Goal: Information Seeking & Learning: Learn about a topic

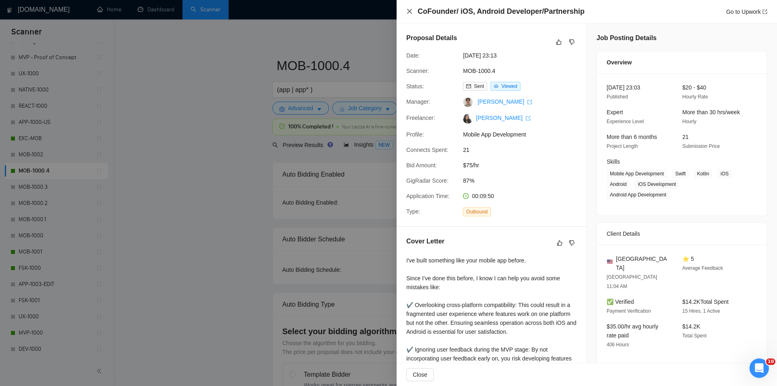
click at [408, 11] on icon "close" at bounding box center [409, 11] width 6 height 6
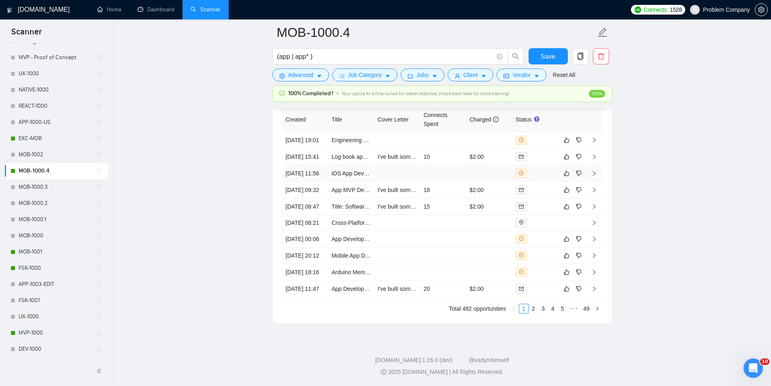
scroll to position [2094, 0]
click at [535, 312] on link "2" at bounding box center [533, 308] width 9 height 9
click at [543, 308] on link "3" at bounding box center [543, 308] width 9 height 9
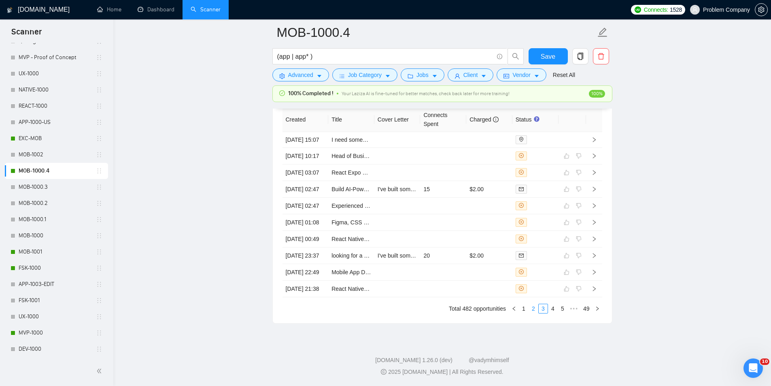
click at [534, 309] on link "2" at bounding box center [533, 308] width 9 height 9
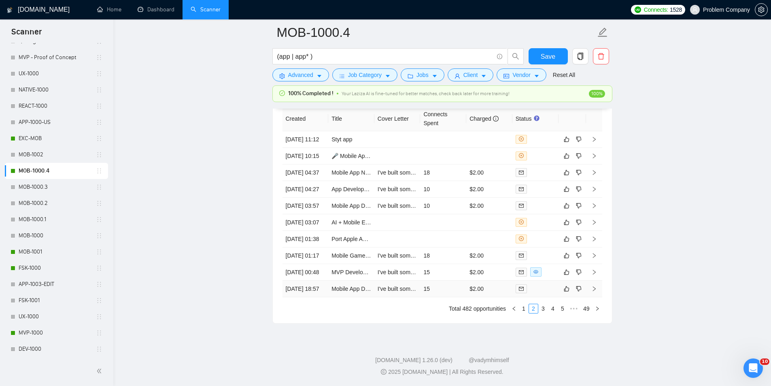
click at [308, 291] on td "[DATE] 18:57" at bounding box center [306, 288] width 46 height 17
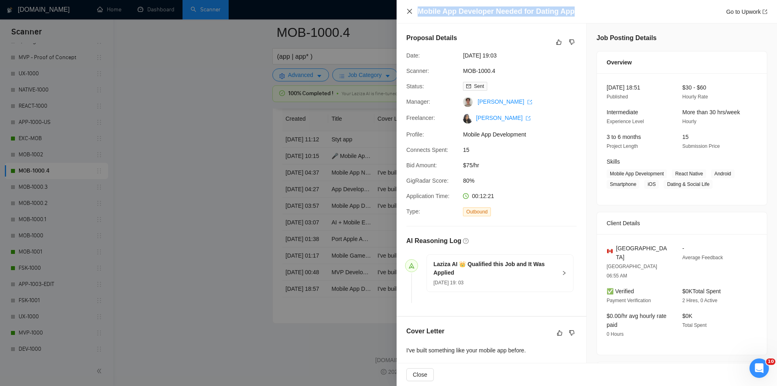
drag, startPoint x: 584, startPoint y: 9, endPoint x: 410, endPoint y: 11, distance: 174.1
click at [410, 11] on div "Mobile App Developer Needed for Dating App Go to Upwork" at bounding box center [586, 11] width 361 height 10
copy h4 "Mobile App Developer Needed for Dating App"
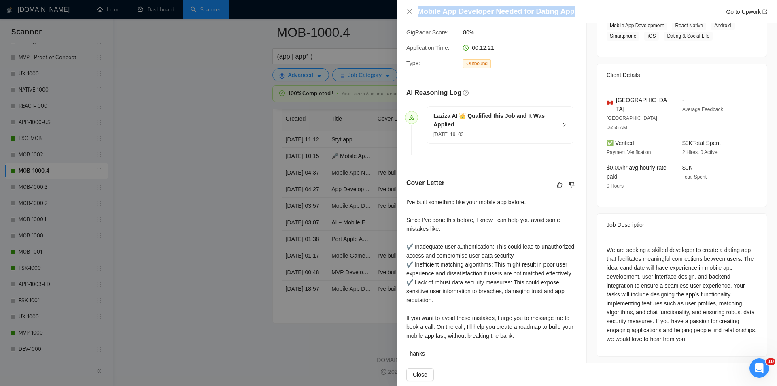
scroll to position [155, 0]
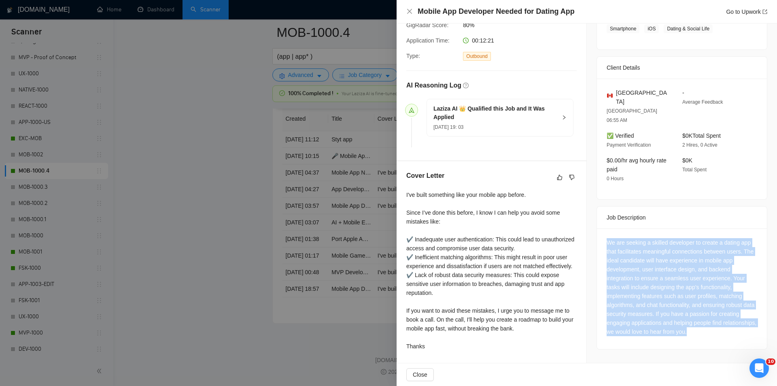
drag, startPoint x: 601, startPoint y: 218, endPoint x: 729, endPoint y: 321, distance: 163.5
click at [729, 321] on div "We are seeking a skilled developer to create a dating app that facilitates mean…" at bounding box center [682, 288] width 170 height 121
copy div "We are seeking a skilled developer to create a dating app that facilitates mean…"
click at [406, 13] on icon "close" at bounding box center [409, 11] width 6 height 6
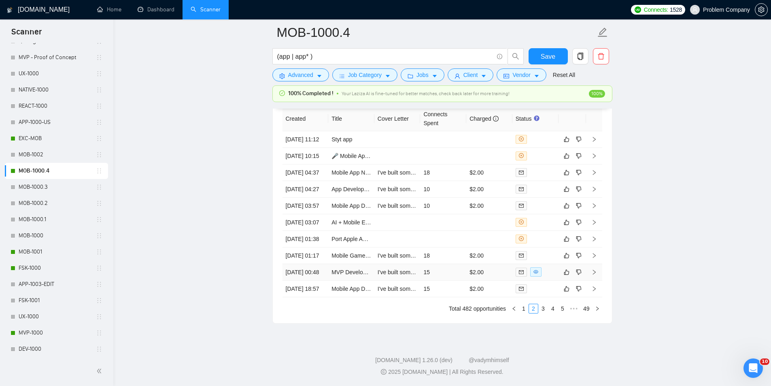
click at [306, 264] on td "[DATE] 00:48" at bounding box center [306, 272] width 46 height 17
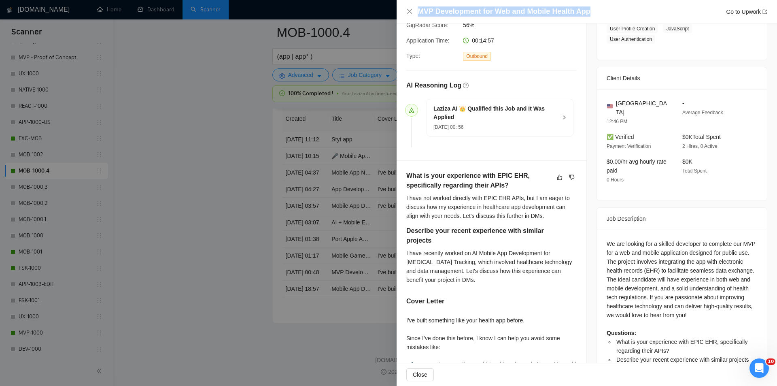
drag, startPoint x: 591, startPoint y: 13, endPoint x: 404, endPoint y: 13, distance: 187.0
click at [404, 13] on div "MVP Development for Web and Mobile Health App Go to Upwork" at bounding box center [587, 11] width 380 height 23
copy h4 "MVP Development for Web and Mobile Health App"
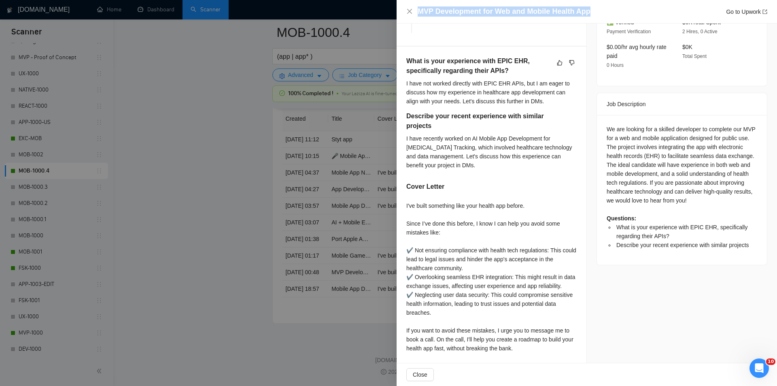
scroll to position [277, 0]
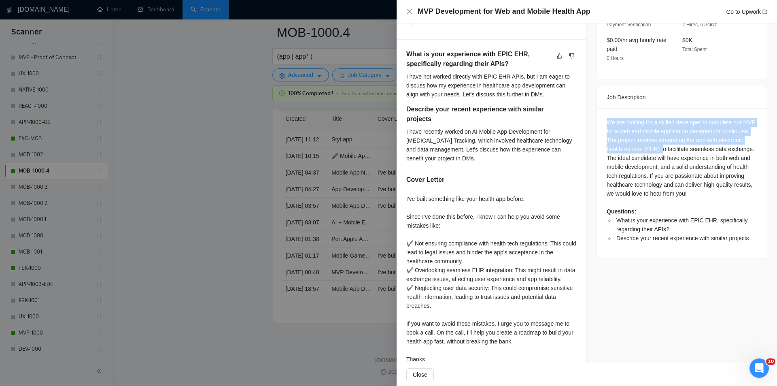
drag, startPoint x: 603, startPoint y: 109, endPoint x: 685, endPoint y: 141, distance: 88.2
click at [685, 141] on div "We are looking for a skilled developer to complete our MVP for a web and mobile…" at bounding box center [682, 183] width 170 height 150
click at [685, 141] on div "We are looking for a skilled developer to complete our MVP for a web and mobile…" at bounding box center [682, 180] width 151 height 125
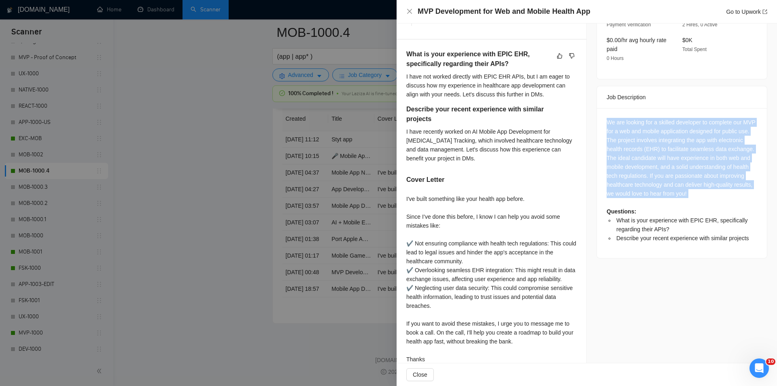
drag, startPoint x: 601, startPoint y: 106, endPoint x: 742, endPoint y: 188, distance: 162.9
click at [742, 188] on div "We are looking for a skilled developer to complete our MVP for a web and mobile…" at bounding box center [682, 183] width 170 height 150
copy div "We are looking for a skilled developer to complete our MVP for a web and mobile…"
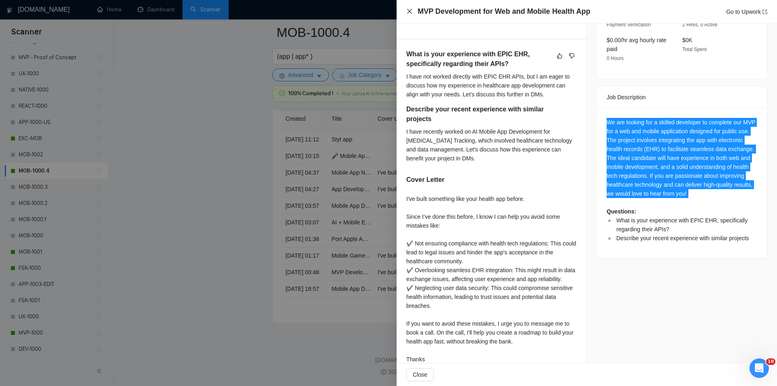
drag, startPoint x: 409, startPoint y: 13, endPoint x: 361, endPoint y: 124, distance: 121.4
click at [409, 13] on icon "close" at bounding box center [409, 11] width 6 height 6
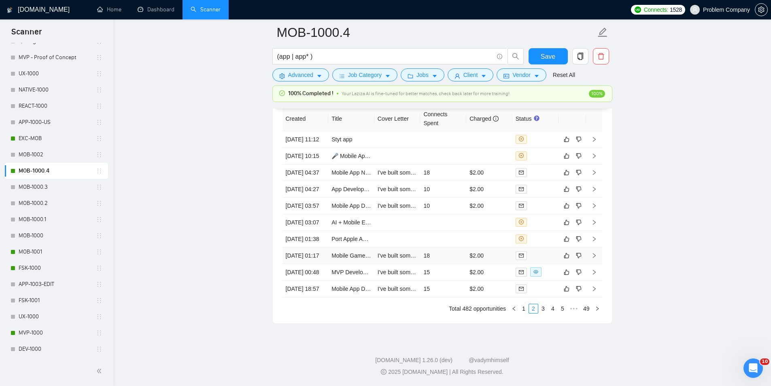
click at [322, 247] on td "[DATE] 01:17" at bounding box center [306, 255] width 46 height 17
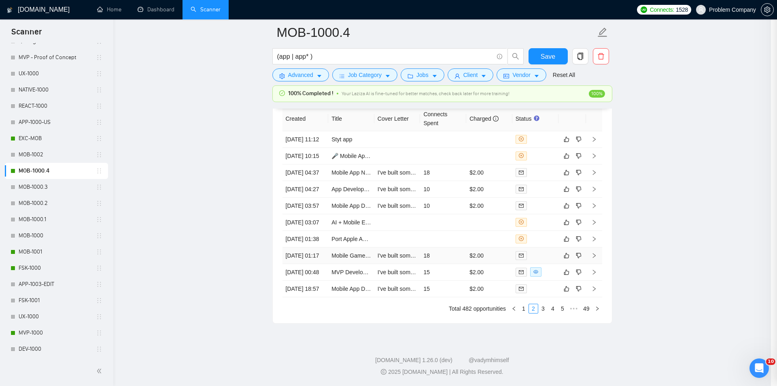
scroll to position [164, 0]
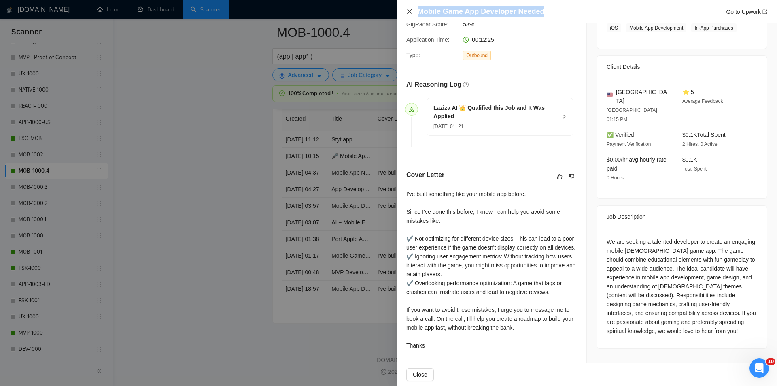
drag, startPoint x: 554, startPoint y: 11, endPoint x: 412, endPoint y: 14, distance: 142.1
click at [412, 14] on div "Mobile Game App Developer Needed Go to Upwork" at bounding box center [586, 11] width 361 height 10
copy h4 "Mobile Game App Developer Needed"
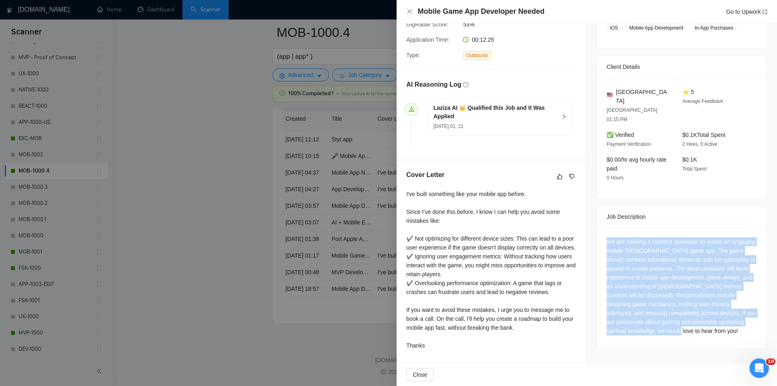
drag, startPoint x: 597, startPoint y: 211, endPoint x: 733, endPoint y: 314, distance: 171.4
click at [733, 314] on div "We are seeking a talented developer to create an engaging mobile [DEMOGRAPHIC_D…" at bounding box center [682, 287] width 170 height 121
copy div "We are seeking a talented developer to create an engaging mobile [DEMOGRAPHIC_D…"
click at [410, 11] on icon "close" at bounding box center [409, 11] width 5 height 5
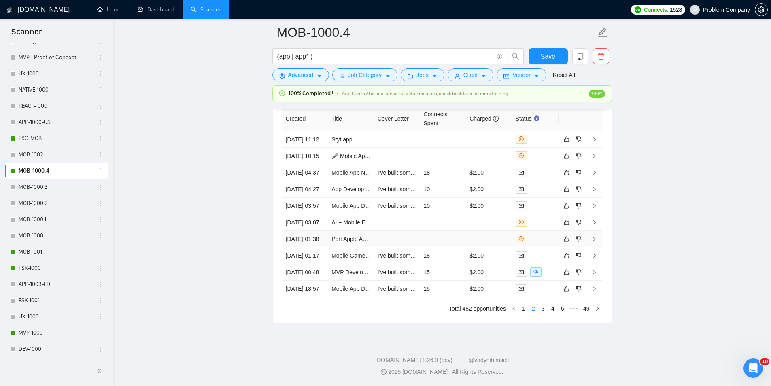
click at [312, 231] on td "[DATE] 01:38" at bounding box center [306, 239] width 46 height 17
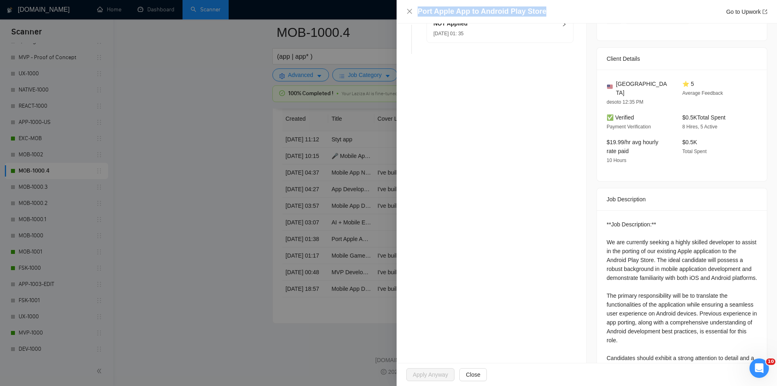
drag, startPoint x: 573, startPoint y: 12, endPoint x: 386, endPoint y: 11, distance: 187.0
click at [386, 11] on div "Port Apple App to Android Play Store Go to Upwork Opportunity Details Created: …" at bounding box center [388, 193] width 777 height 386
copy div "Port Apple App to Android Play Store"
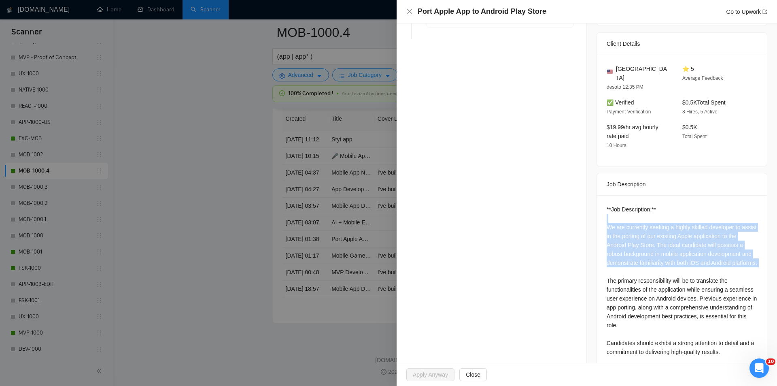
scroll to position [220, 0]
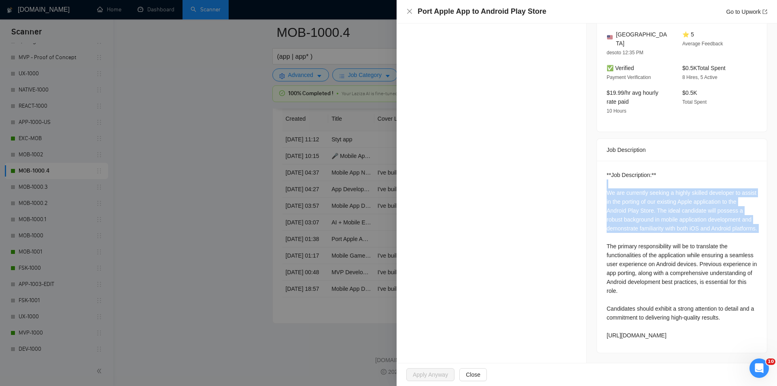
drag, startPoint x: 596, startPoint y: 224, endPoint x: 725, endPoint y: 335, distance: 170.2
click at [725, 335] on div "**Job Description:** We are currently seeking a highly skilled developer to ass…" at bounding box center [682, 257] width 170 height 192
copy div "We are currently seeking a highly skilled developer to assist in the porting of…"
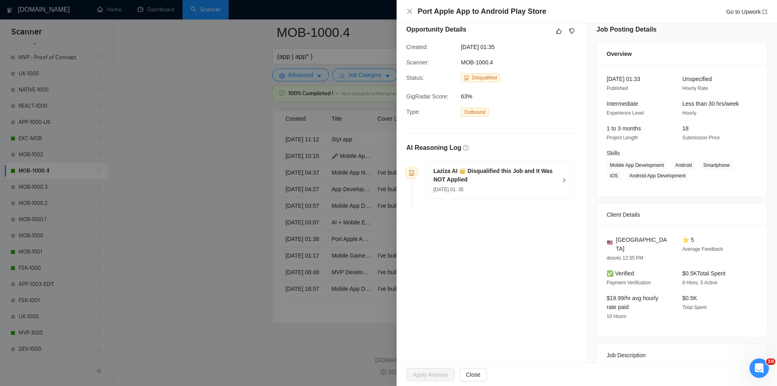
scroll to position [0, 0]
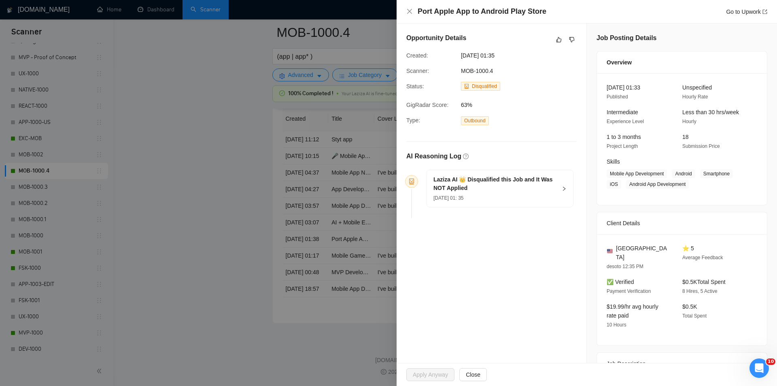
click at [539, 181] on h5 "Laziza AI 👑 Disqualified this Job and It Was NOT Applied" at bounding box center [494, 183] width 123 height 17
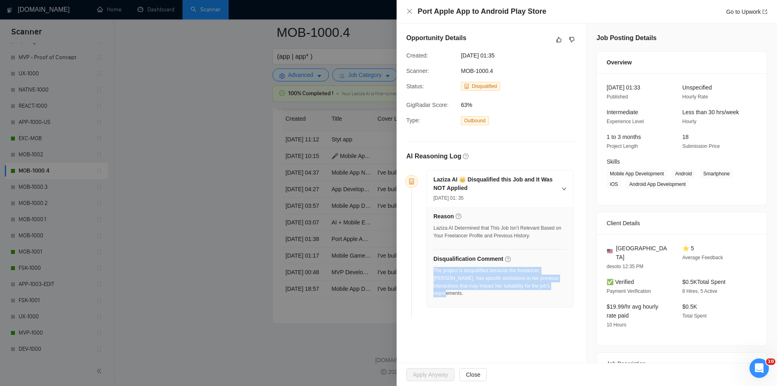
drag, startPoint x: 555, startPoint y: 284, endPoint x: 434, endPoint y: 272, distance: 120.8
click at [434, 272] on div "The project is disqualified because the freelancer, [PERSON_NAME], has specific…" at bounding box center [499, 282] width 133 height 30
copy div "The project is disqualified because the freelancer, [PERSON_NAME], has specific…"
click at [410, 13] on icon "close" at bounding box center [409, 11] width 5 height 5
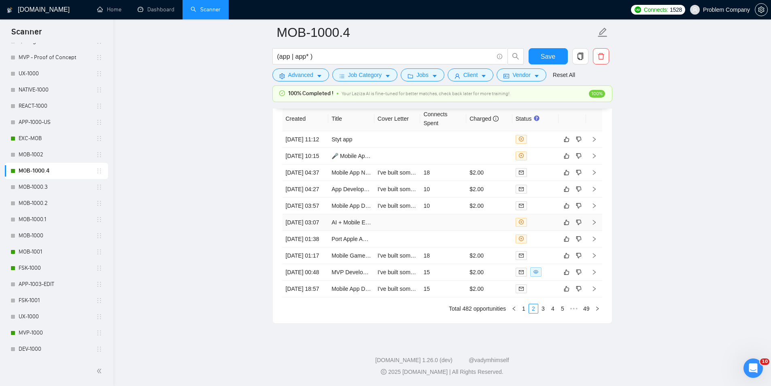
click at [314, 214] on td "[DATE] 03:07" at bounding box center [306, 222] width 46 height 17
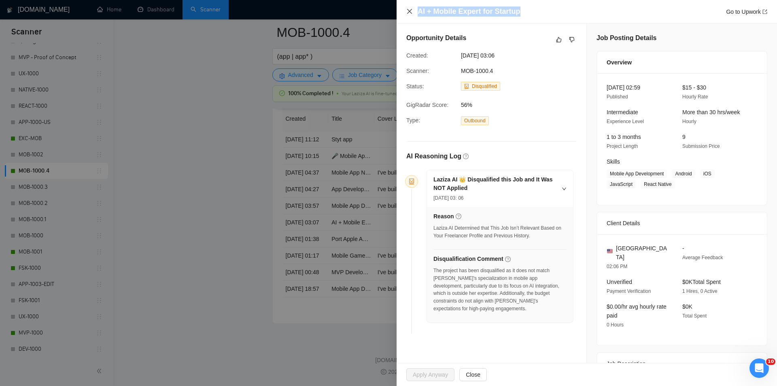
drag, startPoint x: 529, startPoint y: 13, endPoint x: 409, endPoint y: 9, distance: 120.3
click at [409, 9] on div "AI + Mobile Expert for Startup Go to Upwork" at bounding box center [586, 11] width 361 height 10
copy h4 "AI + Mobile Expert for Startup"
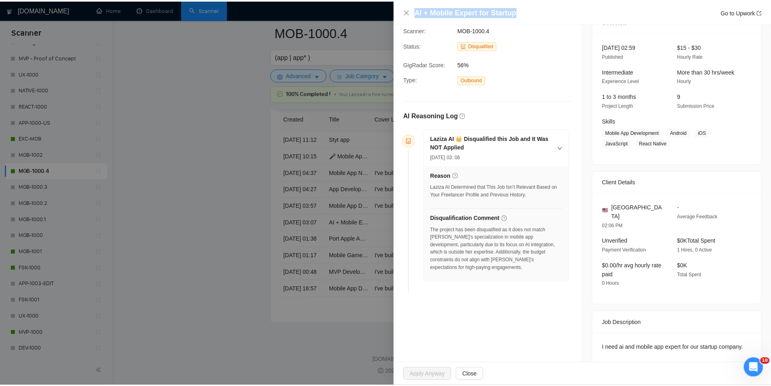
scroll to position [42, 0]
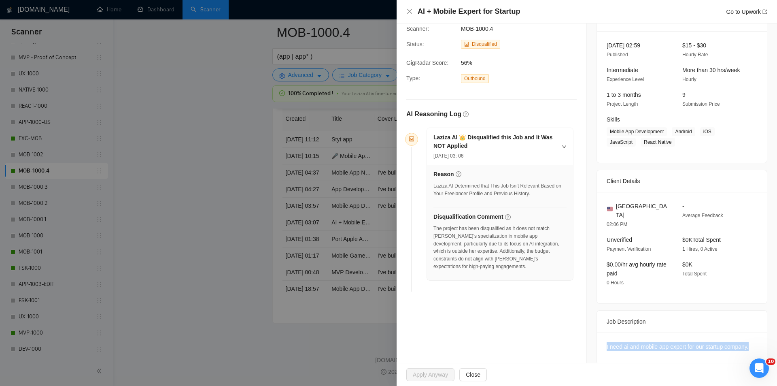
drag, startPoint x: 601, startPoint y: 336, endPoint x: 770, endPoint y: 344, distance: 169.4
click at [770, 344] on div "Job Posting Details Overview [DATE] 02:59 Published $15 - $30 Hourly Rate Inter…" at bounding box center [682, 177] width 190 height 393
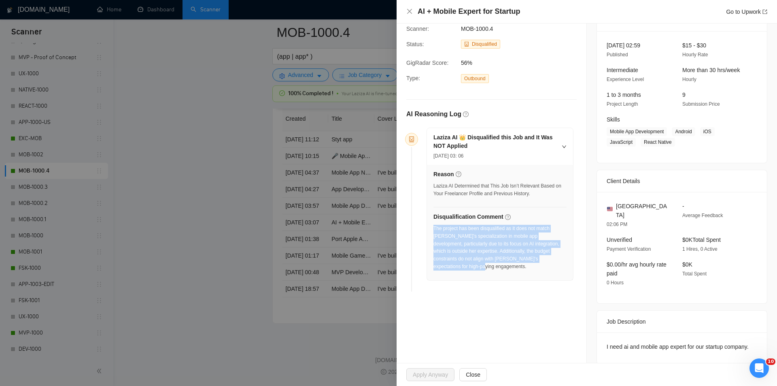
drag, startPoint x: 556, startPoint y: 262, endPoint x: 435, endPoint y: 230, distance: 125.5
click at [435, 230] on div "The project has been disqualified as it does not match [PERSON_NAME]'s speciali…" at bounding box center [499, 248] width 133 height 46
click at [408, 11] on icon "close" at bounding box center [409, 11] width 6 height 6
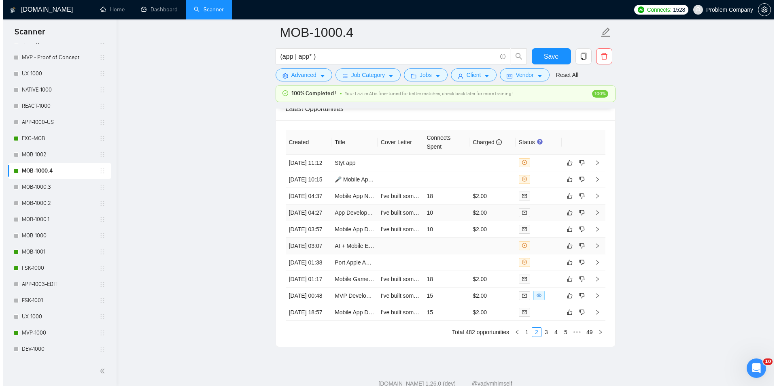
scroll to position [1973, 0]
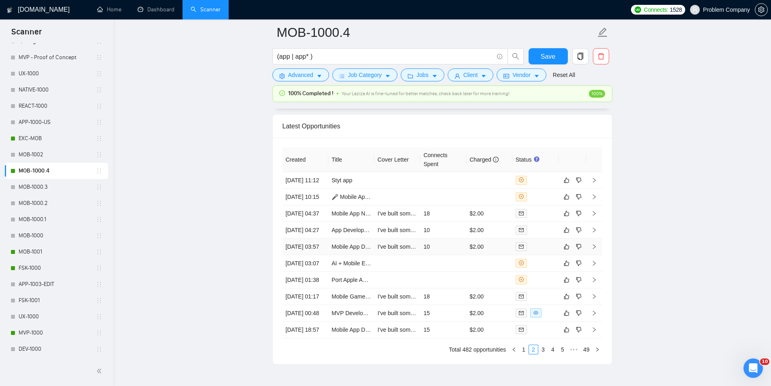
click at [320, 255] on td "[DATE] 03:57" at bounding box center [306, 246] width 46 height 17
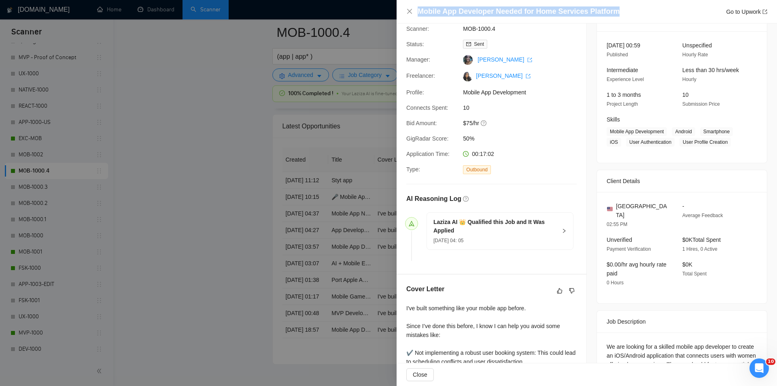
drag, startPoint x: 632, startPoint y: 9, endPoint x: 419, endPoint y: 13, distance: 212.5
click at [419, 13] on div "Mobile App Developer Needed for Home Services Platform Go to Upwork" at bounding box center [593, 11] width 350 height 10
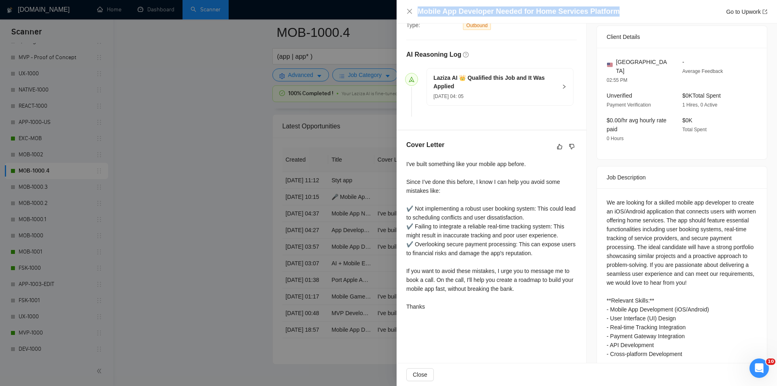
scroll to position [193, 0]
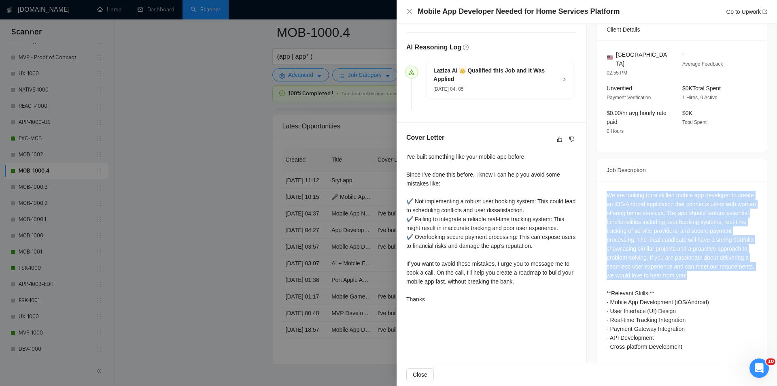
drag, startPoint x: 603, startPoint y: 183, endPoint x: 727, endPoint y: 267, distance: 150.4
click at [727, 267] on div "We are looking for a skilled mobile app developer to create an iOS/Android appl…" at bounding box center [682, 272] width 170 height 183
click at [408, 14] on icon "close" at bounding box center [409, 11] width 5 height 5
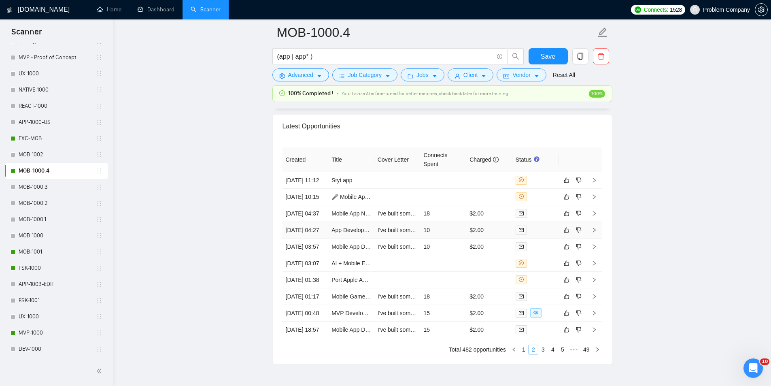
click at [305, 238] on td "[DATE] 04:27" at bounding box center [306, 230] width 46 height 17
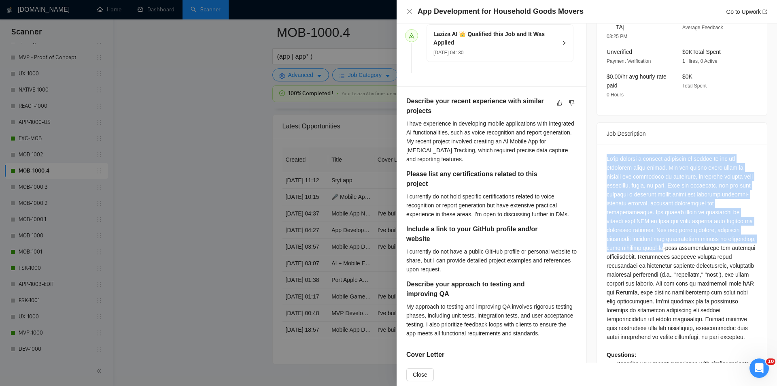
scroll to position [234, 0]
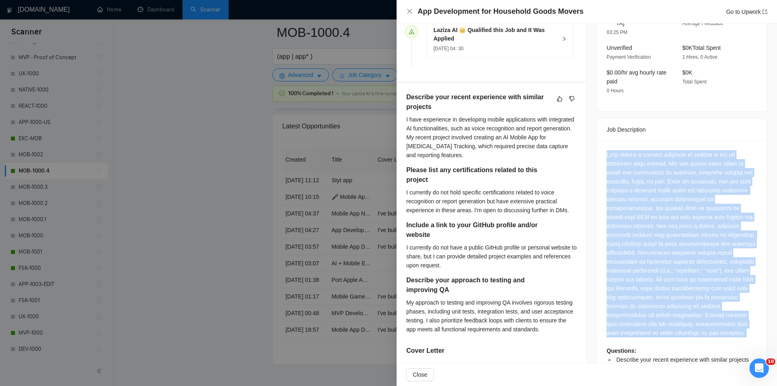
drag, startPoint x: 612, startPoint y: 186, endPoint x: 702, endPoint y: 327, distance: 167.2
click at [702, 327] on div "Questions: Describe your recent experience with similar projects Please list an…" at bounding box center [682, 273] width 170 height 266
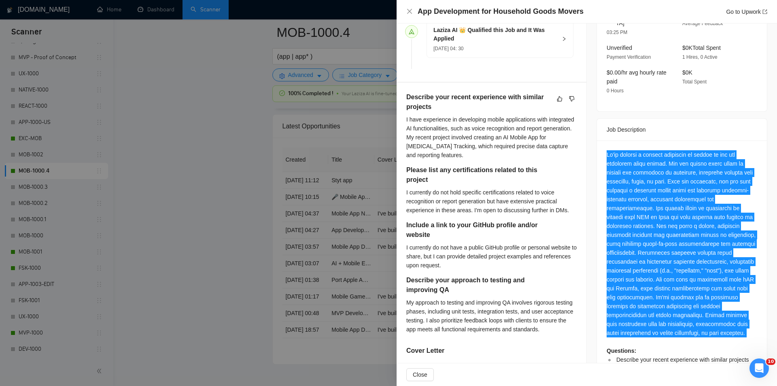
scroll to position [0, 0]
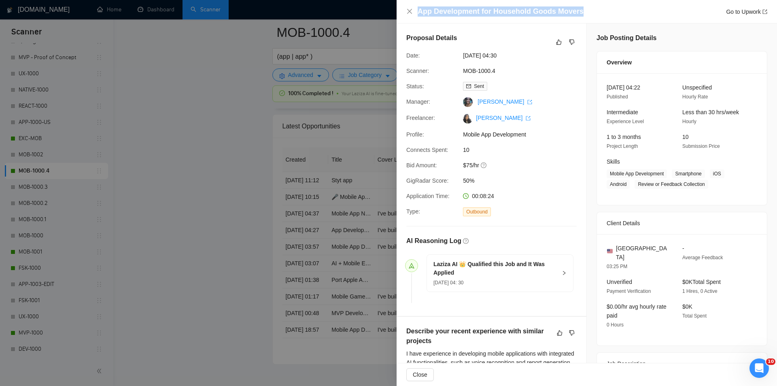
drag, startPoint x: 579, startPoint y: 9, endPoint x: 402, endPoint y: 13, distance: 177.3
click at [402, 13] on div "App Development for Household Goods Movers Go to Upwork" at bounding box center [587, 11] width 380 height 23
click at [412, 16] on div "App Development for Household Goods Movers Go to Upwork" at bounding box center [586, 11] width 361 height 10
drag, startPoint x: 410, startPoint y: 9, endPoint x: 436, endPoint y: 47, distance: 45.9
click at [410, 10] on icon "close" at bounding box center [409, 11] width 6 height 6
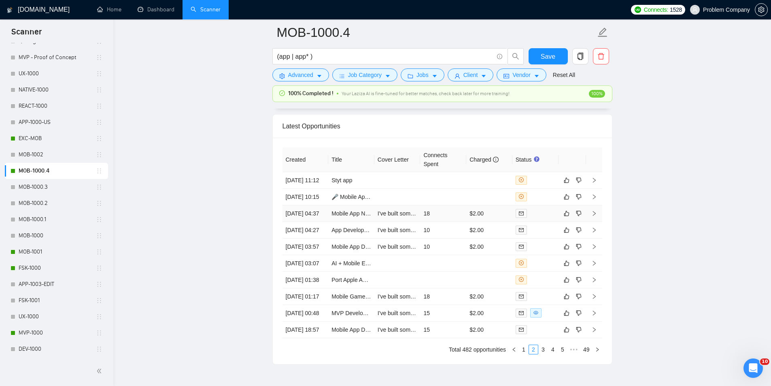
click at [308, 222] on td "[DATE] 04:37" at bounding box center [306, 213] width 46 height 17
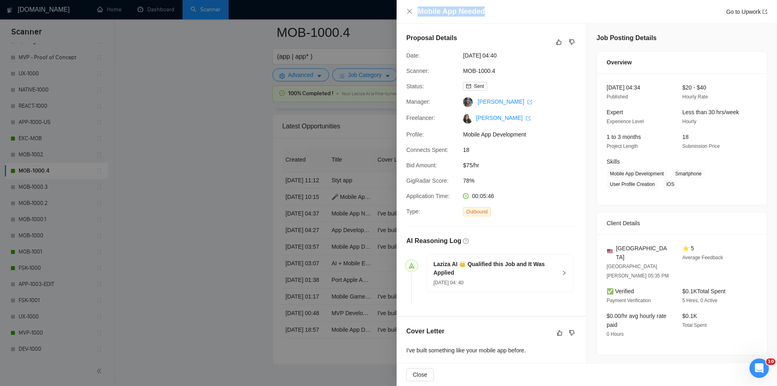
drag, startPoint x: 534, startPoint y: 11, endPoint x: 414, endPoint y: 11, distance: 119.8
click at [414, 11] on div "Mobile App Needed Go to Upwork" at bounding box center [586, 11] width 361 height 10
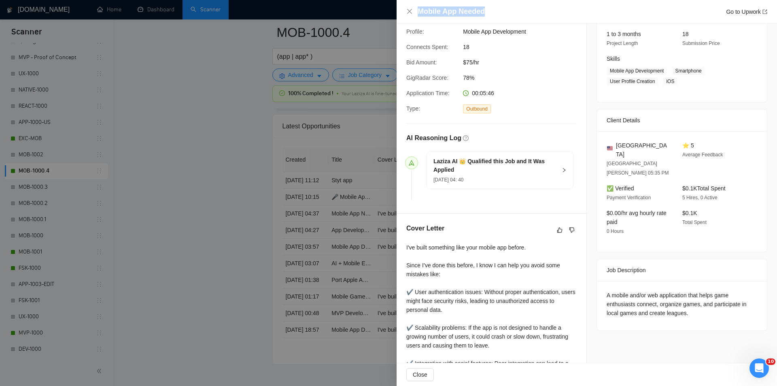
scroll to position [121, 0]
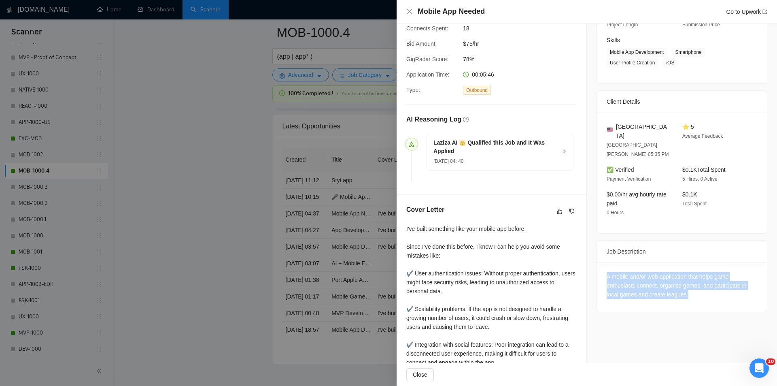
drag, startPoint x: 595, startPoint y: 258, endPoint x: 695, endPoint y: 276, distance: 100.9
click at [695, 276] on div "A mobile and/or web application that helps game enthusiasts connect, organize g…" at bounding box center [682, 286] width 170 height 49
click at [410, 14] on icon "close" at bounding box center [409, 11] width 6 height 6
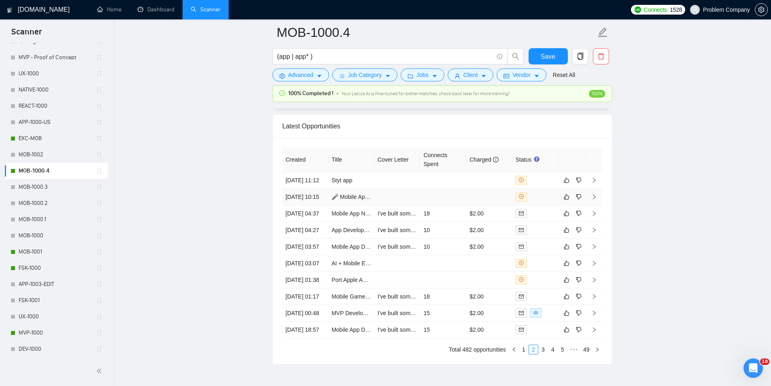
click at [314, 205] on td "[DATE] 10:15" at bounding box center [306, 197] width 46 height 17
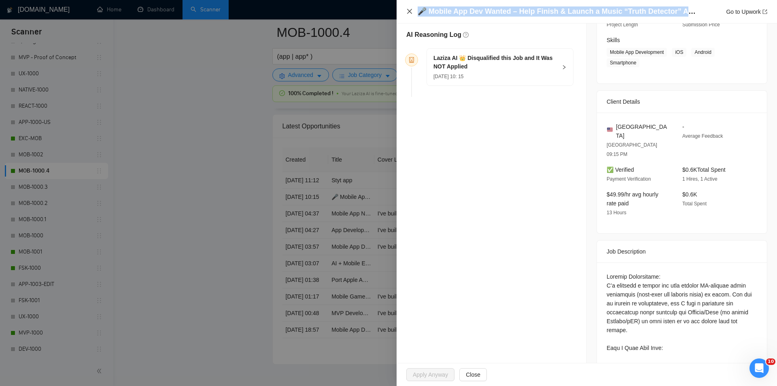
drag, startPoint x: 690, startPoint y: 13, endPoint x: 411, endPoint y: 10, distance: 279.3
click at [411, 10] on div "🎤 Mobile App Dev Wanted – Help Finish & Launch a Music “Truth Detector” App (iO…" at bounding box center [586, 11] width 361 height 10
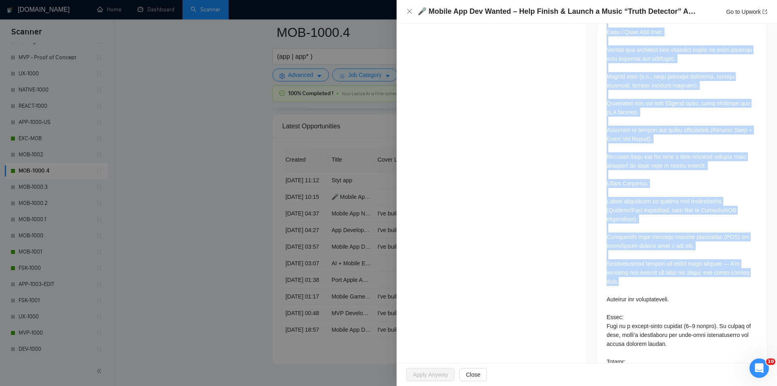
scroll to position [443, 0]
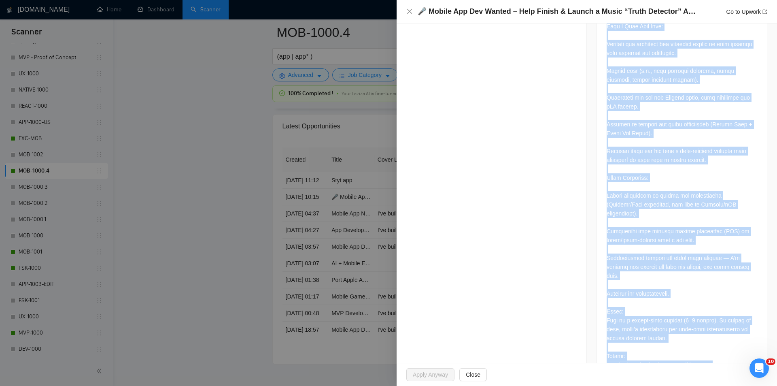
drag, startPoint x: 603, startPoint y: 131, endPoint x: 713, endPoint y: 342, distance: 237.5
click at [713, 342] on div at bounding box center [682, 161] width 170 height 441
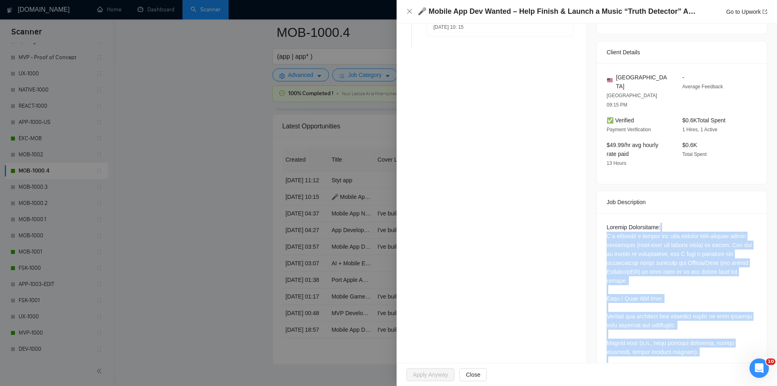
scroll to position [119, 0]
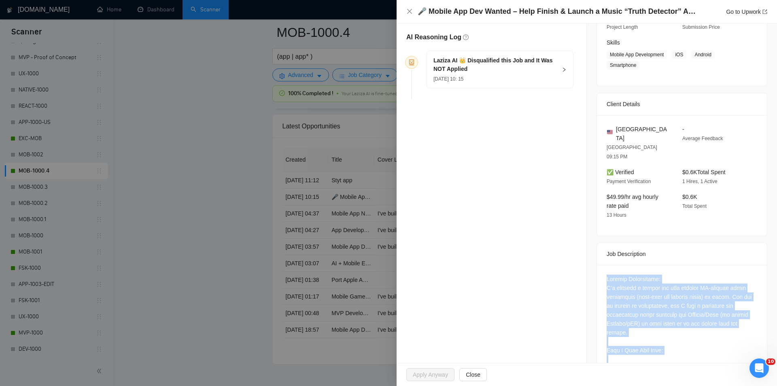
drag, startPoint x: 724, startPoint y: 336, endPoint x: 600, endPoint y: 253, distance: 148.5
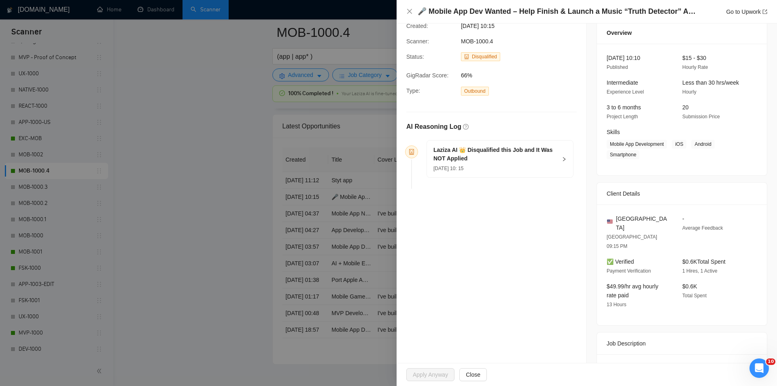
scroll to position [0, 0]
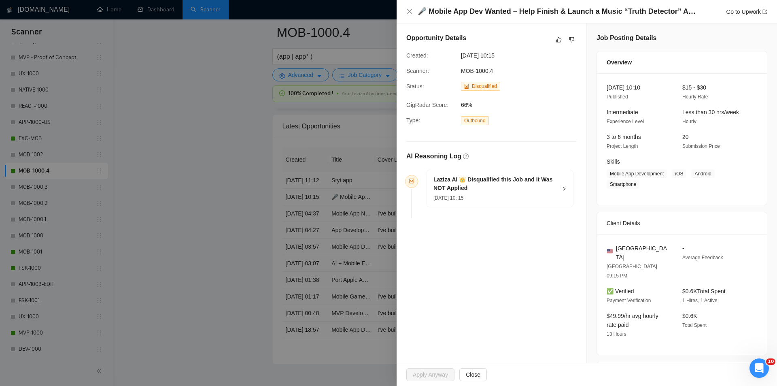
click at [550, 193] on div "[DATE] 10: 15" at bounding box center [494, 197] width 123 height 9
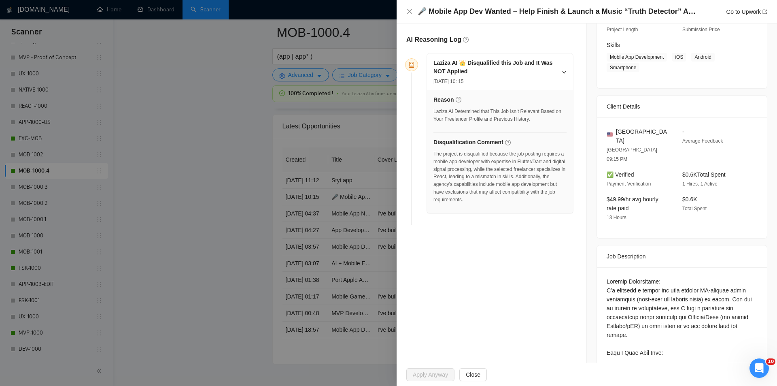
scroll to position [121, 0]
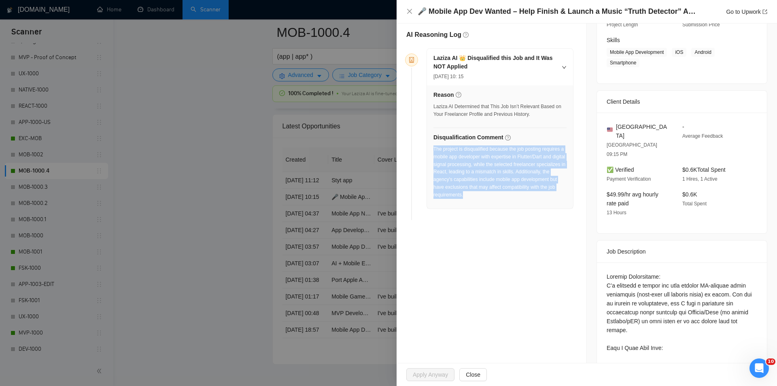
drag, startPoint x: 527, startPoint y: 198, endPoint x: 433, endPoint y: 147, distance: 106.1
click at [433, 147] on div "The project is disqualified because the job posting requires a mobile app devel…" at bounding box center [499, 174] width 133 height 58
click at [408, 9] on icon "close" at bounding box center [409, 11] width 5 height 5
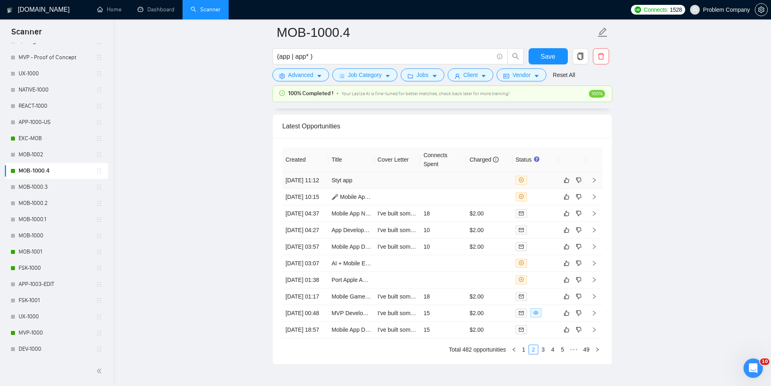
click at [314, 182] on td "[DATE] 11:12" at bounding box center [306, 180] width 46 height 17
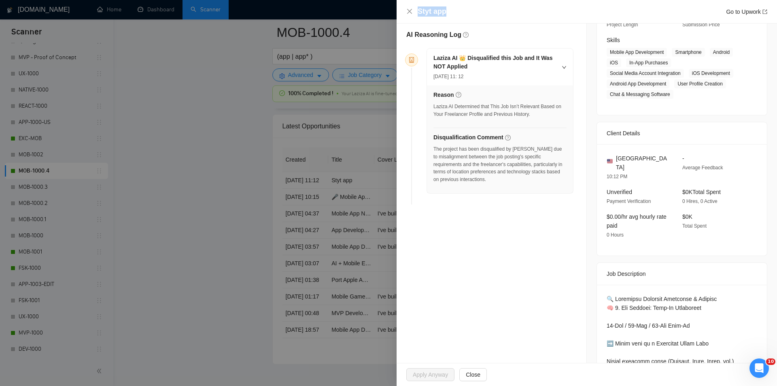
drag, startPoint x: 512, startPoint y: 10, endPoint x: 408, endPoint y: 5, distance: 104.5
click at [408, 5] on div "Styt app Go to Upwork" at bounding box center [587, 11] width 380 height 23
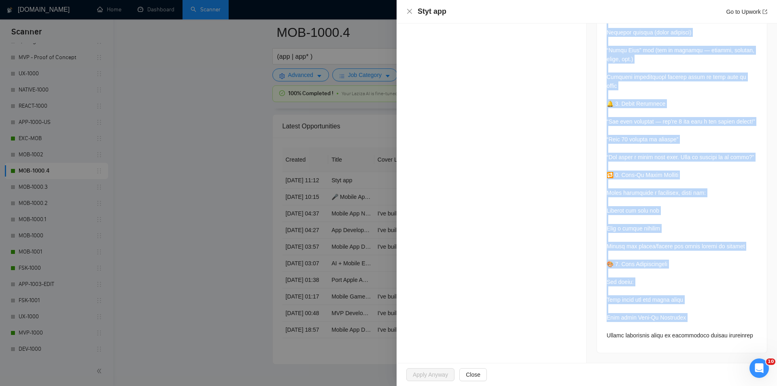
scroll to position [1596, 0]
drag, startPoint x: 599, startPoint y: 166, endPoint x: 720, endPoint y: 340, distance: 210.9
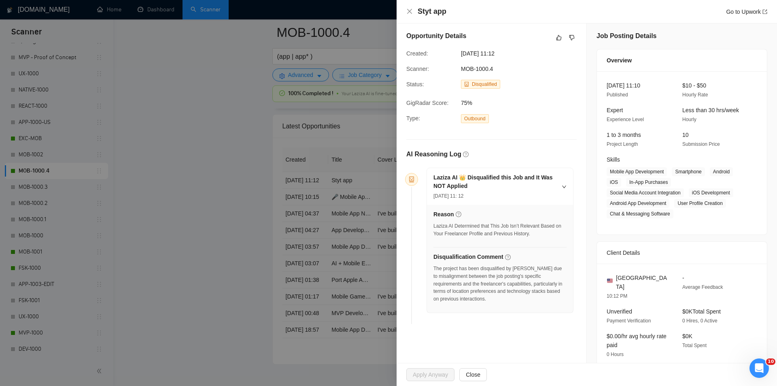
scroll to position [0, 0]
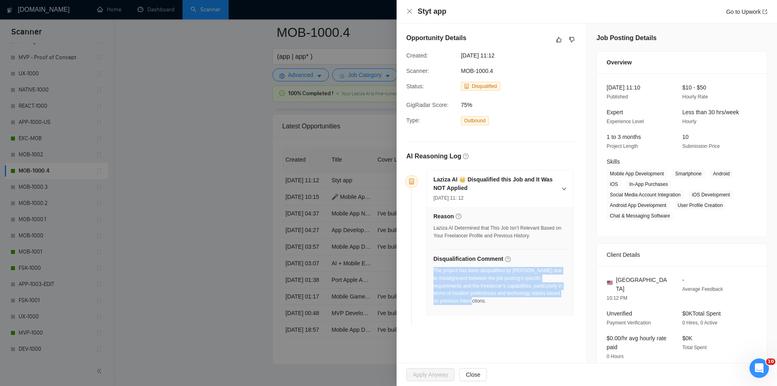
drag, startPoint x: 508, startPoint y: 302, endPoint x: 434, endPoint y: 270, distance: 80.3
click at [434, 270] on div "The project has been disqualified by [PERSON_NAME] due to misalignment between …" at bounding box center [499, 288] width 133 height 43
click at [410, 11] on icon "close" at bounding box center [409, 11] width 5 height 5
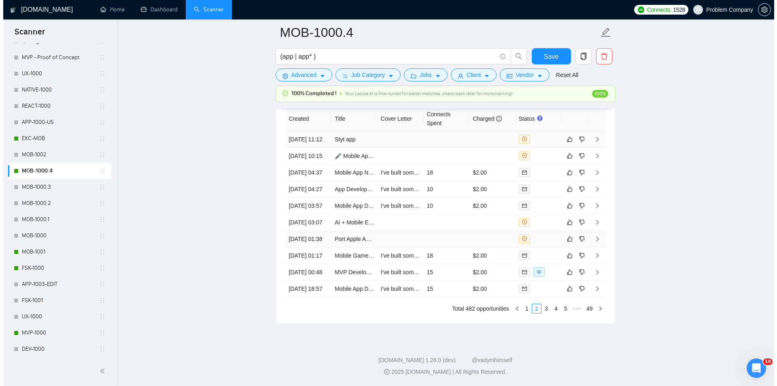
scroll to position [2094, 0]
drag, startPoint x: 526, startPoint y: 309, endPoint x: 523, endPoint y: 297, distance: 12.7
click at [525, 310] on link "1" at bounding box center [523, 308] width 9 height 9
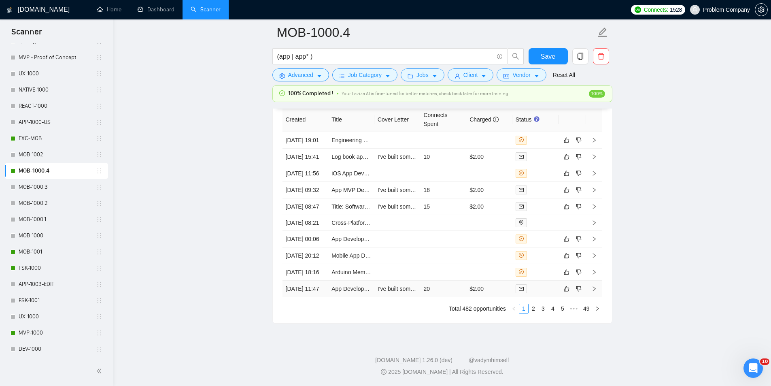
click at [319, 291] on td "[DATE] 11:47" at bounding box center [306, 288] width 46 height 17
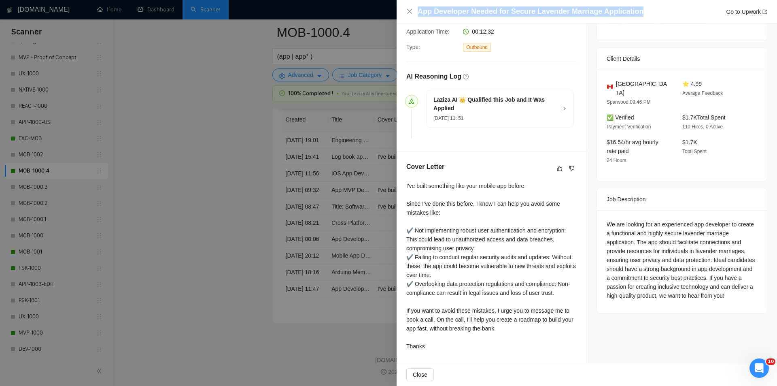
drag, startPoint x: 644, startPoint y: 9, endPoint x: 368, endPoint y: 14, distance: 275.7
click at [368, 14] on div "App Developer Needed for Secure Lavender Marriage Application Go to Upwork Prop…" at bounding box center [388, 193] width 777 height 386
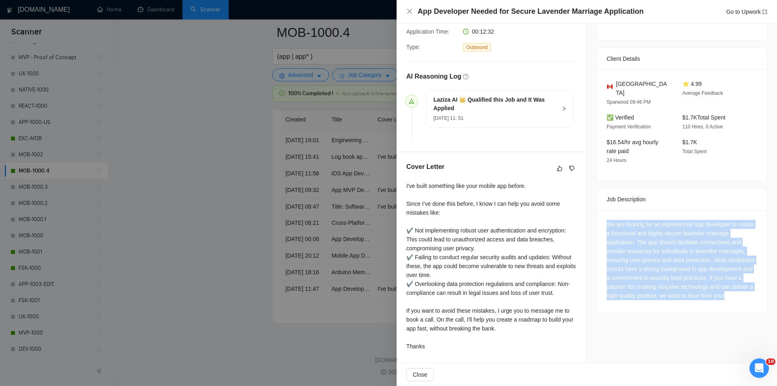
drag, startPoint x: 601, startPoint y: 214, endPoint x: 737, endPoint y: 284, distance: 153.3
click at [737, 284] on div "We are looking for an experienced app developer to create a functional and high…" at bounding box center [682, 261] width 170 height 103
click at [409, 11] on icon "close" at bounding box center [409, 11] width 5 height 5
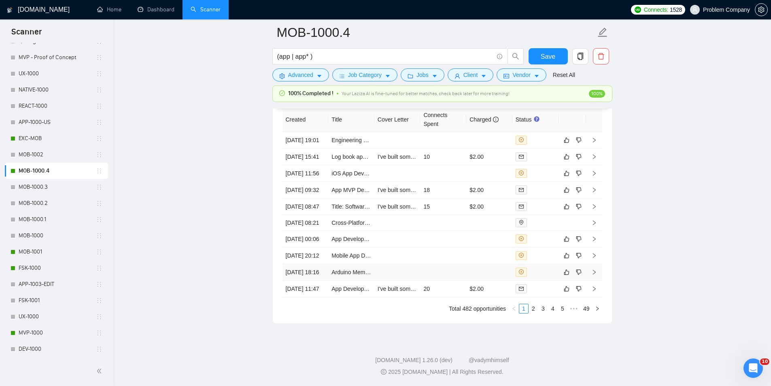
click at [315, 264] on td "[DATE] 18:16" at bounding box center [306, 272] width 46 height 17
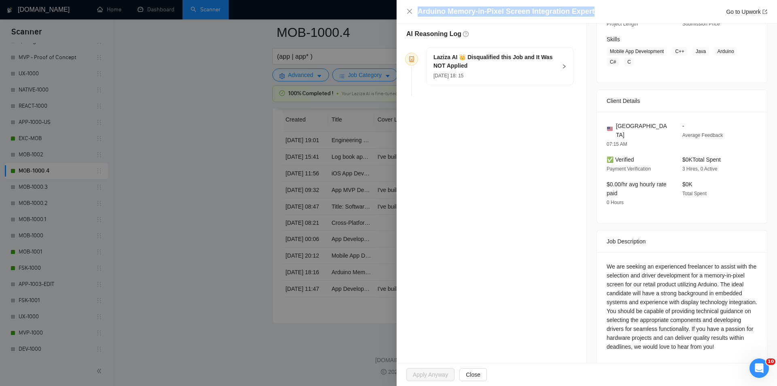
drag, startPoint x: 604, startPoint y: 8, endPoint x: 384, endPoint y: 14, distance: 220.7
click at [384, 14] on div "Arduino Memory-in-Pixel Screen Integration Expert Go to Upwork Opportunity Deta…" at bounding box center [388, 193] width 777 height 386
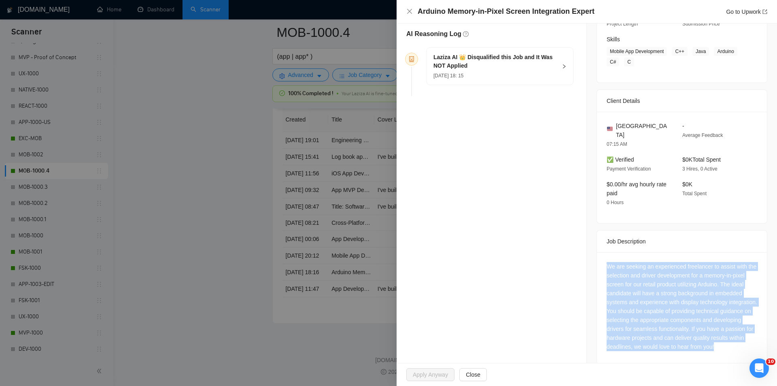
drag, startPoint x: 602, startPoint y: 249, endPoint x: 756, endPoint y: 334, distance: 175.7
click at [758, 336] on div "We are seeking an experienced freelancer to assist with the selection and drive…" at bounding box center [682, 308] width 170 height 112
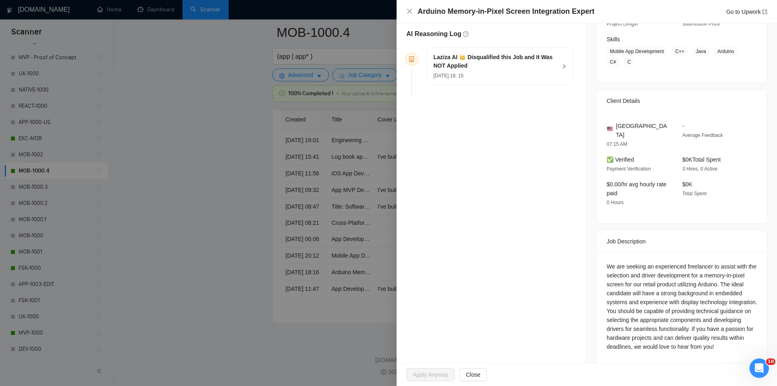
click at [549, 68] on h5 "Laziza AI 👑 Disqualified this Job and It Was NOT Applied" at bounding box center [494, 61] width 123 height 17
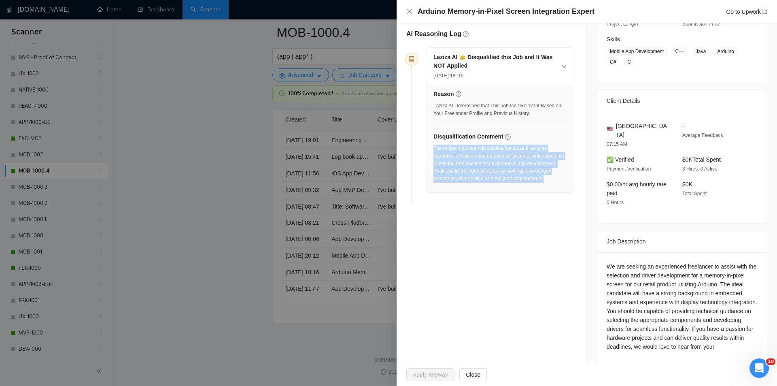
drag, startPoint x: 516, startPoint y: 189, endPoint x: 435, endPoint y: 148, distance: 91.4
click at [435, 148] on div "The project has been disqualified because it requires expertise in Arduino and …" at bounding box center [499, 163] width 133 height 38
click at [409, 11] on icon "close" at bounding box center [409, 11] width 6 height 6
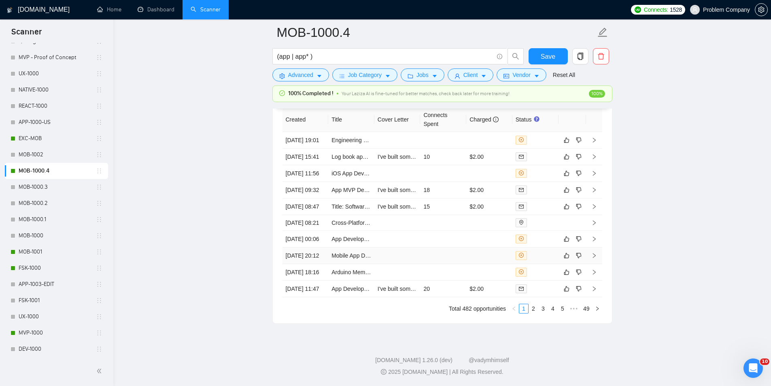
click at [310, 247] on td "[DATE] 20:12" at bounding box center [306, 255] width 46 height 17
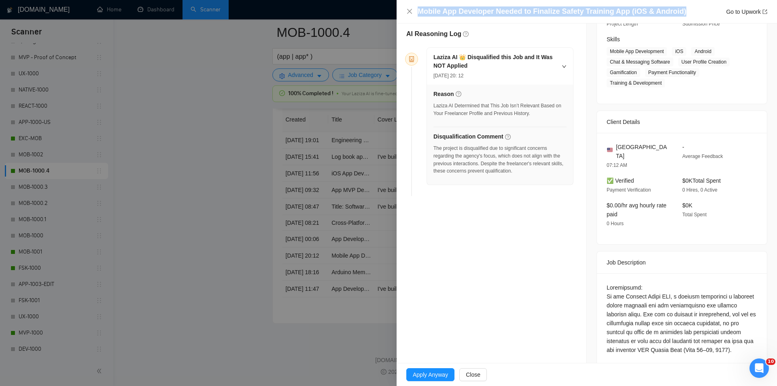
drag, startPoint x: 683, startPoint y: 12, endPoint x: 416, endPoint y: 13, distance: 267.1
click at [416, 13] on div "Mobile App Developer Needed to Finalize Safety Training App (iOS & Android) Go …" at bounding box center [586, 11] width 361 height 10
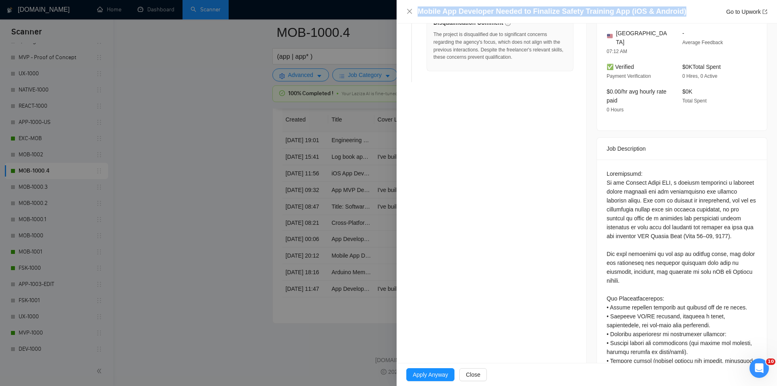
scroll to position [244, 0]
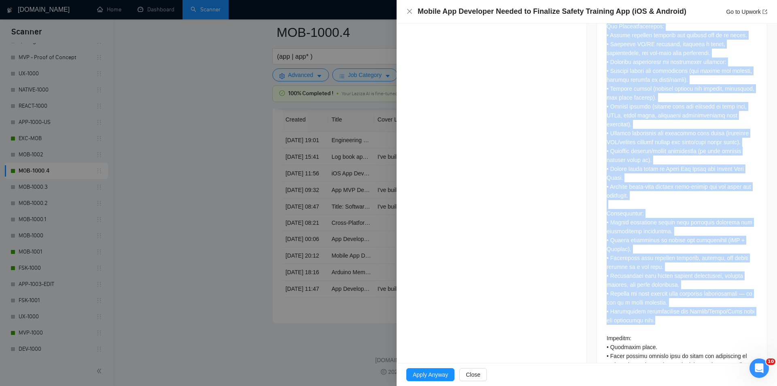
scroll to position [571, 0]
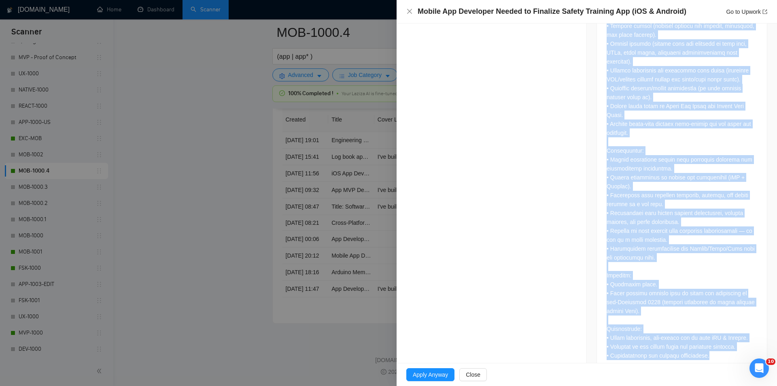
drag, startPoint x: 604, startPoint y: 152, endPoint x: 729, endPoint y: 336, distance: 222.6
click at [729, 336] on div at bounding box center [682, 96] width 151 height 525
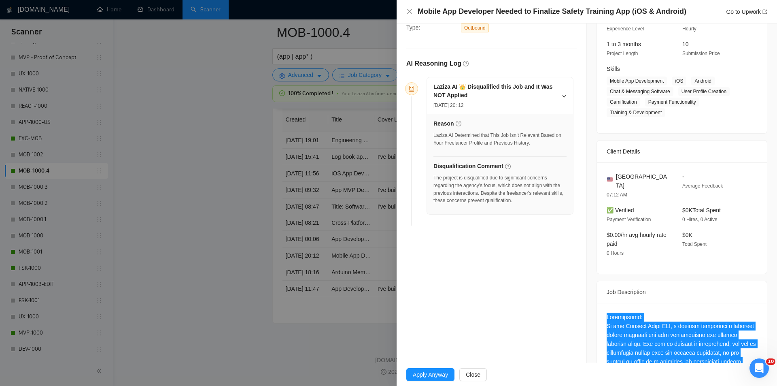
scroll to position [85, 0]
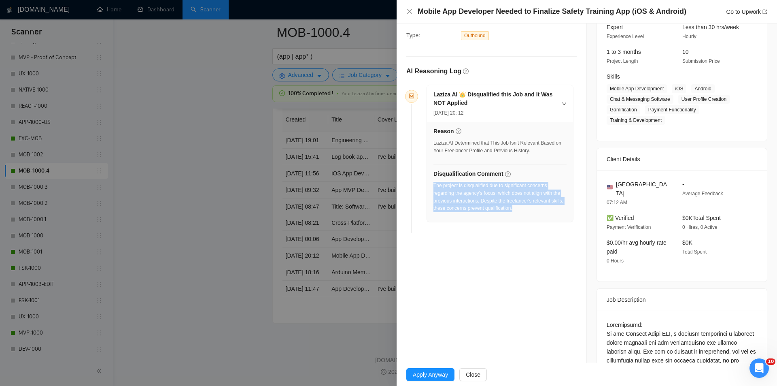
drag, startPoint x: 537, startPoint y: 205, endPoint x: 434, endPoint y: 188, distance: 103.8
click at [434, 188] on div "The project is disqualified due to significant concerns regarding the agency's …" at bounding box center [499, 197] width 133 height 30
click at [410, 11] on icon "close" at bounding box center [409, 11] width 5 height 5
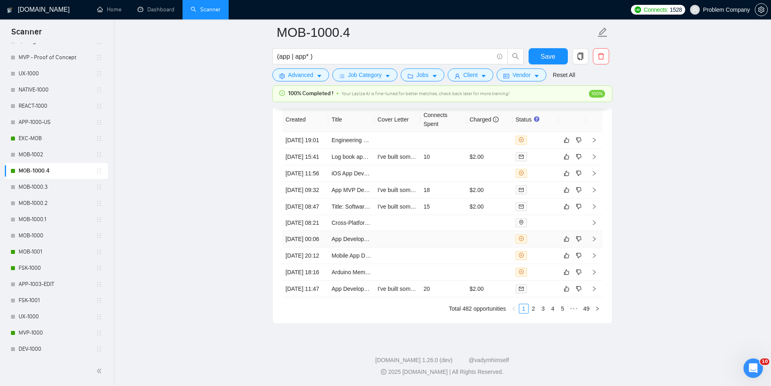
click at [318, 231] on td "[DATE] 00:06" at bounding box center [306, 239] width 46 height 17
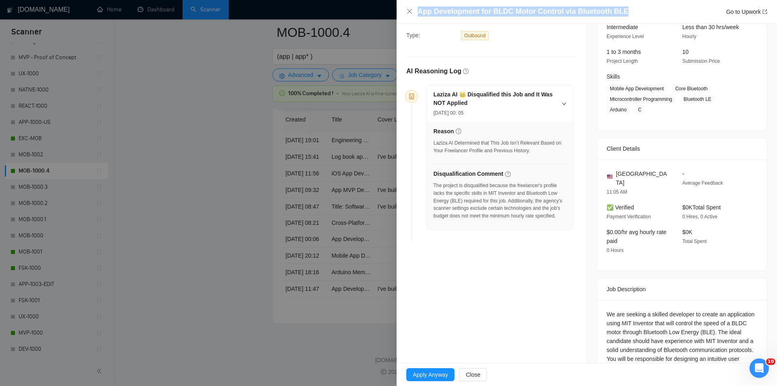
drag, startPoint x: 619, startPoint y: 11, endPoint x: 397, endPoint y: 15, distance: 221.8
click at [397, 15] on div "App Development for BLDC Motor Control via Bluetooth BLE Go to Upwork" at bounding box center [587, 11] width 380 height 23
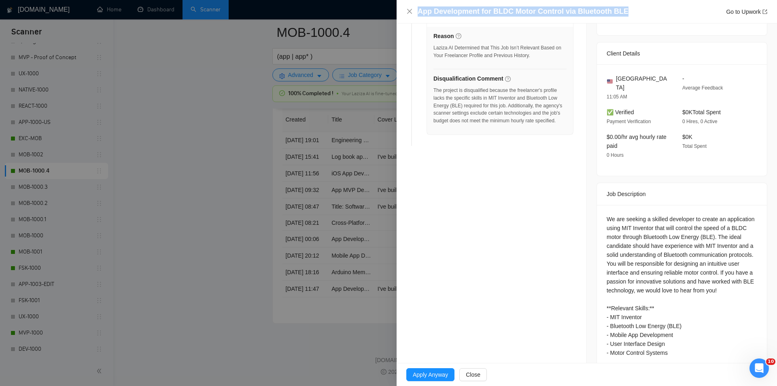
scroll to position [186, 0]
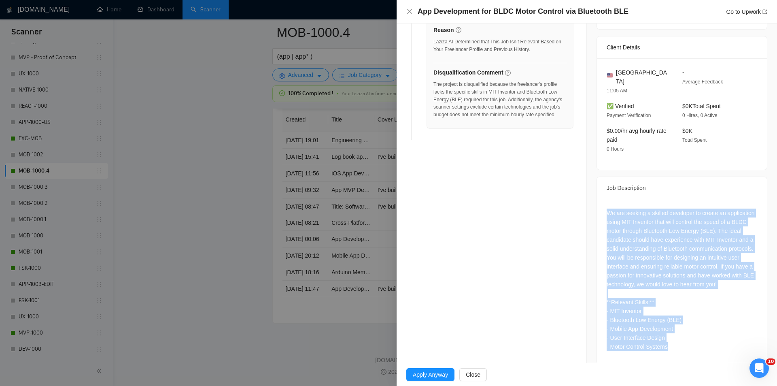
drag, startPoint x: 600, startPoint y: 199, endPoint x: 693, endPoint y: 364, distance: 189.2
click at [693, 364] on div "App Development for BLDC Motor Control via Bluetooth BLE Go to Upwork Opportuni…" at bounding box center [587, 193] width 380 height 386
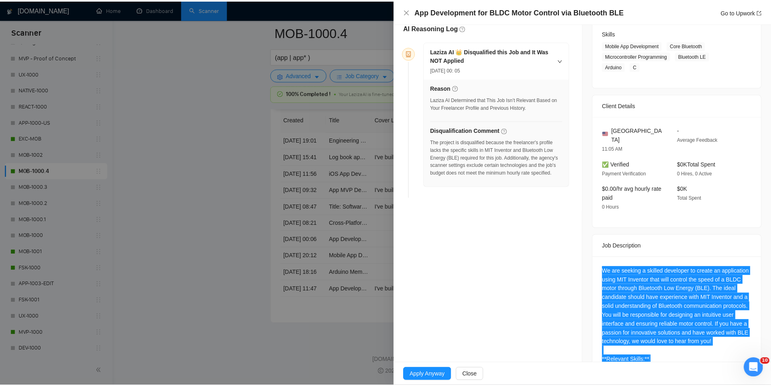
scroll to position [105, 0]
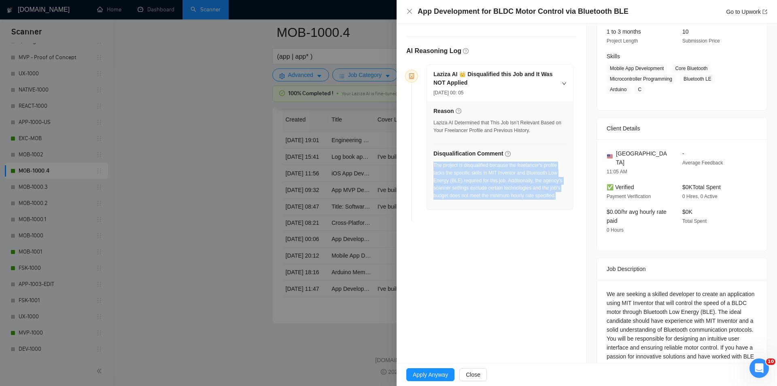
drag, startPoint x: 561, startPoint y: 197, endPoint x: 434, endPoint y: 166, distance: 130.8
click at [434, 166] on div "The project is disqualified because the freelancer's profile lacks the specific…" at bounding box center [499, 180] width 133 height 38
click at [408, 8] on icon "close" at bounding box center [409, 11] width 6 height 6
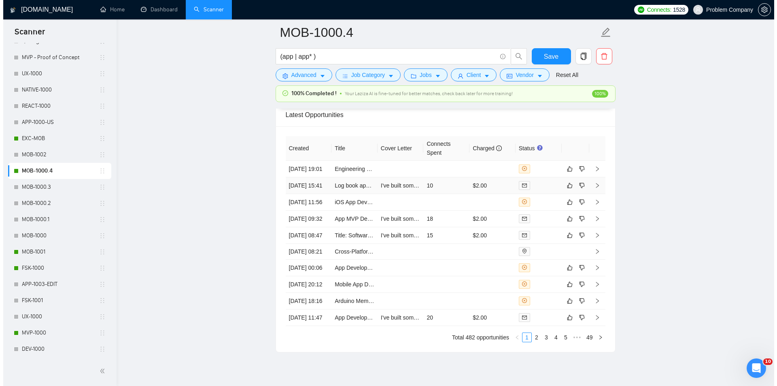
scroll to position [1973, 0]
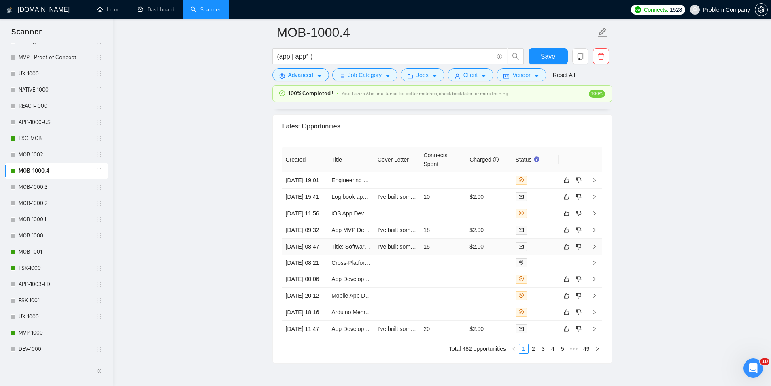
click at [318, 255] on td "[DATE] 08:47" at bounding box center [306, 246] width 46 height 17
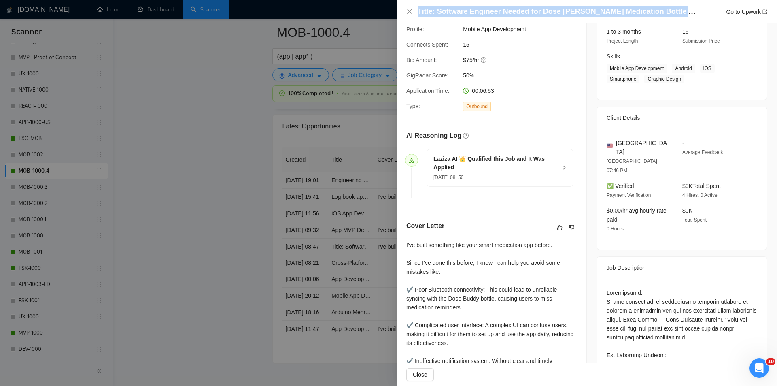
drag, startPoint x: 655, startPoint y: 11, endPoint x: 403, endPoint y: 16, distance: 252.2
click at [403, 16] on div "Title: Software Engineer Needed for Dose Buddy Smart Medication Bottle App Go t…" at bounding box center [587, 11] width 380 height 23
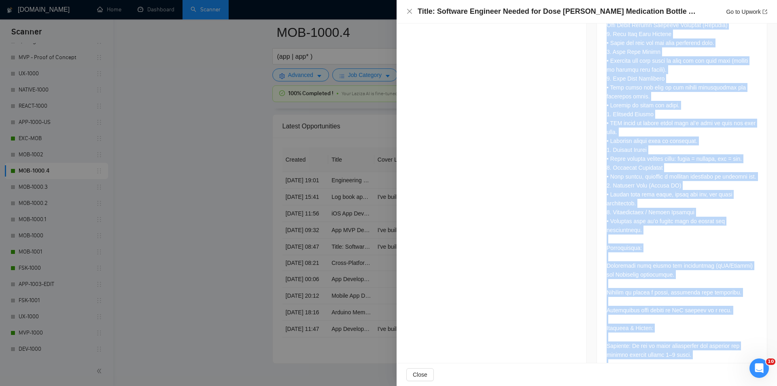
scroll to position [621, 0]
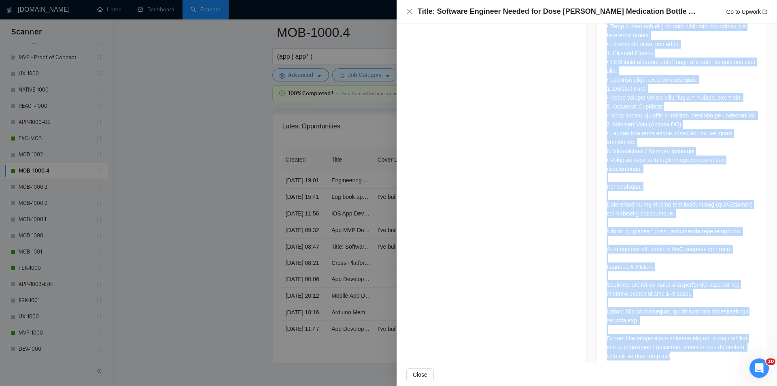
drag, startPoint x: 602, startPoint y: 188, endPoint x: 714, endPoint y: 346, distance: 193.3
click at [714, 346] on div at bounding box center [682, 68] width 170 height 610
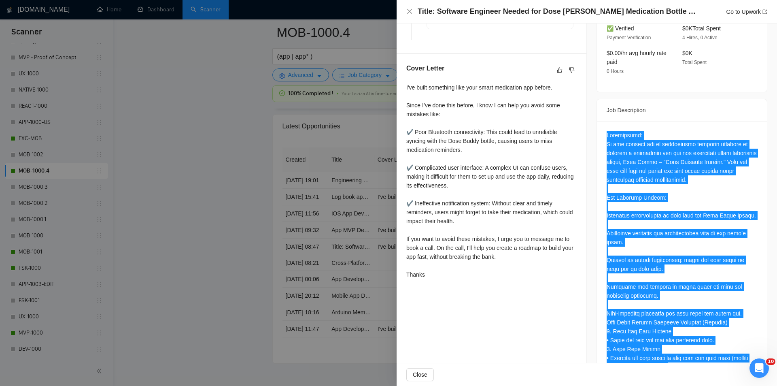
scroll to position [257, 0]
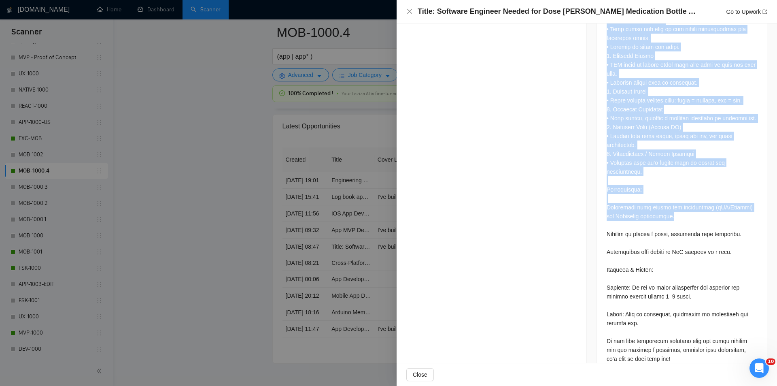
scroll to position [621, 0]
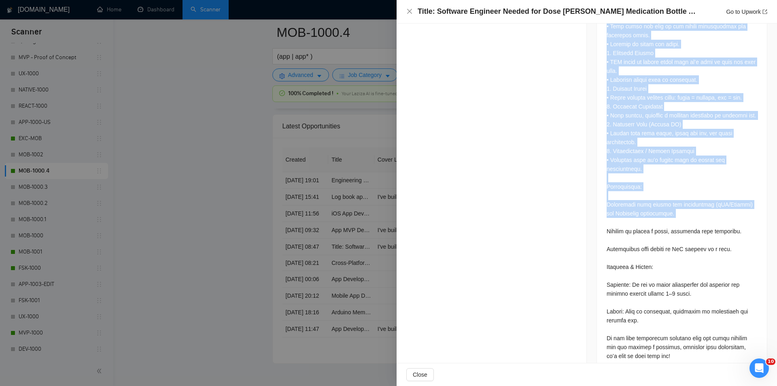
drag, startPoint x: 603, startPoint y: 119, endPoint x: 698, endPoint y: 199, distance: 123.2
click at [698, 199] on div at bounding box center [682, 67] width 151 height 588
click at [408, 11] on icon "close" at bounding box center [409, 11] width 6 height 6
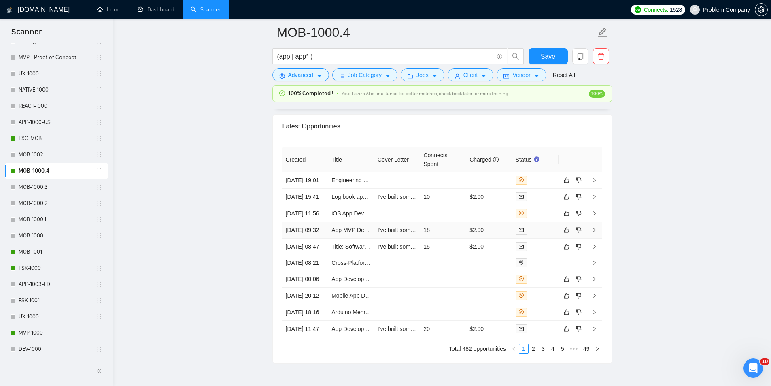
click at [316, 238] on td "[DATE] 09:32" at bounding box center [306, 230] width 46 height 17
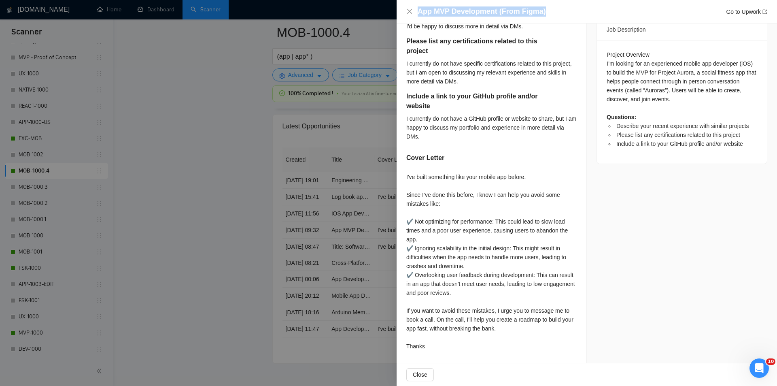
drag, startPoint x: 529, startPoint y: 14, endPoint x: 399, endPoint y: 15, distance: 129.9
click at [399, 15] on div "App MVP Development (From Figma) Go to Upwork" at bounding box center [587, 11] width 380 height 23
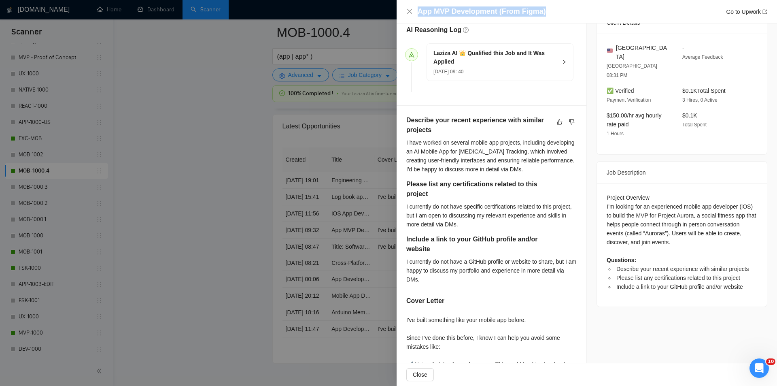
scroll to position [192, 0]
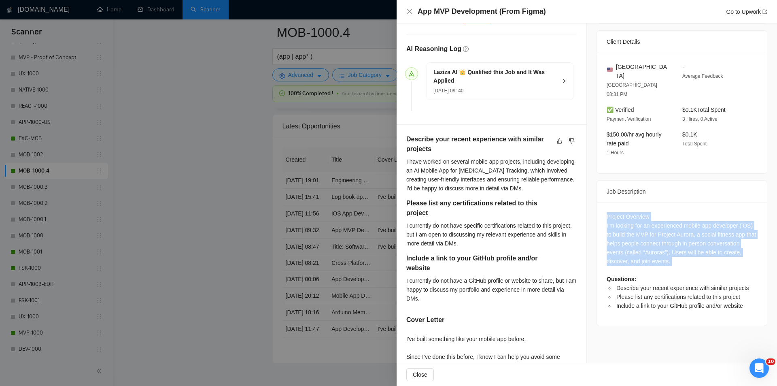
drag, startPoint x: 599, startPoint y: 199, endPoint x: 694, endPoint y: 246, distance: 105.7
click at [694, 246] on div "Project Overview I’m looking for an experienced mobile app developer (iOS) to b…" at bounding box center [682, 263] width 170 height 123
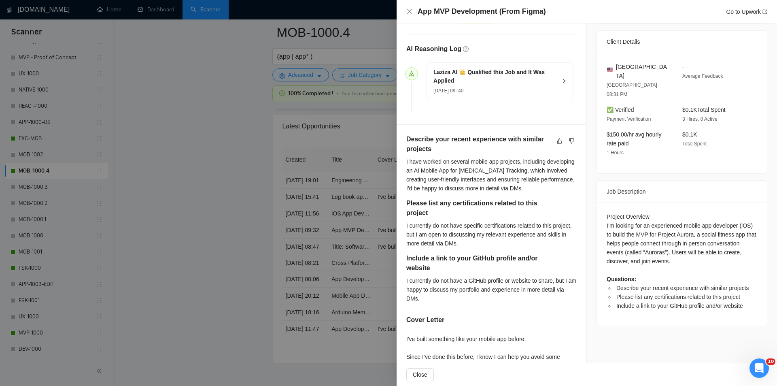
click at [408, 15] on div "App MVP Development (From Figma) Go to Upwork" at bounding box center [586, 11] width 361 height 10
click at [412, 13] on icon "close" at bounding box center [409, 11] width 6 height 6
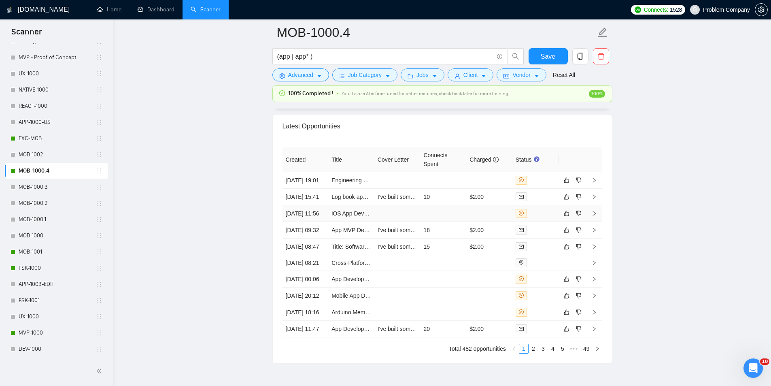
drag, startPoint x: 399, startPoint y: 225, endPoint x: 385, endPoint y: 238, distance: 19.5
click at [399, 222] on td at bounding box center [397, 213] width 46 height 17
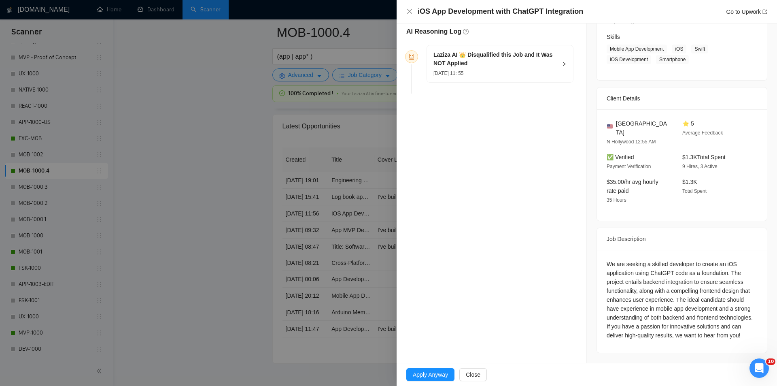
scroll to position [122, 0]
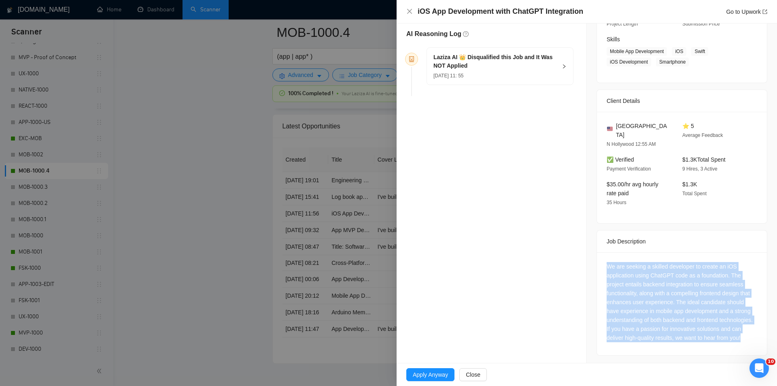
drag, startPoint x: 610, startPoint y: 258, endPoint x: 680, endPoint y: 342, distance: 108.6
click at [680, 342] on div "We are seeking a skilled developer to create an iOS application using ChatGPT c…" at bounding box center [682, 303] width 170 height 103
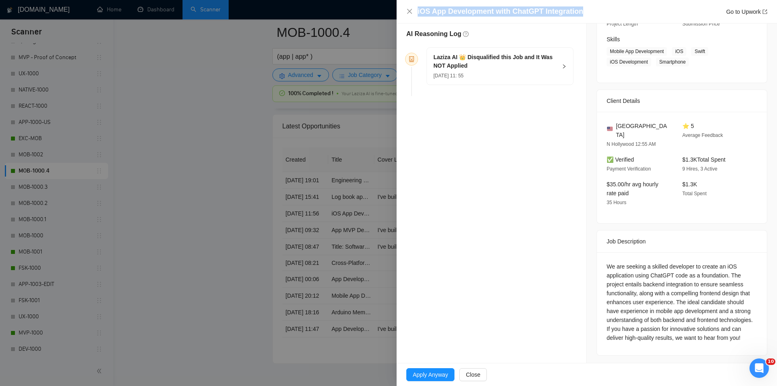
drag, startPoint x: 618, startPoint y: 8, endPoint x: 375, endPoint y: 14, distance: 242.9
click at [375, 14] on div "iOS App Development with ChatGPT Integration Go to Upwork Opportunity Details C…" at bounding box center [388, 193] width 777 height 386
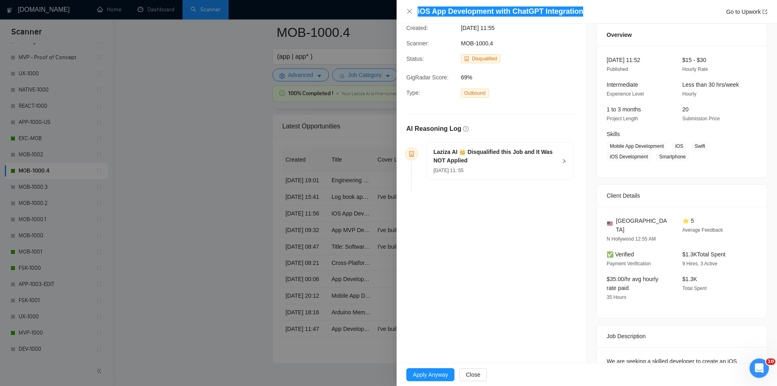
scroll to position [1, 0]
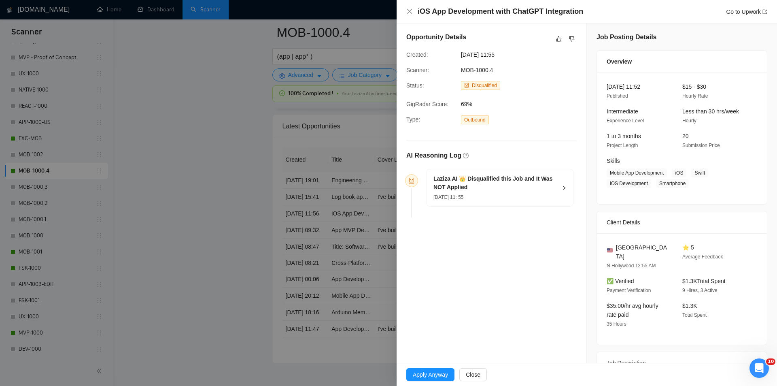
click at [555, 193] on div "Laziza AI 👑 Disqualified this Job and It Was NOT Applied [DATE] 11: 55" at bounding box center [500, 187] width 146 height 37
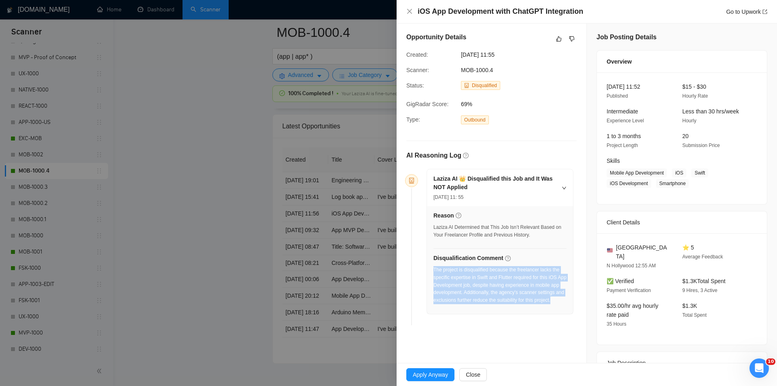
drag, startPoint x: 478, startPoint y: 317, endPoint x: 435, endPoint y: 271, distance: 63.0
click at [435, 271] on div "Reason Laziza AI Determined that This Job Isn’t Relevant Based on Your Freelanc…" at bounding box center [500, 260] width 146 height 108
click at [408, 13] on icon "close" at bounding box center [409, 11] width 6 height 6
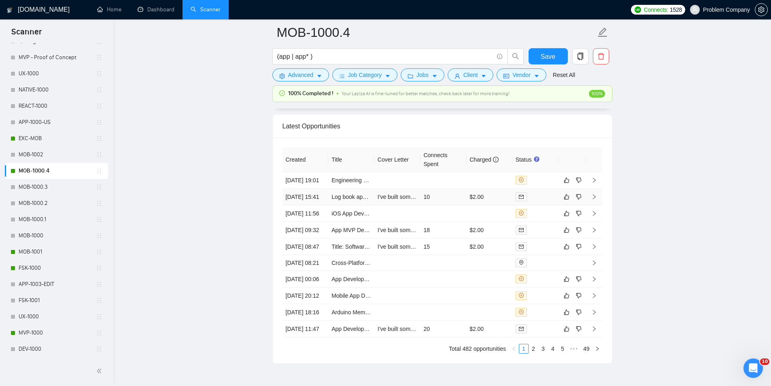
click at [310, 205] on td "[DATE] 15:41" at bounding box center [306, 197] width 46 height 17
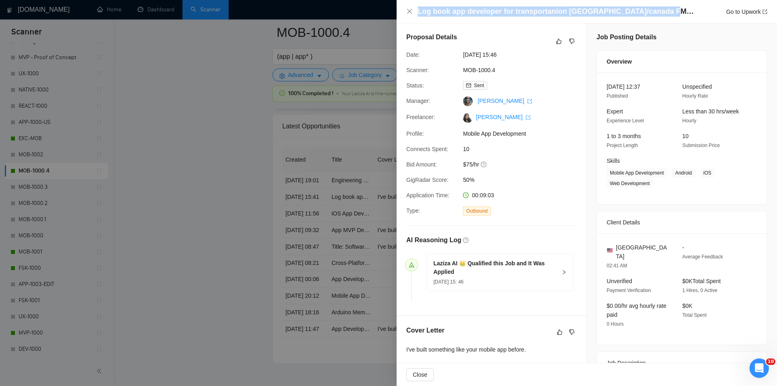
drag, startPoint x: 640, startPoint y: 7, endPoint x: 472, endPoint y: 4, distance: 167.6
click at [472, 4] on div "Log book app developer for transportanion [GEOGRAPHIC_DATA]/canada FMCSA regula…" at bounding box center [587, 11] width 380 height 23
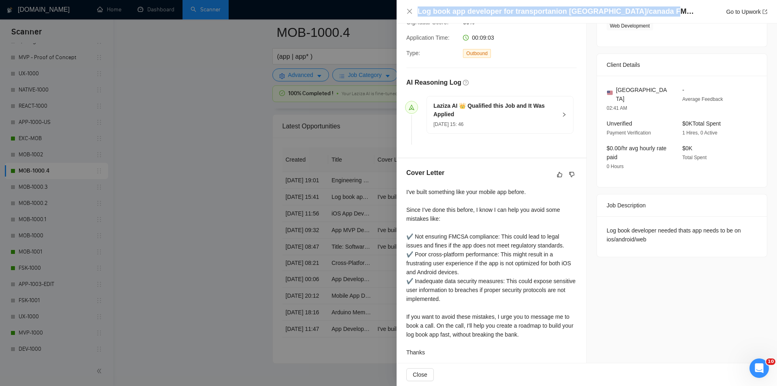
scroll to position [164, 0]
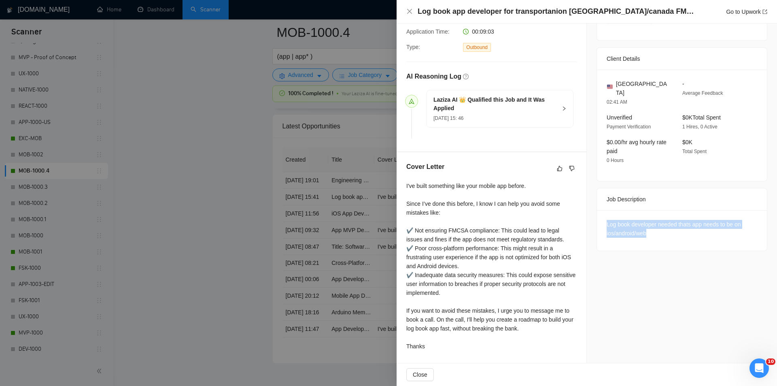
drag, startPoint x: 623, startPoint y: 221, endPoint x: 672, endPoint y: 232, distance: 50.8
click at [672, 232] on div "Log book developer needed thats app needs to be on ios/android/web" at bounding box center [682, 230] width 170 height 40
click at [408, 11] on icon "close" at bounding box center [409, 11] width 5 height 5
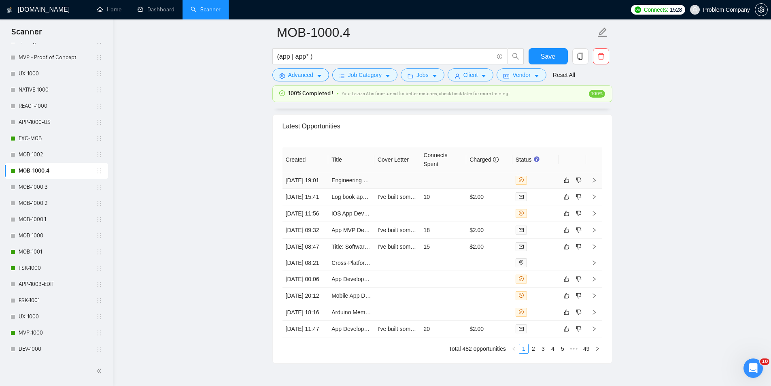
click at [317, 189] on td "[DATE] 19:01" at bounding box center [306, 180] width 46 height 17
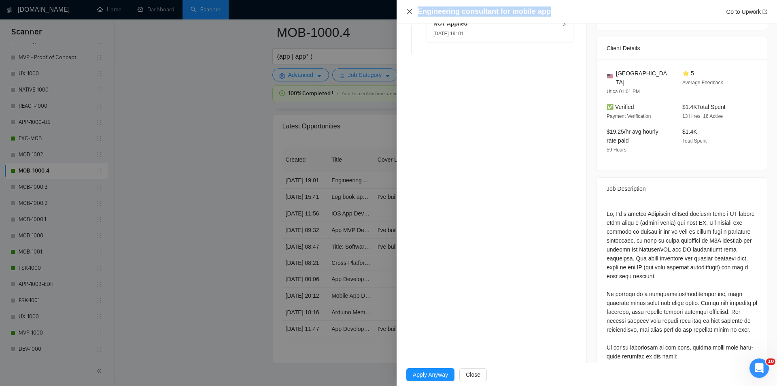
drag, startPoint x: 558, startPoint y: 9, endPoint x: 407, endPoint y: 8, distance: 151.4
click at [407, 8] on div "Engineering consultant for mobile app Go to Upwork" at bounding box center [586, 11] width 361 height 10
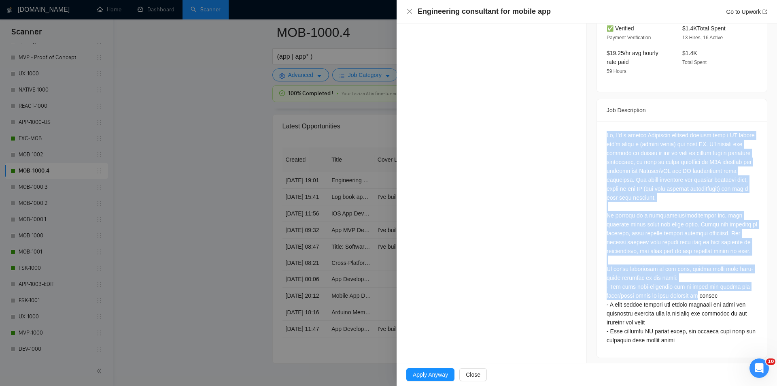
scroll to position [245, 0]
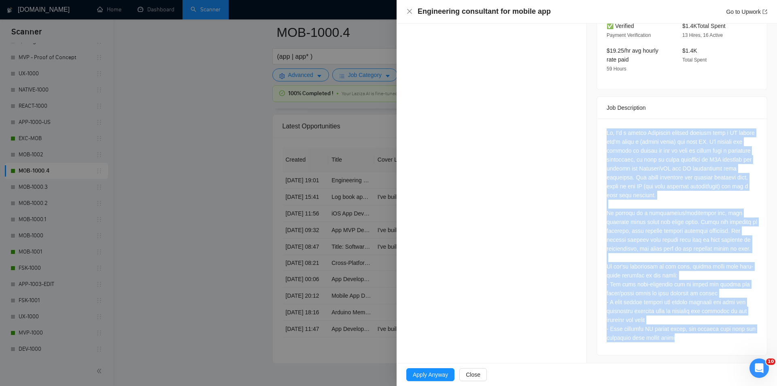
drag, startPoint x: 598, startPoint y: 203, endPoint x: 714, endPoint y: 346, distance: 184.7
click at [714, 346] on div at bounding box center [682, 237] width 170 height 236
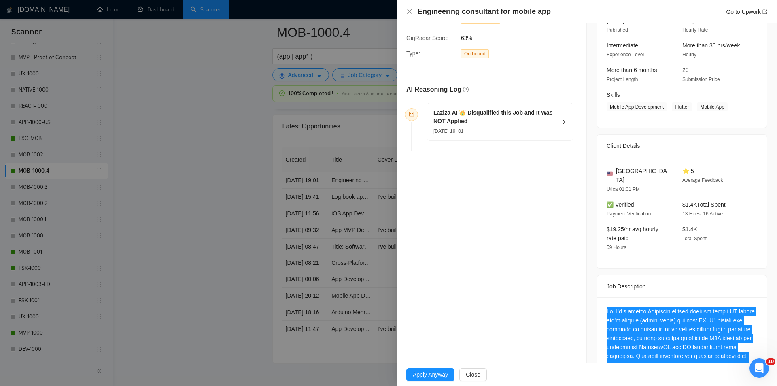
scroll to position [43, 0]
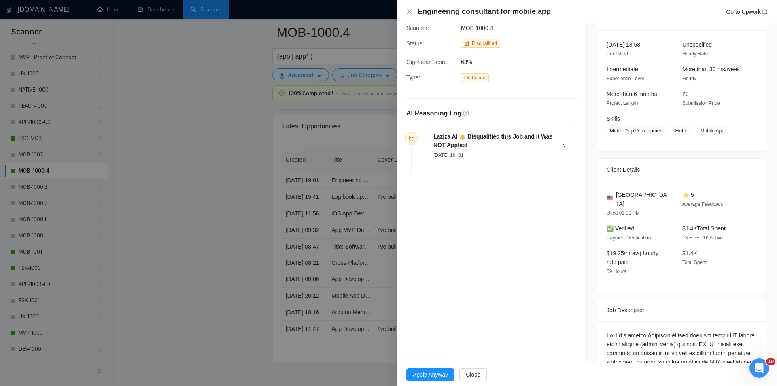
drag, startPoint x: 557, startPoint y: 149, endPoint x: 549, endPoint y: 161, distance: 14.5
click at [556, 150] on div "[PERSON_NAME] AI 👑 Disqualified this Job and It Was NOT Applied [DATE] 19: 01" at bounding box center [500, 145] width 146 height 37
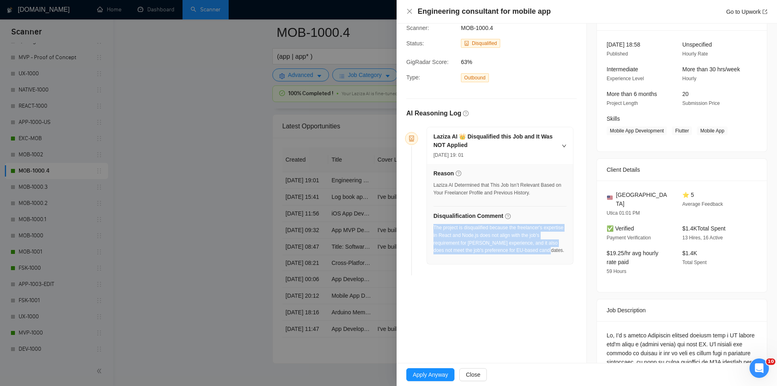
drag, startPoint x: 556, startPoint y: 252, endPoint x: 433, endPoint y: 229, distance: 124.6
click at [433, 229] on div "The project is disqualified because the freelancer's expertise in React and Nod…" at bounding box center [499, 239] width 133 height 30
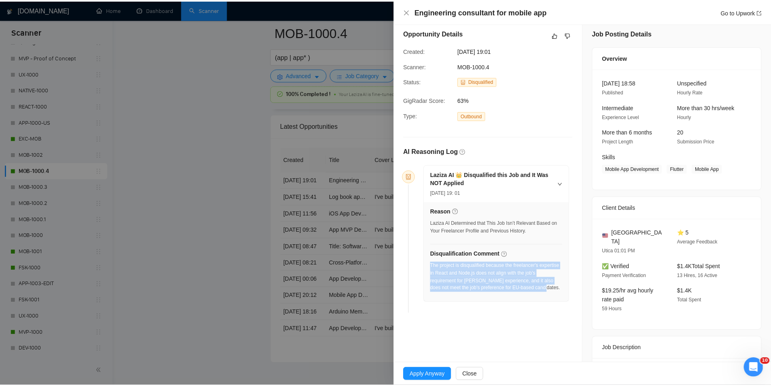
scroll to position [0, 0]
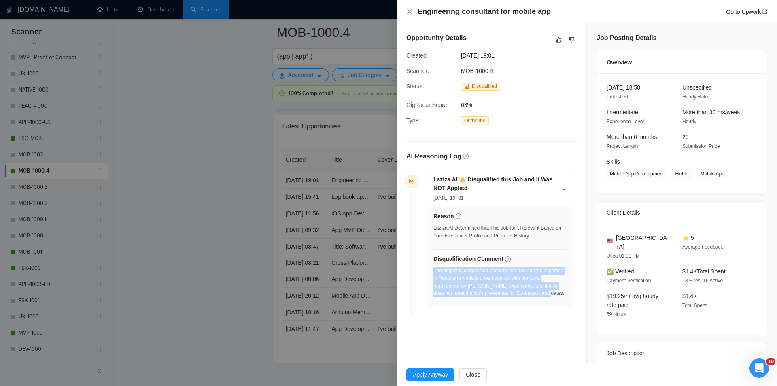
drag, startPoint x: 516, startPoint y: 50, endPoint x: 451, endPoint y: 55, distance: 65.4
click at [451, 55] on div "Opportunity Details Created: [DATE] 19:01 Scanner: MOB-1000.4 Status: Disqualif…" at bounding box center [492, 177] width 190 height 308
click at [412, 10] on icon "close" at bounding box center [409, 11] width 6 height 6
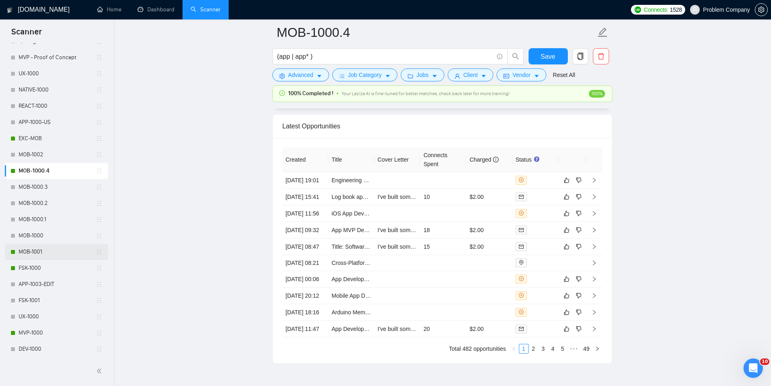
click at [44, 255] on link "MOB-1001" at bounding box center [57, 252] width 77 height 16
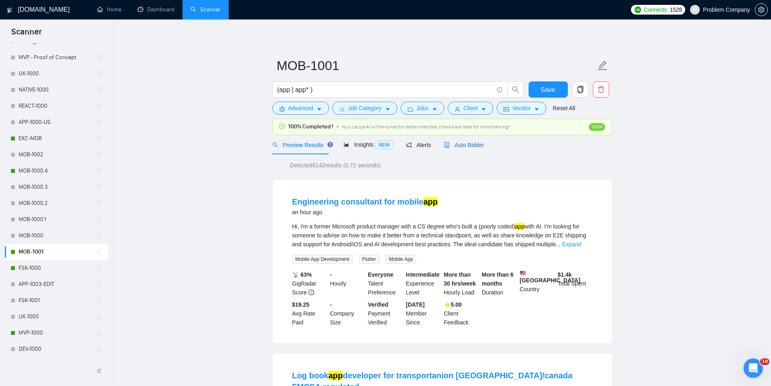
click at [465, 143] on span "Auto Bidder" at bounding box center [464, 145] width 40 height 6
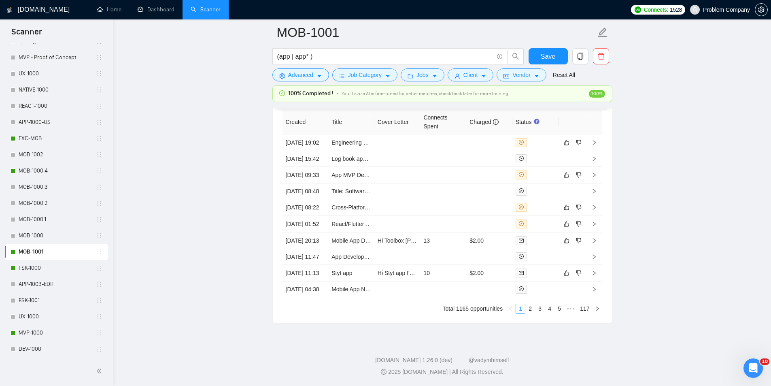
scroll to position [2094, 0]
click at [532, 310] on link "2" at bounding box center [530, 308] width 9 height 9
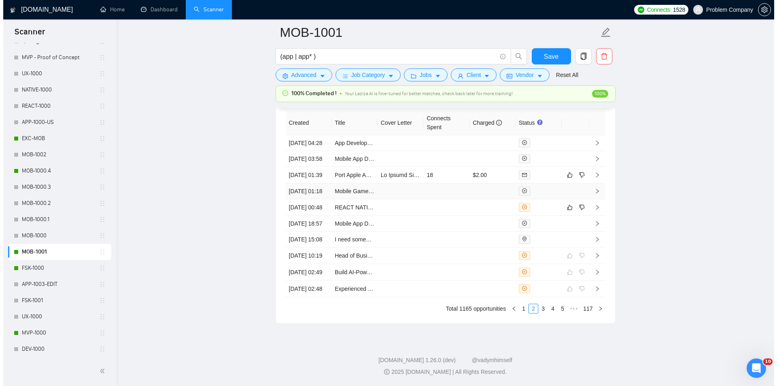
scroll to position [2013, 0]
click at [312, 216] on td "[DATE] 00:48" at bounding box center [306, 207] width 46 height 17
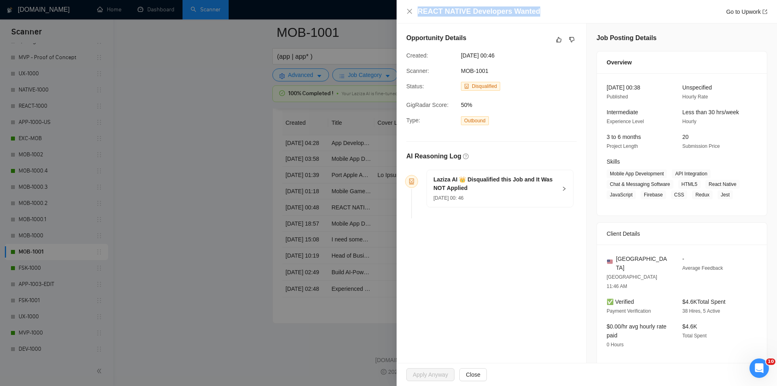
drag, startPoint x: 546, startPoint y: 6, endPoint x: 412, endPoint y: 19, distance: 135.0
click at [412, 19] on div "REACT NATIVE Developers Wanted Go to Upwork" at bounding box center [587, 11] width 380 height 23
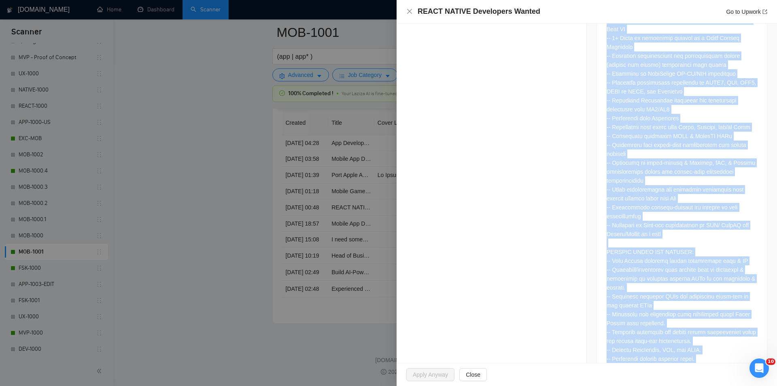
scroll to position [542, 0]
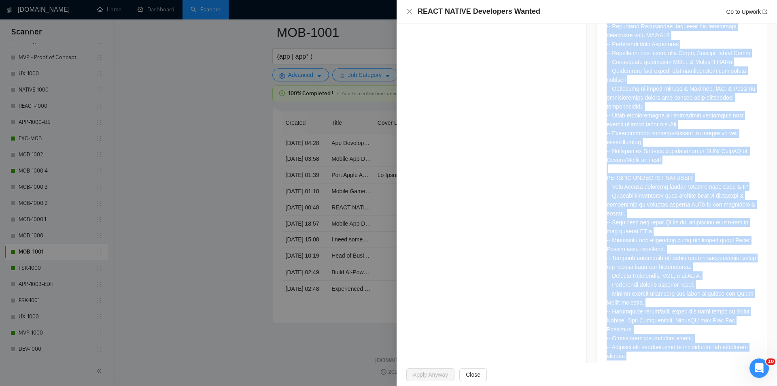
drag, startPoint x: 604, startPoint y: 219, endPoint x: 706, endPoint y: 340, distance: 158.3
click at [706, 340] on div at bounding box center [682, 112] width 170 height 521
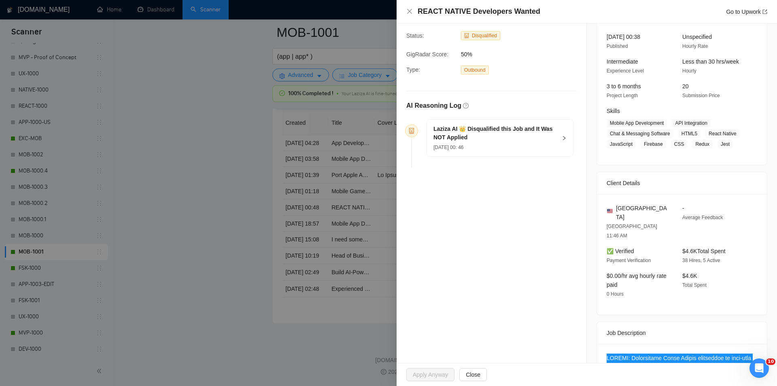
scroll to position [16, 0]
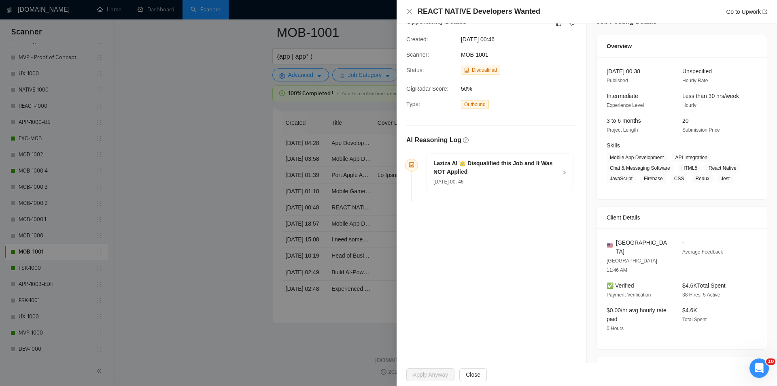
click at [522, 178] on div "[DATE] 00: 46" at bounding box center [494, 181] width 123 height 9
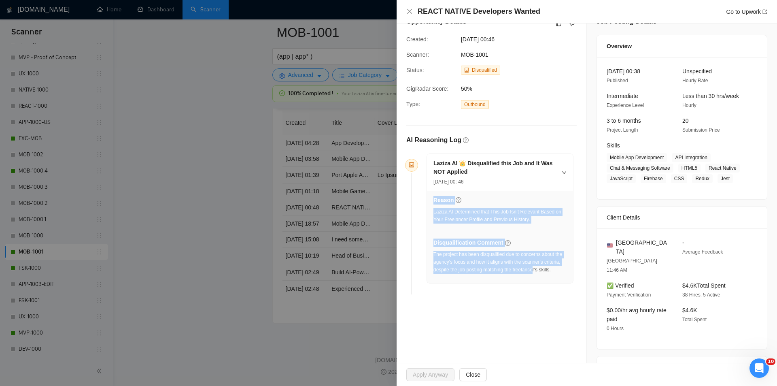
drag, startPoint x: 451, startPoint y: 258, endPoint x: 535, endPoint y: 272, distance: 84.6
click at [534, 272] on div "Reason Laziza AI Determined that This Job Isn’t Relevant Based on Your Freelanc…" at bounding box center [500, 237] width 146 height 92
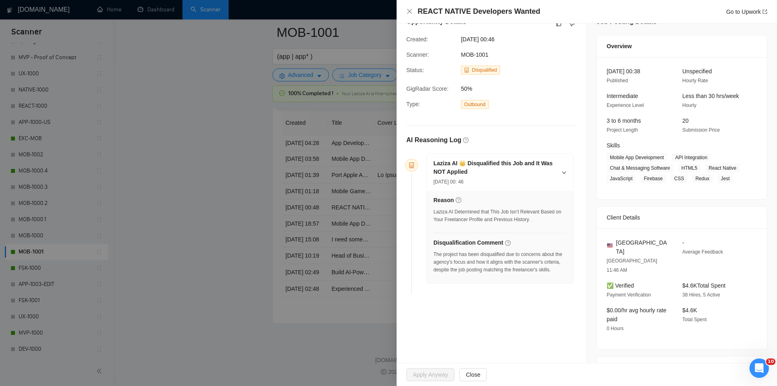
click at [552, 272] on div "The project has been disqualified due to concerns about the agency's focus and …" at bounding box center [499, 262] width 133 height 23
drag, startPoint x: 554, startPoint y: 272, endPoint x: 434, endPoint y: 255, distance: 121.0
click at [434, 255] on div "The project has been disqualified due to concerns about the agency's focus and …" at bounding box center [499, 262] width 133 height 23
click at [408, 13] on icon "close" at bounding box center [409, 11] width 5 height 5
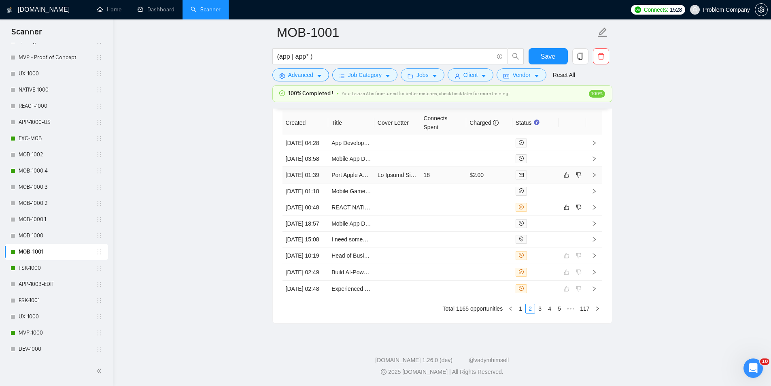
click at [310, 183] on td "[DATE] 01:39" at bounding box center [306, 175] width 46 height 17
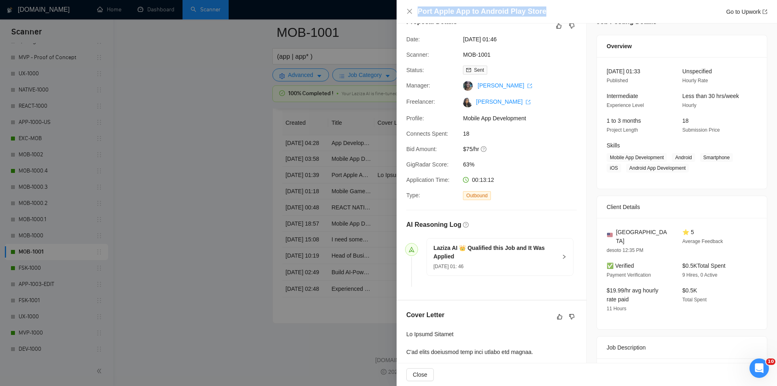
drag, startPoint x: 558, startPoint y: 13, endPoint x: 425, endPoint y: 5, distance: 133.4
click at [425, 5] on div "Port Apple App to Android Play Store Go to Upwork" at bounding box center [587, 11] width 380 height 23
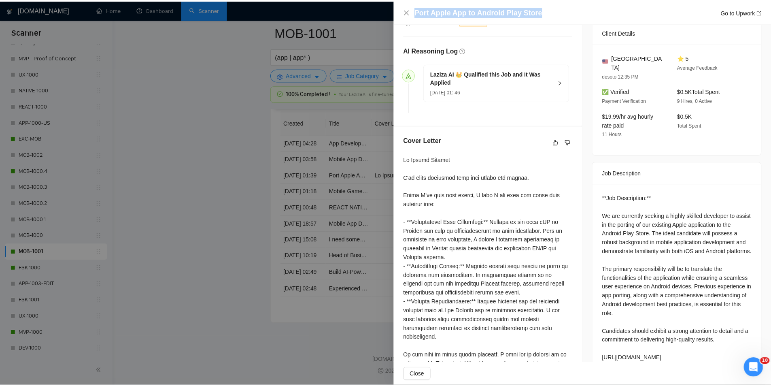
scroll to position [227, 0]
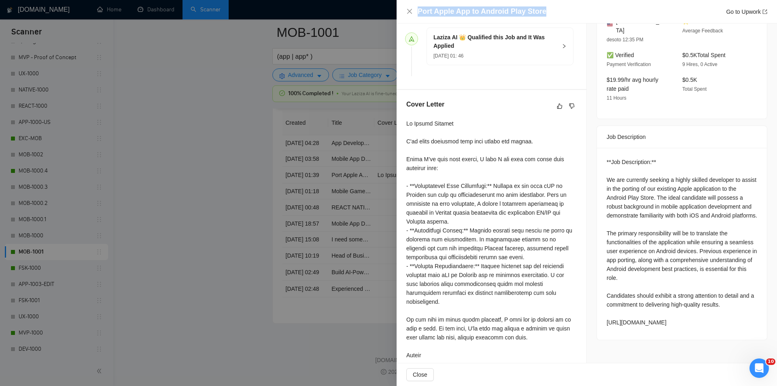
drag, startPoint x: 605, startPoint y: 166, endPoint x: 725, endPoint y: 329, distance: 202.1
click at [725, 327] on div "**Job Description:** We are currently seeking a highly skilled developer to ass…" at bounding box center [682, 241] width 151 height 169
click at [635, 188] on div "**Job Description:** We are currently seeking a highly skilled developer to ass…" at bounding box center [682, 241] width 151 height 169
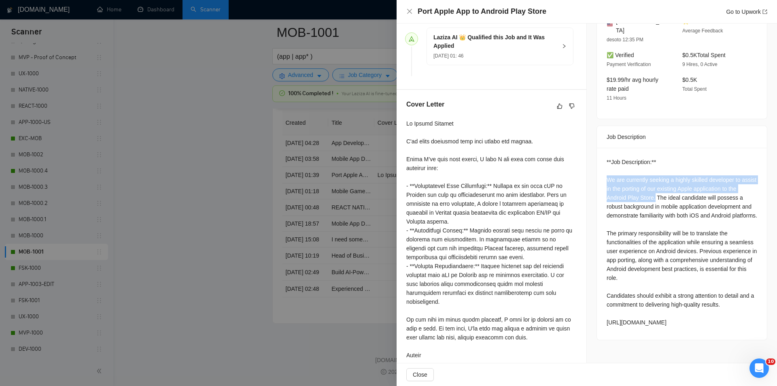
drag, startPoint x: 661, startPoint y: 187, endPoint x: 595, endPoint y: 168, distance: 68.0
click at [597, 168] on div "**Job Description:** We are currently seeking a highly skilled developer to ass…" at bounding box center [682, 244] width 170 height 192
click at [408, 15] on div "Port Apple App to Android Play Store Go to Upwork" at bounding box center [586, 11] width 361 height 10
click at [408, 12] on icon "close" at bounding box center [409, 11] width 6 height 6
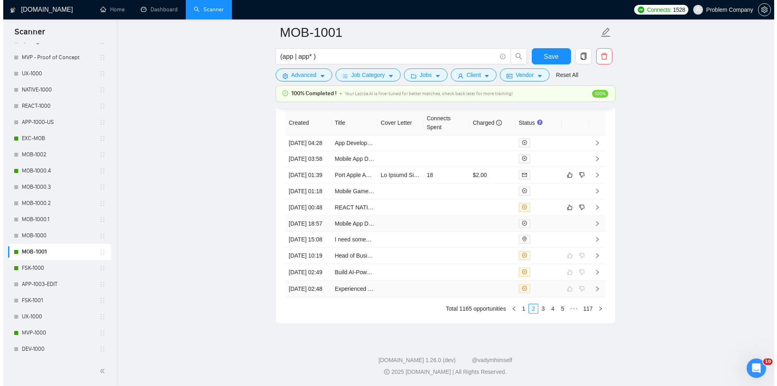
scroll to position [2094, 0]
click at [521, 308] on link "1" at bounding box center [520, 308] width 9 height 9
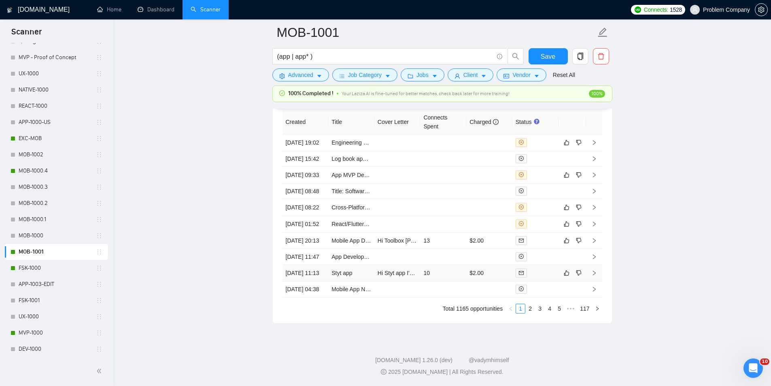
click at [316, 265] on td "[DATE] 11:13" at bounding box center [306, 273] width 46 height 17
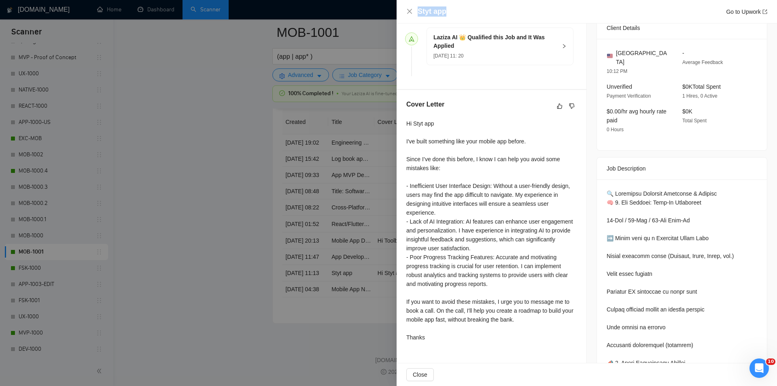
drag, startPoint x: 466, startPoint y: 11, endPoint x: 400, endPoint y: 11, distance: 65.6
click at [400, 11] on div "Styt app Go to Upwork" at bounding box center [587, 11] width 380 height 23
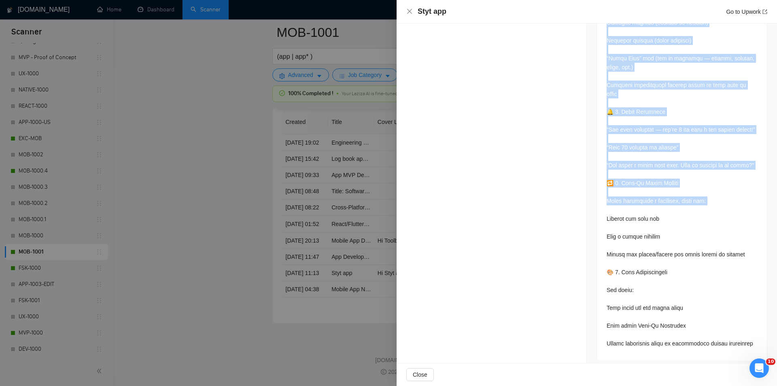
scroll to position [1596, 0]
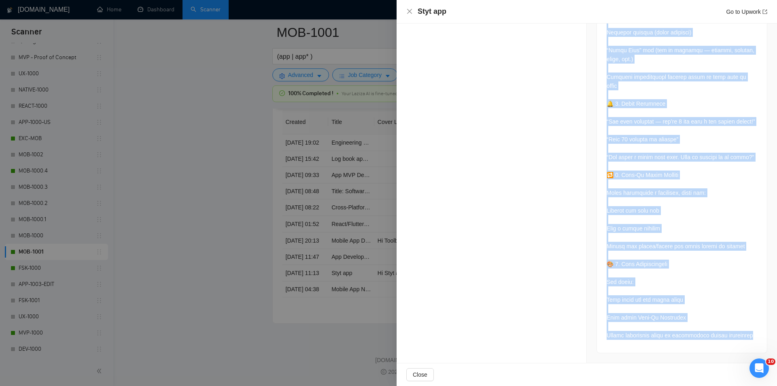
drag, startPoint x: 600, startPoint y: 101, endPoint x: 691, endPoint y: 335, distance: 250.4
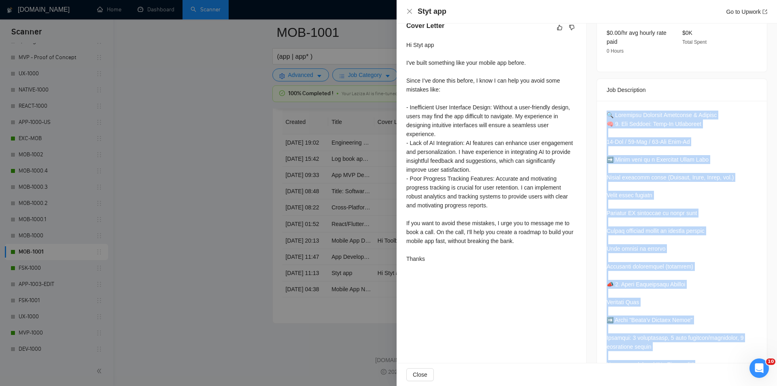
scroll to position [301, 0]
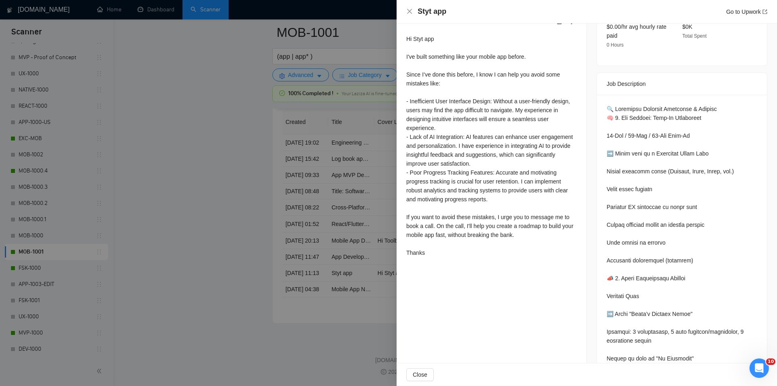
scroll to position [261, 0]
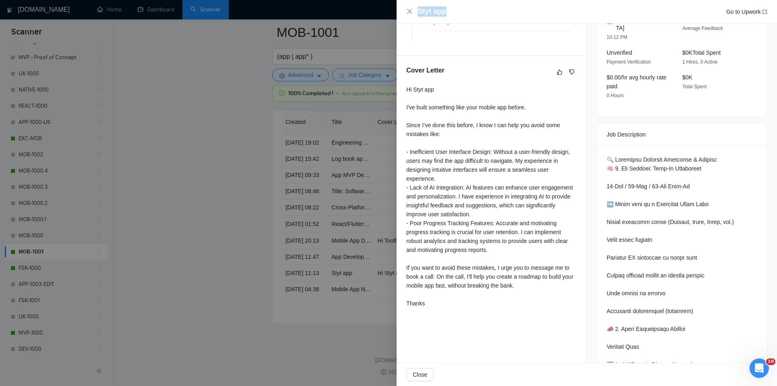
drag, startPoint x: 477, startPoint y: 16, endPoint x: 417, endPoint y: 9, distance: 59.9
click at [417, 9] on div "Styt app Go to Upwork" at bounding box center [586, 11] width 361 height 10
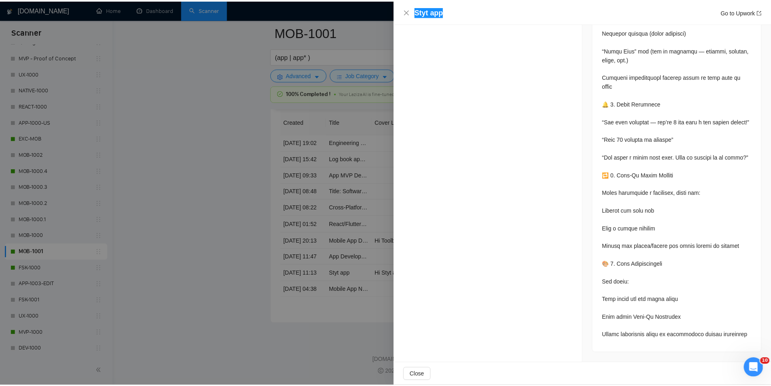
scroll to position [1596, 0]
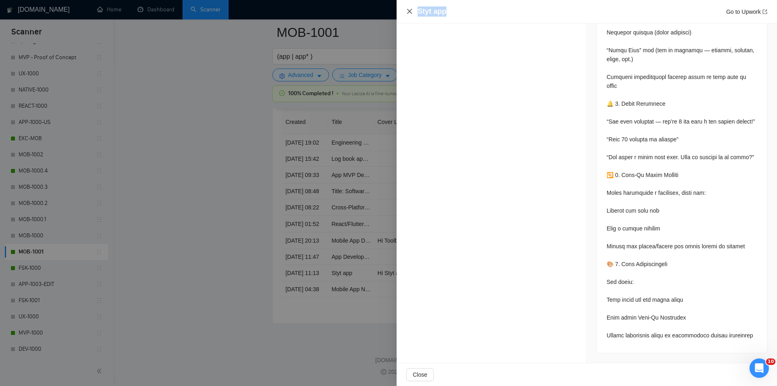
click at [411, 9] on icon "close" at bounding box center [409, 11] width 6 height 6
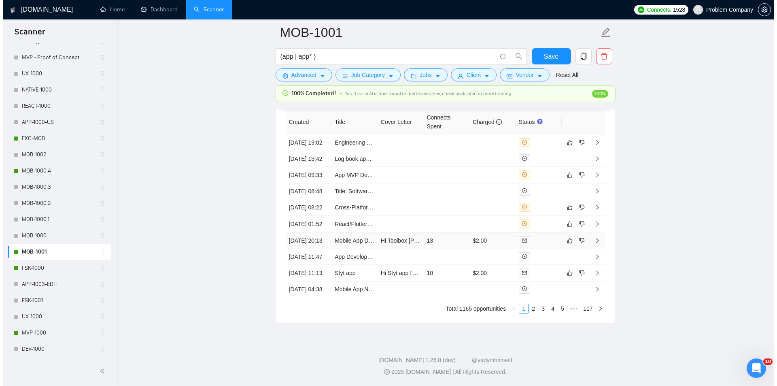
scroll to position [2054, 0]
click at [314, 249] on td "[DATE] 20:13" at bounding box center [306, 240] width 46 height 17
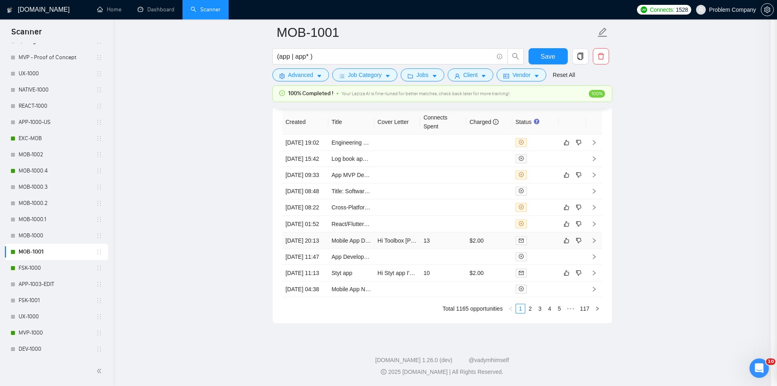
scroll to position [571, 0]
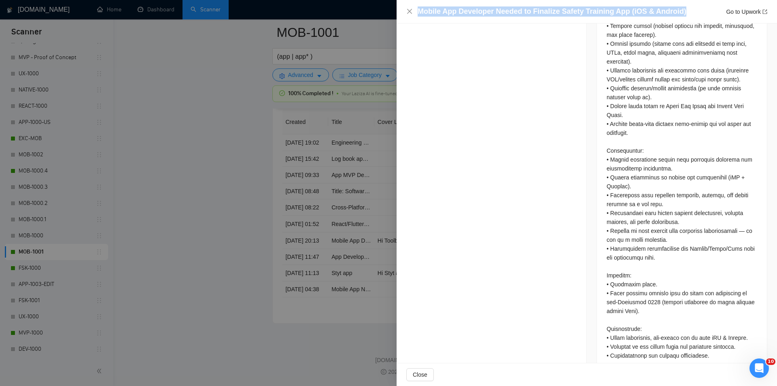
drag, startPoint x: 685, startPoint y: 6, endPoint x: 544, endPoint y: 4, distance: 140.9
click at [544, 4] on div "Mobile App Developer Needed to Finalize Safety Training App (iOS & Android) Go …" at bounding box center [587, 11] width 380 height 23
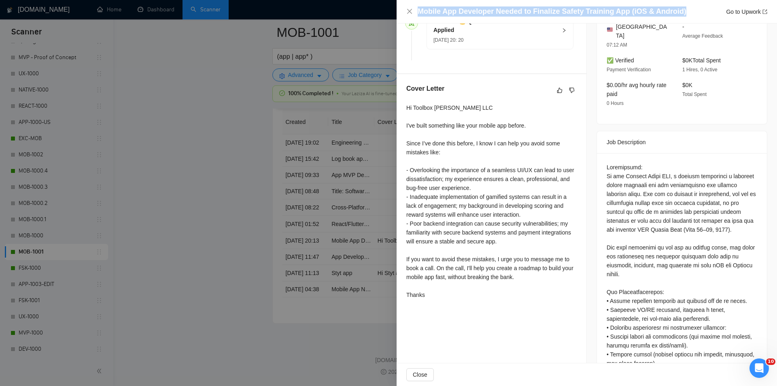
scroll to position [206, 0]
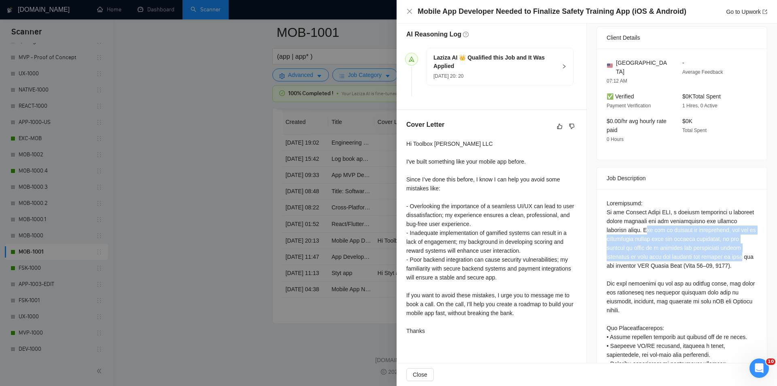
drag, startPoint x: 645, startPoint y: 217, endPoint x: 756, endPoint y: 242, distance: 113.7
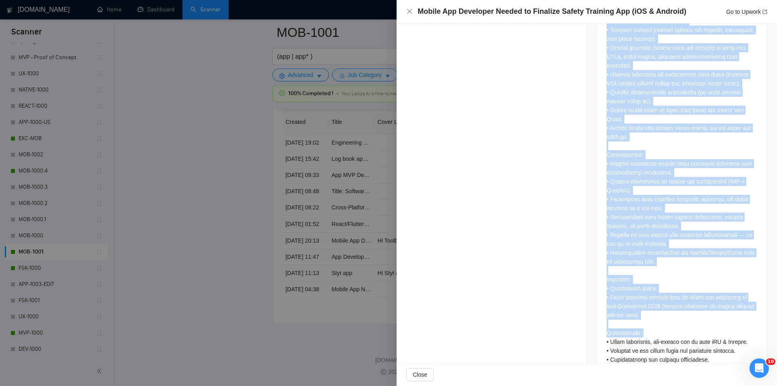
scroll to position [571, 0]
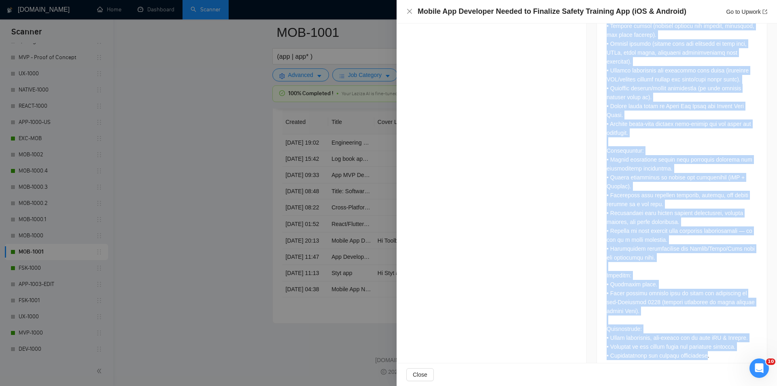
drag, startPoint x: 603, startPoint y: 185, endPoint x: 710, endPoint y: 346, distance: 193.6
click at [710, 346] on div at bounding box center [682, 99] width 170 height 548
click at [408, 10] on icon "close" at bounding box center [409, 11] width 6 height 6
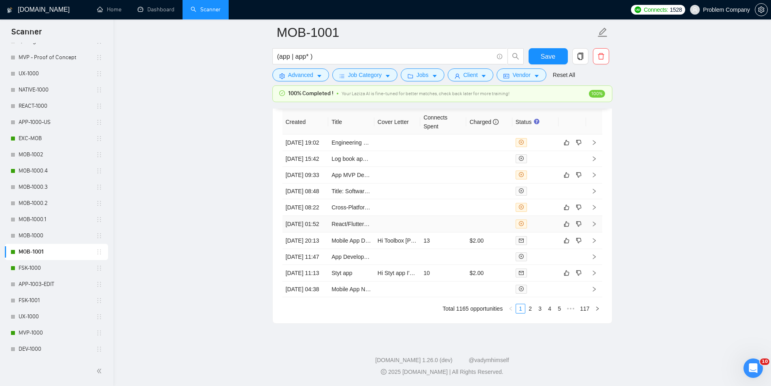
click at [316, 226] on td "[DATE] 01:52" at bounding box center [306, 224] width 46 height 17
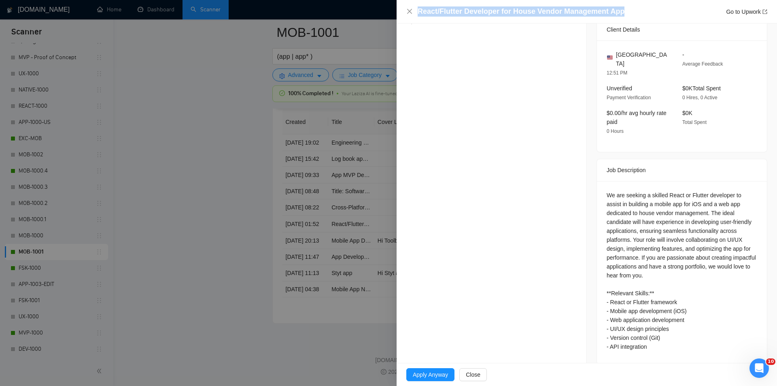
drag, startPoint x: 656, startPoint y: 9, endPoint x: 415, endPoint y: 23, distance: 240.8
click at [412, 20] on div "React/Flutter Developer for House Vendor Management App Go to Upwork" at bounding box center [587, 11] width 380 height 23
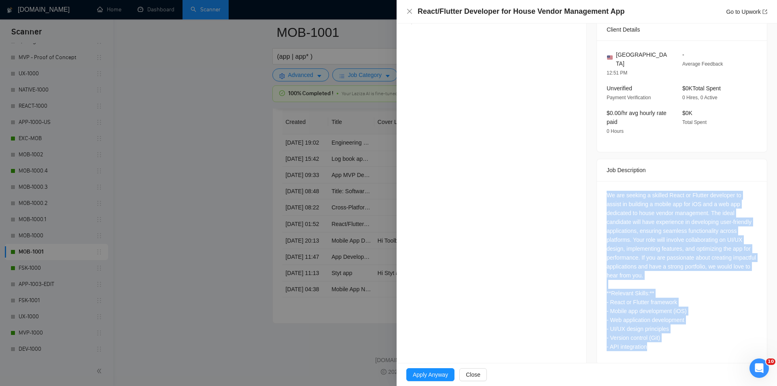
drag, startPoint x: 610, startPoint y: 195, endPoint x: 689, endPoint y: 341, distance: 165.4
click at [689, 341] on div "We are seeking a skilled React or Flutter developer to assist in building a mob…" at bounding box center [682, 272] width 170 height 183
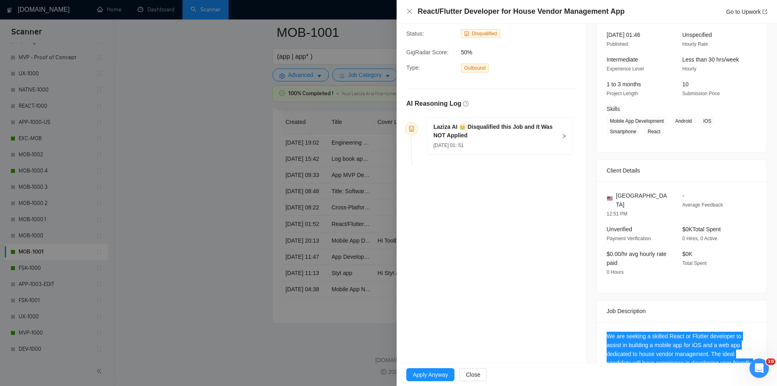
scroll to position [32, 0]
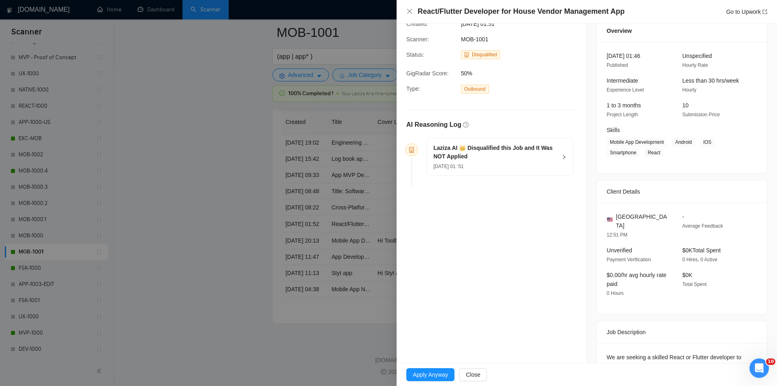
click at [524, 170] on div "Laziza AI 👑 Disqualified this Job and It Was NOT Applied [DATE] 01: 51" at bounding box center [500, 156] width 146 height 37
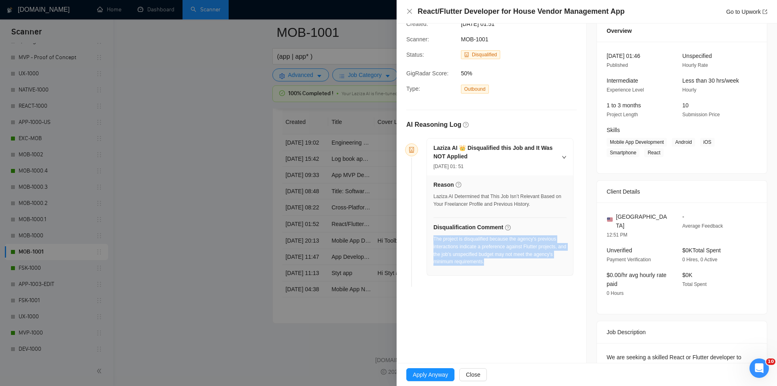
drag, startPoint x: 518, startPoint y: 263, endPoint x: 433, endPoint y: 242, distance: 87.3
click at [433, 242] on div "The project is disqualified because the agency's previous interactions indicate…" at bounding box center [499, 250] width 133 height 30
click at [410, 8] on div "React/Flutter Developer for House Vendor Management App Go to Upwork" at bounding box center [586, 11] width 361 height 10
click at [408, 12] on icon "close" at bounding box center [409, 11] width 6 height 6
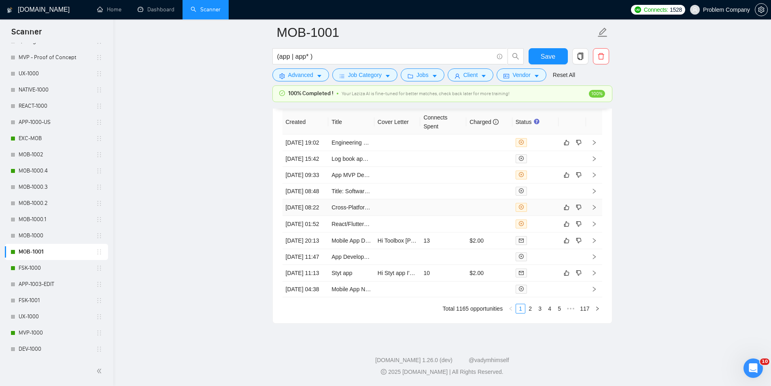
click at [310, 208] on td "[DATE] 08:22" at bounding box center [306, 207] width 46 height 17
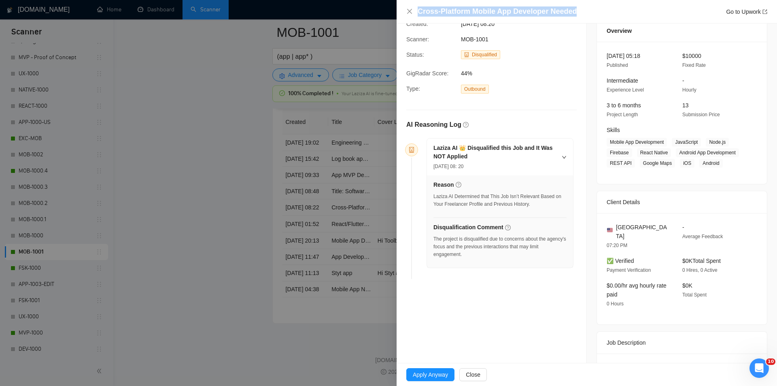
drag, startPoint x: 582, startPoint y: 14, endPoint x: 417, endPoint y: 17, distance: 165.2
click at [417, 17] on div "Cross-Platform Mobile App Developer Needed Go to Upwork" at bounding box center [587, 11] width 380 height 23
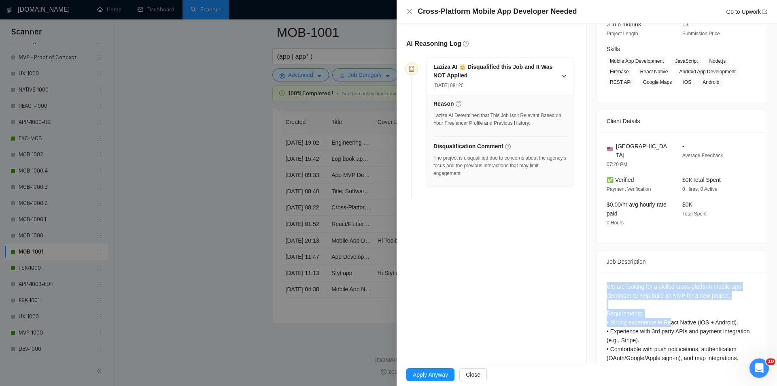
scroll to position [266, 0]
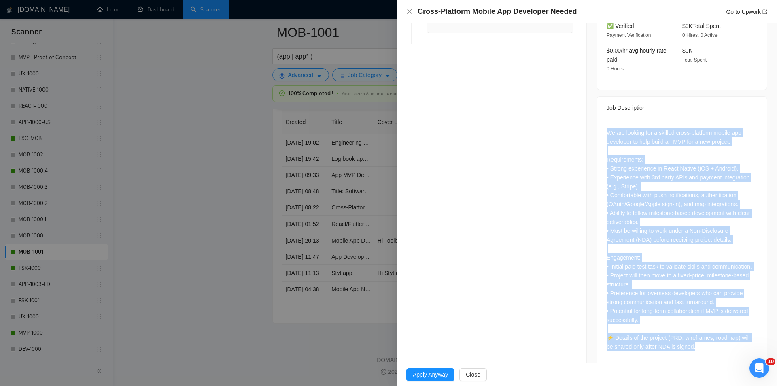
drag, startPoint x: 603, startPoint y: 268, endPoint x: 717, endPoint y: 343, distance: 136.2
click at [717, 343] on div "We are looking for a skilled cross-platform mobile app developer to help build …" at bounding box center [682, 241] width 170 height 245
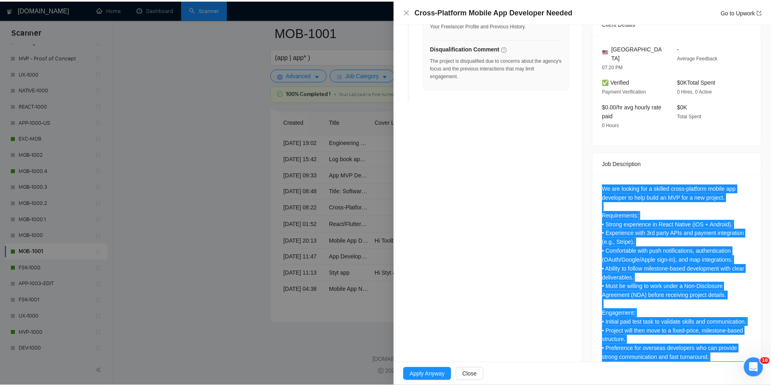
scroll to position [64, 0]
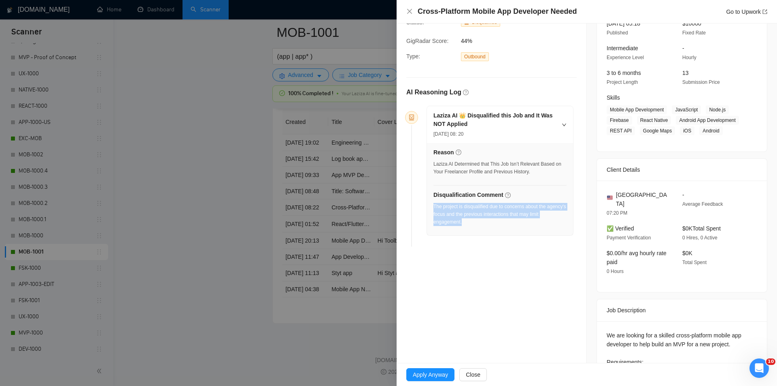
drag, startPoint x: 518, startPoint y: 232, endPoint x: 434, endPoint y: 206, distance: 87.6
click at [434, 206] on div "Reason Laziza AI Determined that This Job Isn’t Relevant Based on Your Freelanc…" at bounding box center [500, 189] width 146 height 92
click at [410, 13] on icon "close" at bounding box center [409, 11] width 6 height 6
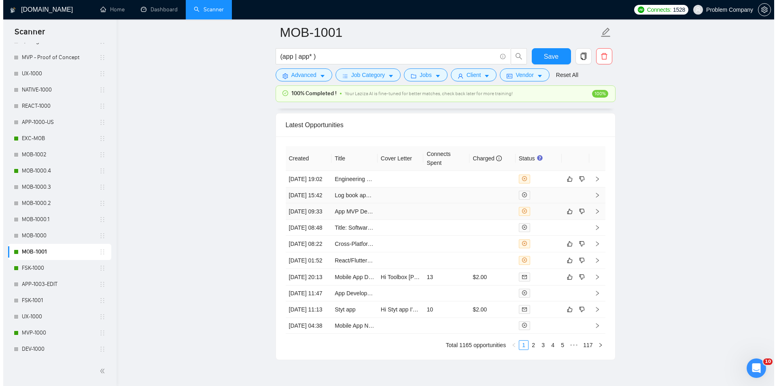
scroll to position [1973, 0]
click at [320, 221] on td "[DATE] 09:33" at bounding box center [306, 212] width 46 height 17
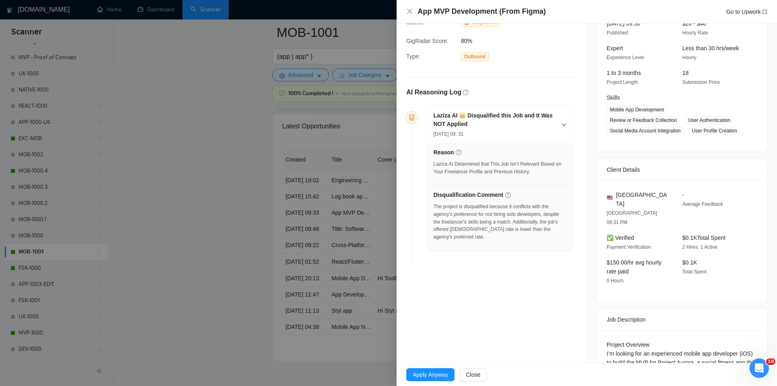
drag, startPoint x: 552, startPoint y: 17, endPoint x: 401, endPoint y: 11, distance: 150.7
click at [401, 11] on div "App MVP Development (From Figma) Go to Upwork" at bounding box center [587, 11] width 380 height 23
click at [595, 11] on div "App MVP Development (From Figma) Go to Upwork" at bounding box center [593, 11] width 350 height 10
click at [408, 13] on icon "close" at bounding box center [409, 11] width 5 height 5
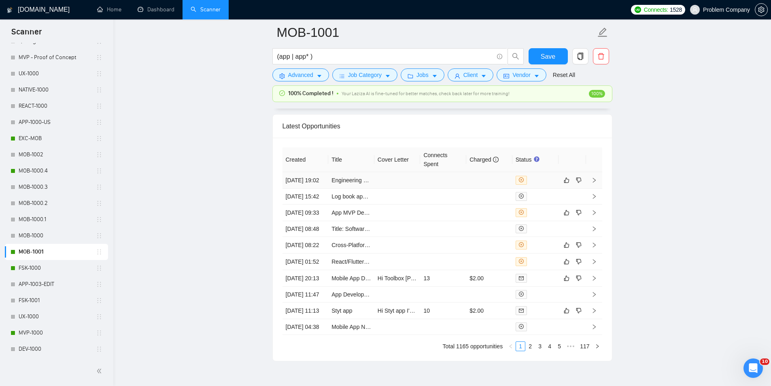
click at [318, 183] on td "[DATE] 19:02" at bounding box center [306, 180] width 46 height 17
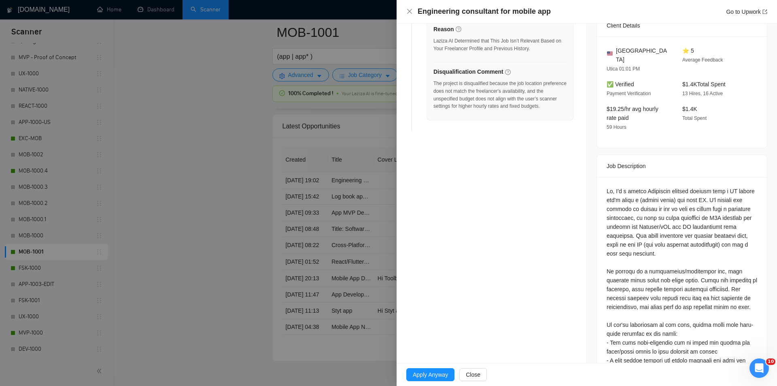
scroll to position [226, 0]
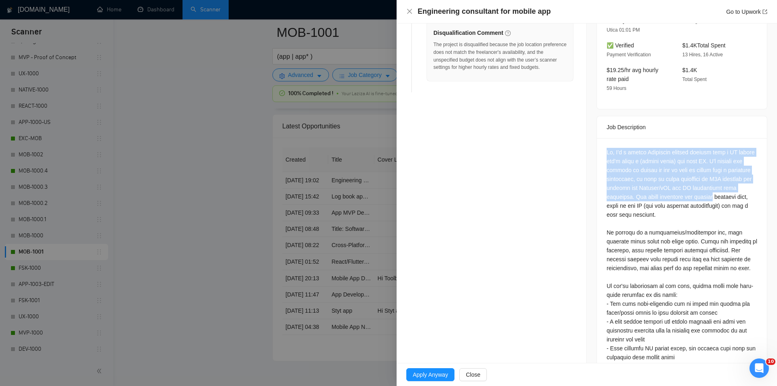
drag, startPoint x: 599, startPoint y: 136, endPoint x: 623, endPoint y: 191, distance: 59.3
click at [623, 191] on div at bounding box center [682, 256] width 170 height 236
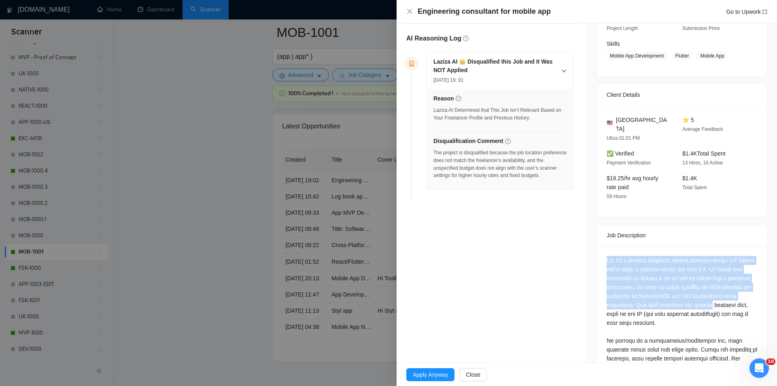
scroll to position [121, 0]
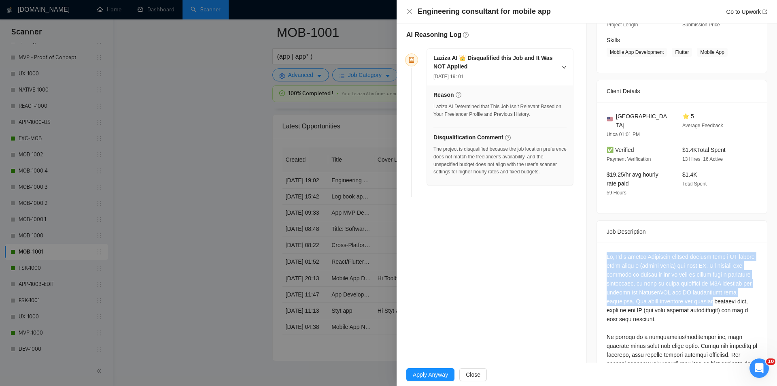
click at [623, 252] on div at bounding box center [682, 359] width 151 height 214
click at [601, 242] on div at bounding box center [682, 360] width 170 height 236
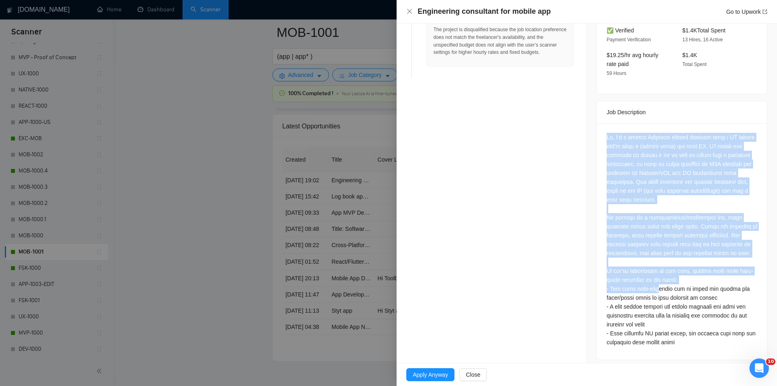
scroll to position [245, 0]
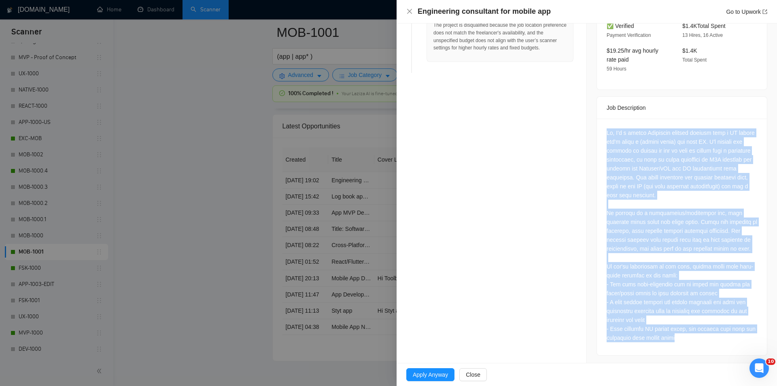
drag, startPoint x: 601, startPoint y: 240, endPoint x: 720, endPoint y: 350, distance: 161.0
click at [720, 350] on div at bounding box center [682, 237] width 170 height 236
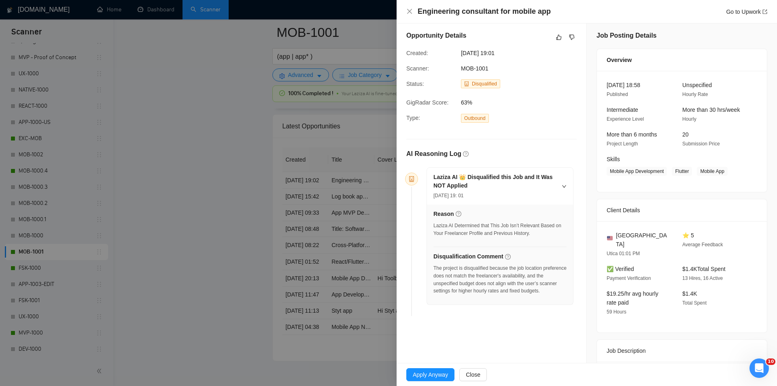
scroll to position [0, 0]
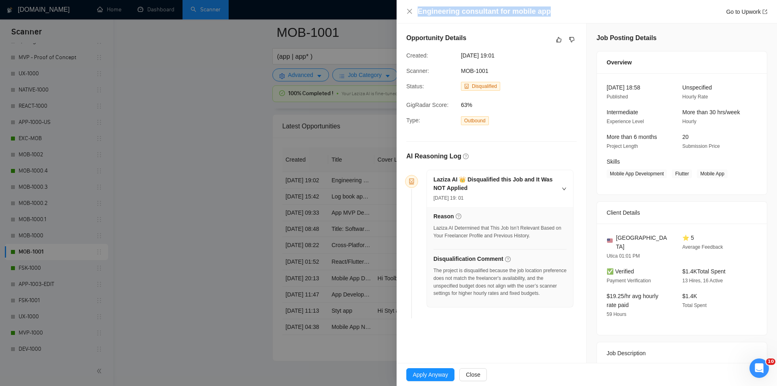
drag, startPoint x: 565, startPoint y: 15, endPoint x: 390, endPoint y: 14, distance: 175.7
click at [390, 14] on div "Engineering consultant for mobile app Go to Upwork Opportunity Details Created:…" at bounding box center [388, 193] width 777 height 386
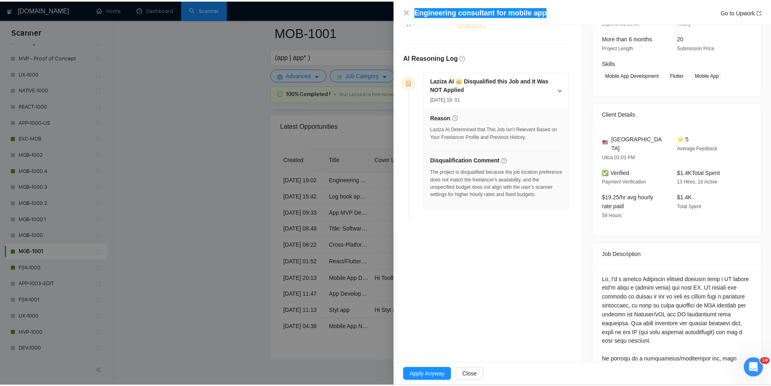
scroll to position [81, 0]
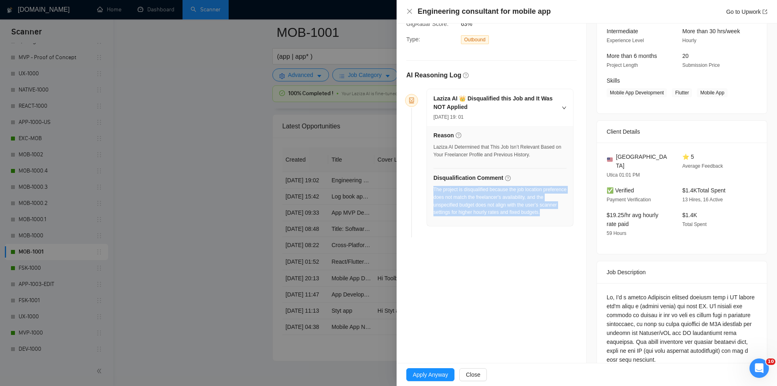
drag, startPoint x: 566, startPoint y: 219, endPoint x: 434, endPoint y: 192, distance: 134.5
click at [434, 192] on div "Reason Laziza AI Determined that This Job Isn’t Relevant Based on Your Freelanc…" at bounding box center [500, 176] width 146 height 100
click at [407, 12] on icon "close" at bounding box center [409, 11] width 6 height 6
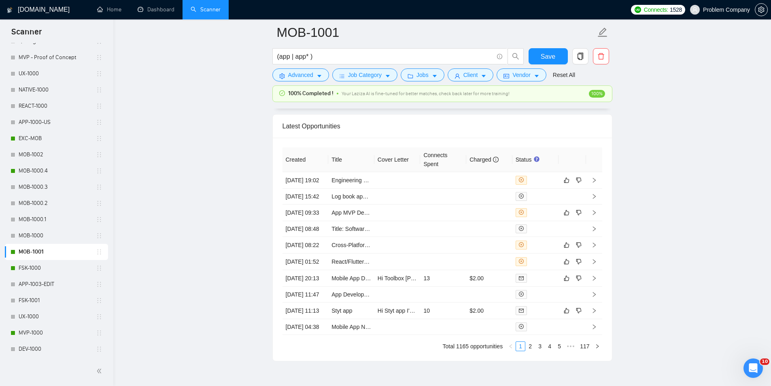
click at [62, 268] on link "FSK-1000" at bounding box center [57, 268] width 77 height 16
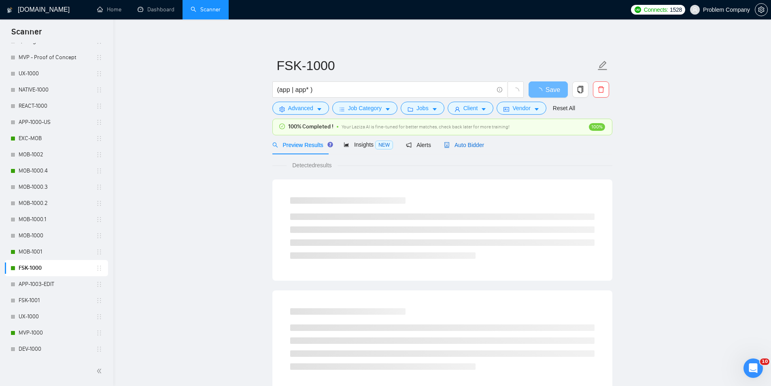
click at [473, 144] on span "Auto Bidder" at bounding box center [464, 145] width 40 height 6
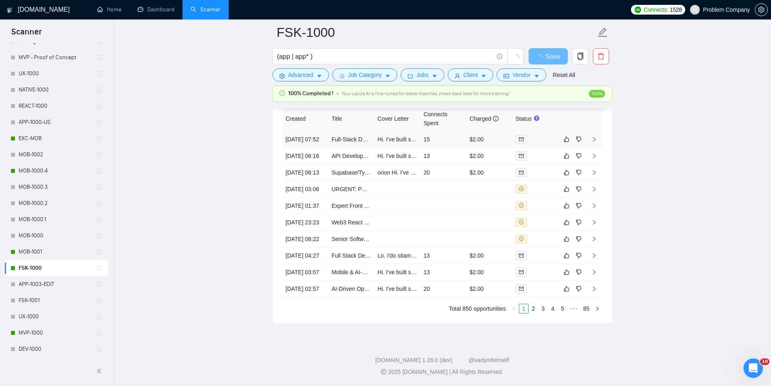
scroll to position [1983, 0]
click at [532, 313] on link "2" at bounding box center [533, 308] width 9 height 9
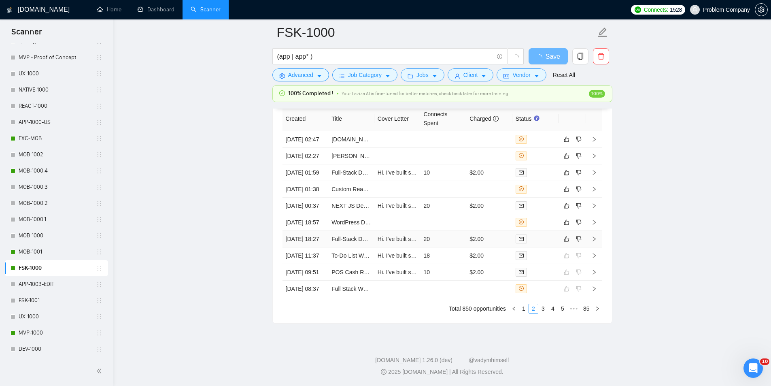
scroll to position [1943, 0]
click at [544, 313] on link "3" at bounding box center [543, 308] width 9 height 9
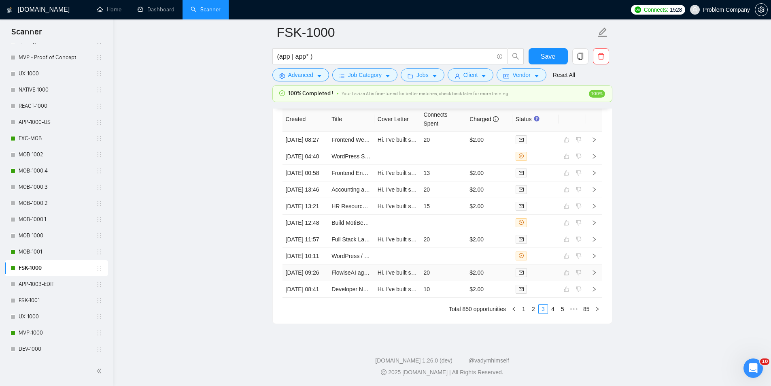
scroll to position [2097, 0]
click at [533, 312] on link "2" at bounding box center [533, 308] width 9 height 9
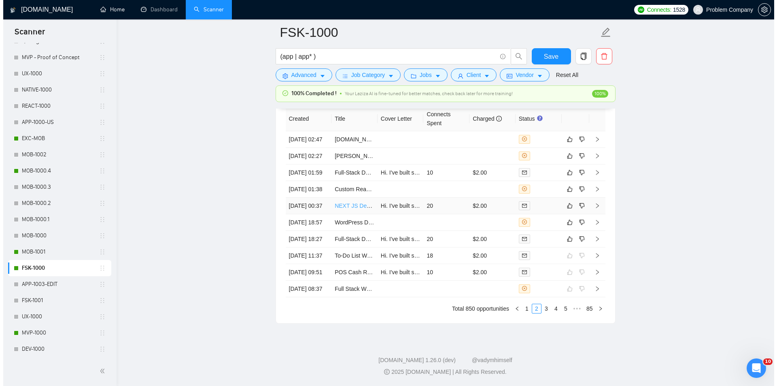
scroll to position [2016, 0]
click at [312, 248] on td "[DATE] 18:27" at bounding box center [306, 239] width 46 height 17
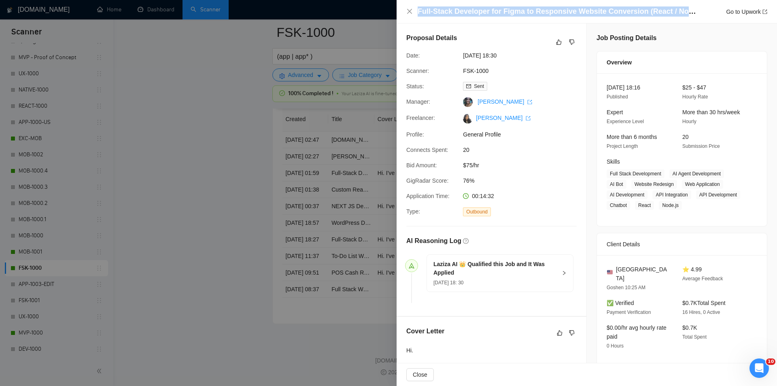
drag, startPoint x: 695, startPoint y: 12, endPoint x: 404, endPoint y: 13, distance: 291.4
click at [404, 13] on div "Full-Stack Developer for Figma to Responsive Website Conversion (React / Node.j…" at bounding box center [587, 11] width 380 height 23
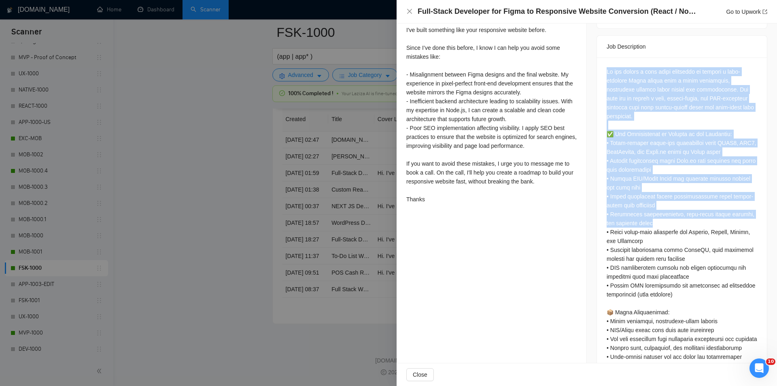
scroll to position [357, 0]
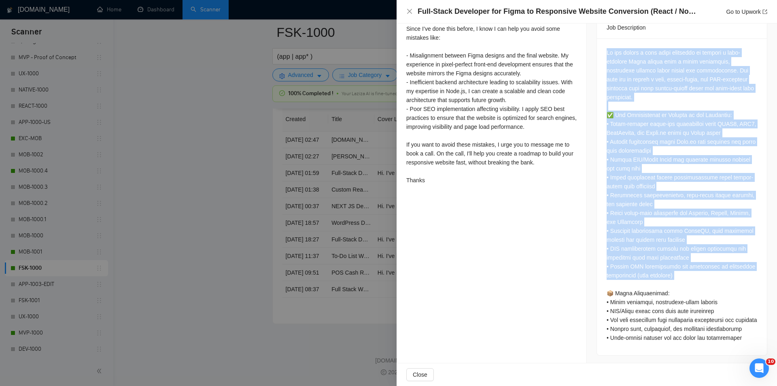
drag, startPoint x: 602, startPoint y: 151, endPoint x: 731, endPoint y: 272, distance: 176.7
click at [731, 272] on div at bounding box center [682, 196] width 170 height 317
click at [408, 12] on icon "close" at bounding box center [409, 11] width 6 height 6
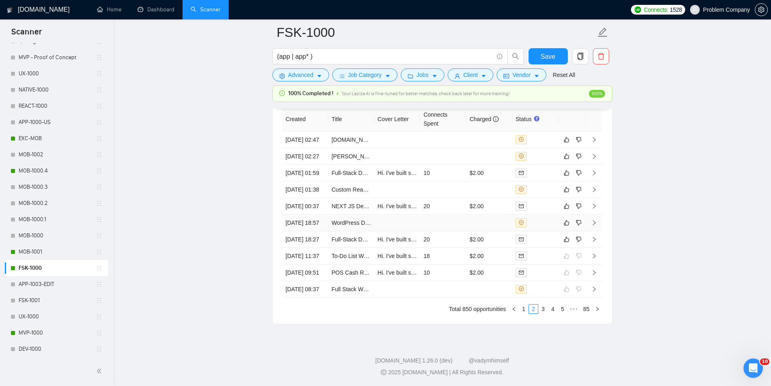
click at [306, 231] on td "[DATE] 18:57" at bounding box center [306, 223] width 46 height 17
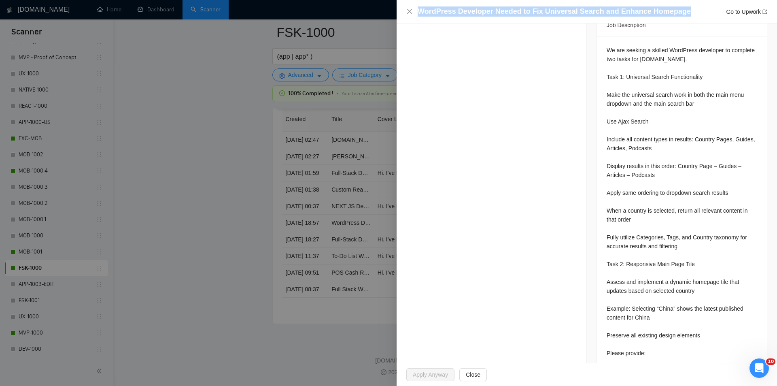
drag, startPoint x: 685, startPoint y: 15, endPoint x: 395, endPoint y: 23, distance: 289.9
click at [395, 23] on div "WordPress Developer Needed to Fix Universal Search and Enhance Homepage Go to U…" at bounding box center [388, 193] width 777 height 386
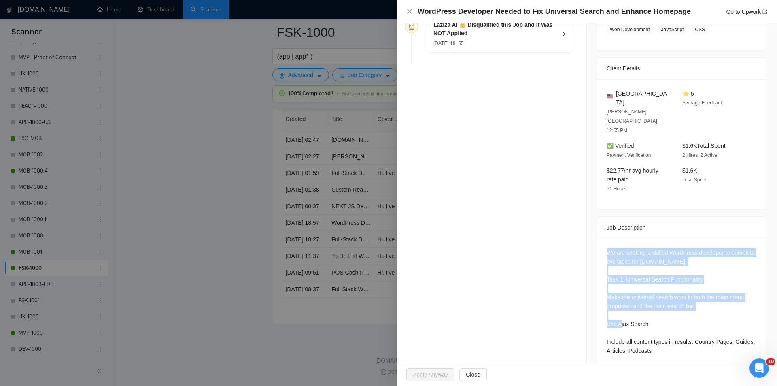
scroll to position [380, 0]
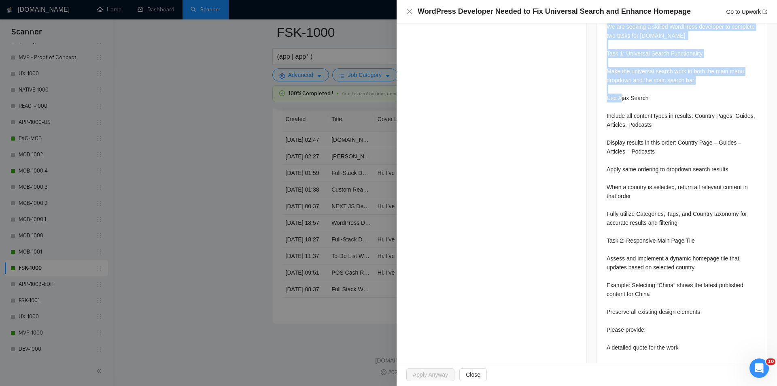
drag, startPoint x: 606, startPoint y: 217, endPoint x: 731, endPoint y: 336, distance: 172.4
click at [731, 336] on div "We are seeking a skilled WordPress developer to complete two tasks for [DOMAIN_…" at bounding box center [682, 198] width 170 height 370
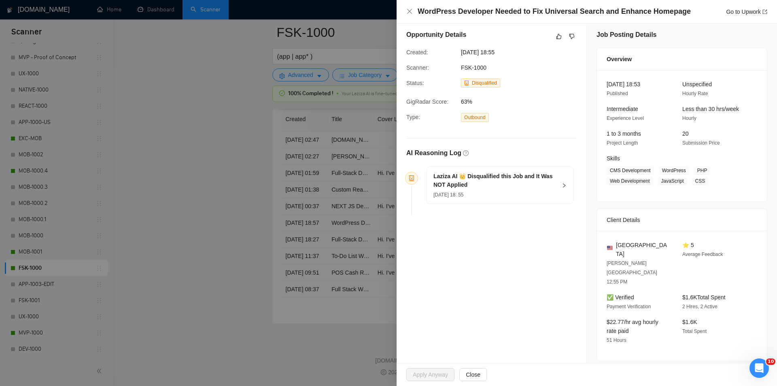
scroll to position [0, 0]
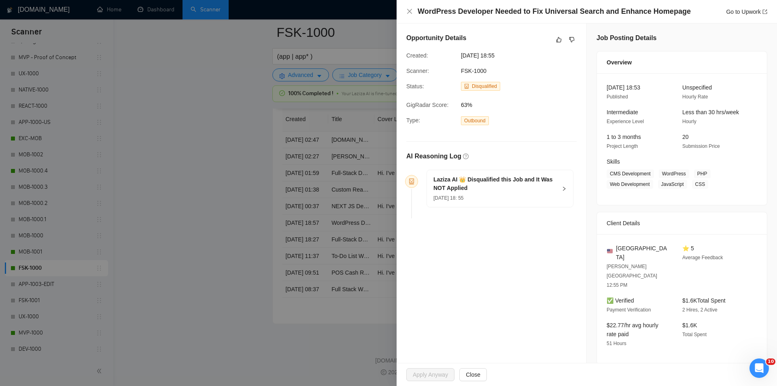
click at [540, 200] on div "[DATE] 18: 55" at bounding box center [494, 197] width 123 height 9
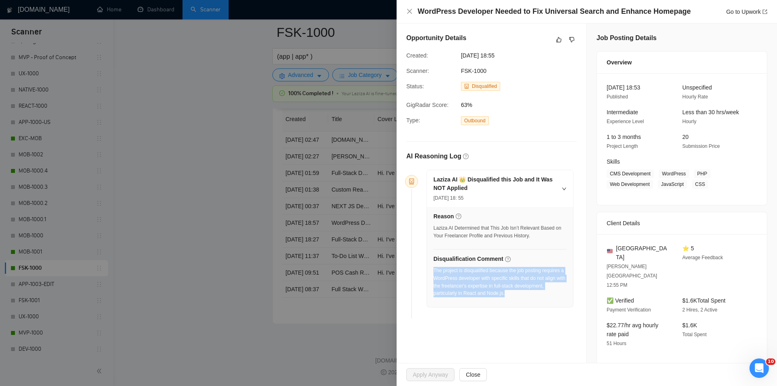
drag, startPoint x: 517, startPoint y: 298, endPoint x: 434, endPoint y: 271, distance: 87.7
click at [434, 271] on div "The project is disqualified because the job posting requires a WordPress develo…" at bounding box center [499, 284] width 133 height 35
click at [410, 13] on icon "close" at bounding box center [409, 11] width 6 height 6
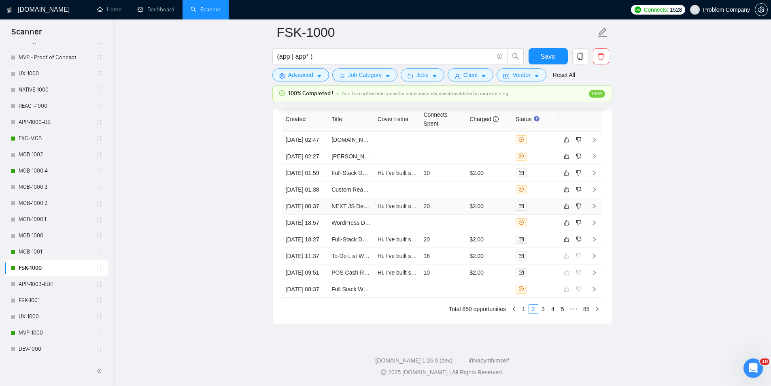
click at [320, 215] on td "[DATE] 00:37" at bounding box center [306, 206] width 46 height 17
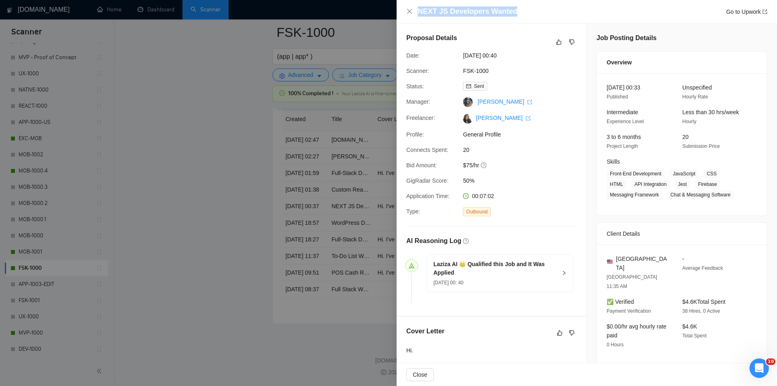
drag, startPoint x: 541, startPoint y: 10, endPoint x: 414, endPoint y: 6, distance: 127.1
click at [414, 6] on div "NEXT JS Developers Wanted Go to Upwork" at bounding box center [586, 11] width 361 height 10
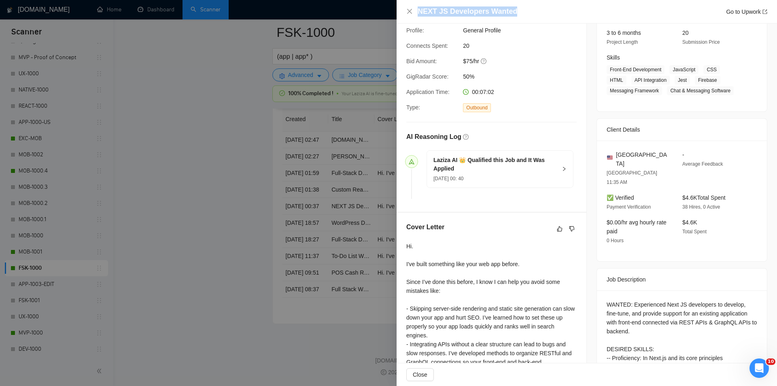
scroll to position [218, 0]
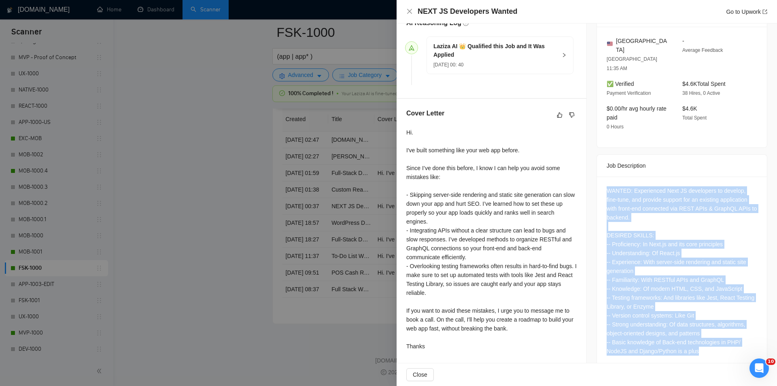
drag, startPoint x: 606, startPoint y: 165, endPoint x: 720, endPoint y: 339, distance: 208.2
click at [720, 339] on div "WANTED: Experienced Next JS developers to develop, fine-tune, and provide suppo…" at bounding box center [682, 272] width 170 height 192
click at [408, 11] on icon "close" at bounding box center [409, 11] width 6 height 6
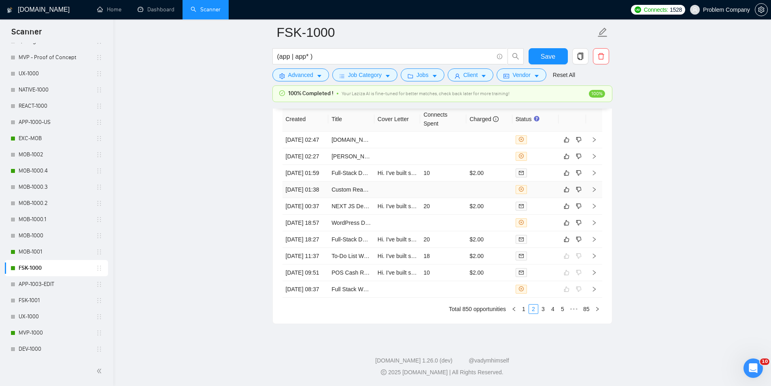
click at [307, 198] on td "[DATE] 01:38" at bounding box center [306, 189] width 46 height 17
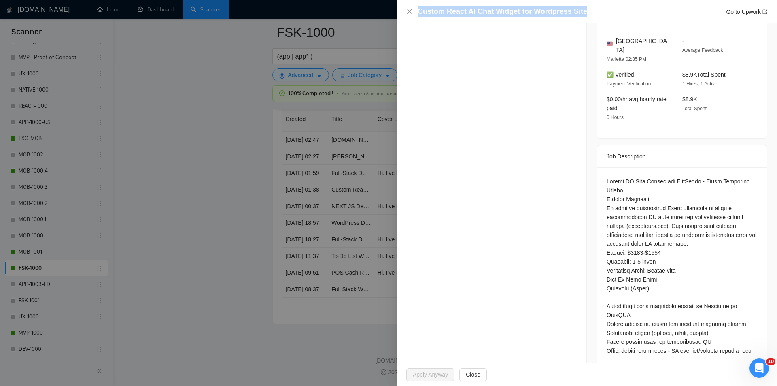
drag, startPoint x: 601, startPoint y: 12, endPoint x: 401, endPoint y: 9, distance: 200.8
click at [401, 9] on div "Custom React AI Chat Widget for Wordpress Site Go to Upwork" at bounding box center [587, 11] width 380 height 23
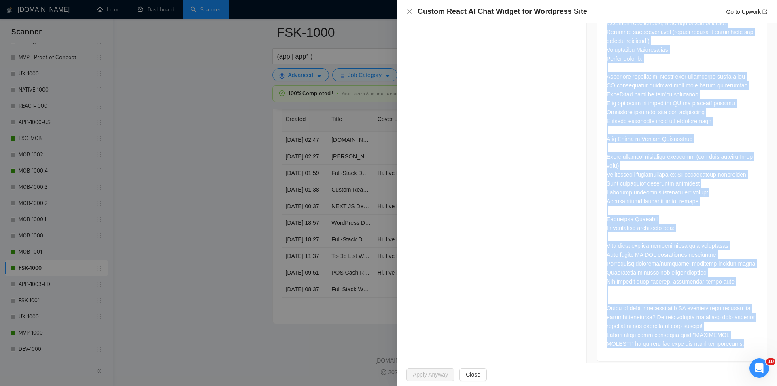
scroll to position [1157, 0]
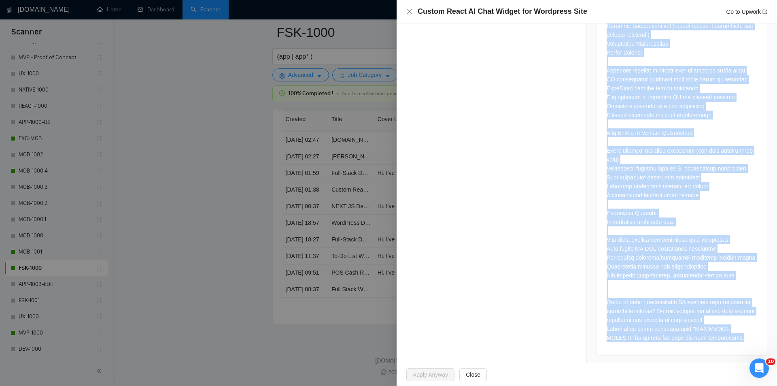
drag, startPoint x: 600, startPoint y: 123, endPoint x: 724, endPoint y: 347, distance: 255.5
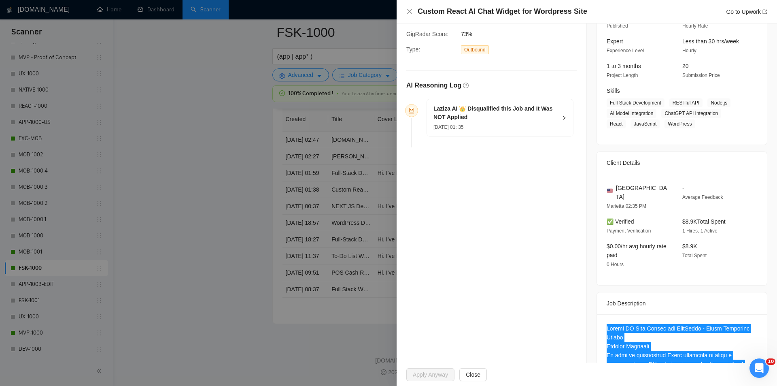
scroll to position [0, 0]
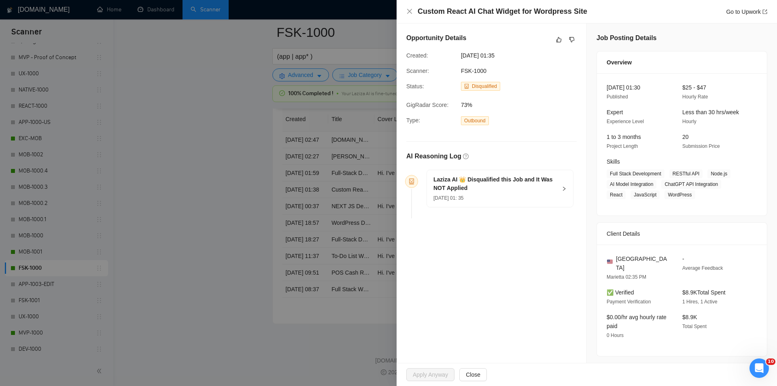
drag, startPoint x: 522, startPoint y: 195, endPoint x: 523, endPoint y: 204, distance: 8.5
click at [522, 196] on div "[DATE] 01: 35" at bounding box center [494, 197] width 123 height 9
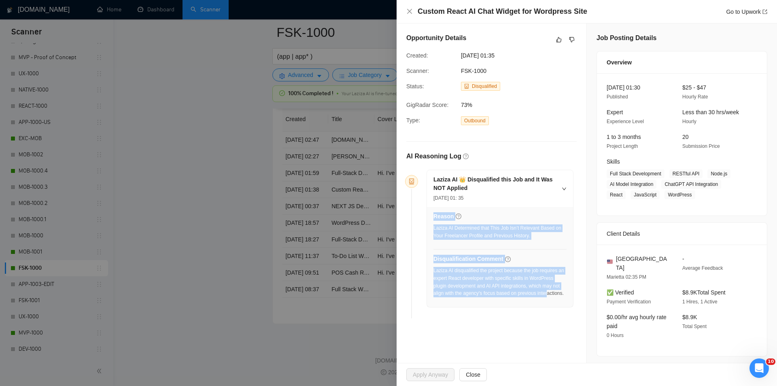
drag, startPoint x: 431, startPoint y: 270, endPoint x: 546, endPoint y: 293, distance: 117.7
click at [546, 293] on div "Reason Laziza AI Determined that This Job Isn’t Relevant Based on Your Freelanc…" at bounding box center [500, 257] width 146 height 100
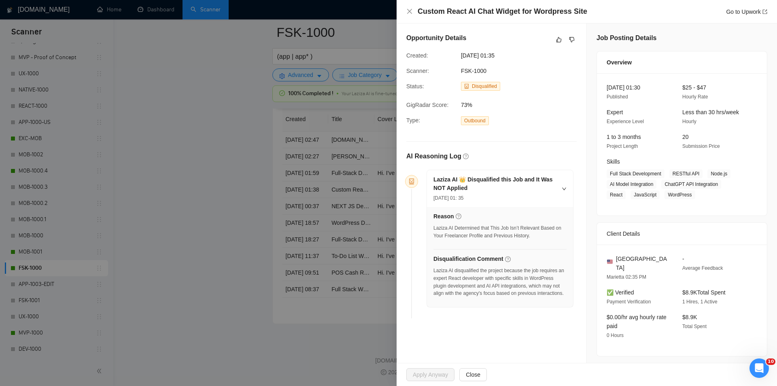
click at [549, 293] on div "Laziza AI disqualified the project because the job requires an expert React dev…" at bounding box center [499, 282] width 133 height 30
drag, startPoint x: 567, startPoint y: 294, endPoint x: 434, endPoint y: 272, distance: 134.9
click at [434, 272] on div "Reason Laziza AI Determined that This Job Isn’t Relevant Based on Your Freelanc…" at bounding box center [500, 257] width 146 height 100
drag, startPoint x: 409, startPoint y: 13, endPoint x: 421, endPoint y: 17, distance: 11.9
click at [409, 13] on icon "close" at bounding box center [409, 11] width 6 height 6
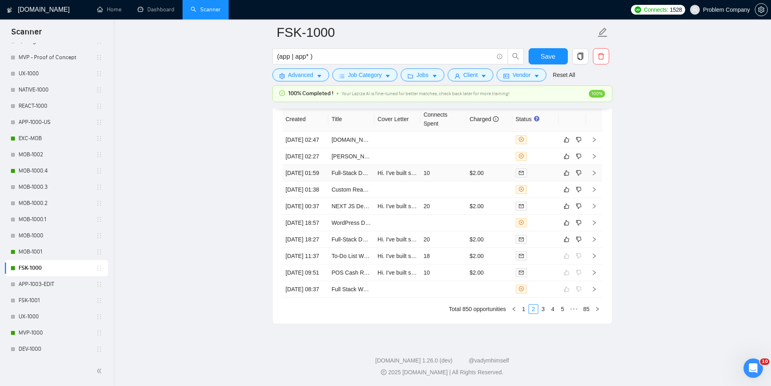
click at [308, 181] on td "[DATE] 01:59" at bounding box center [306, 173] width 46 height 17
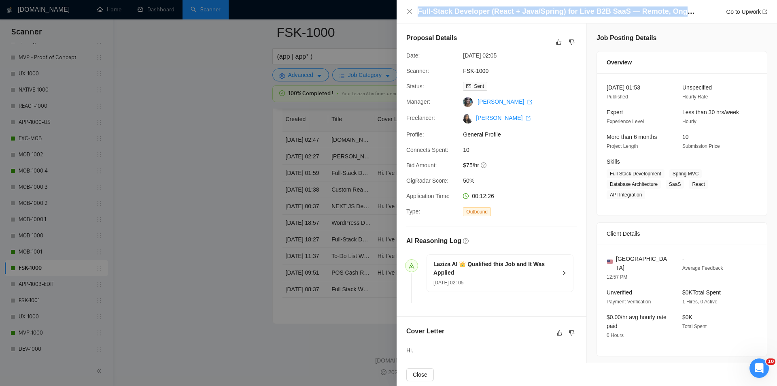
drag, startPoint x: 621, startPoint y: 8, endPoint x: 416, endPoint y: 11, distance: 204.4
click at [416, 11] on div "Full-Stack Developer (React + Java/Spring) for Live B2B SaaS — Remote, Ongoing …" at bounding box center [586, 11] width 361 height 10
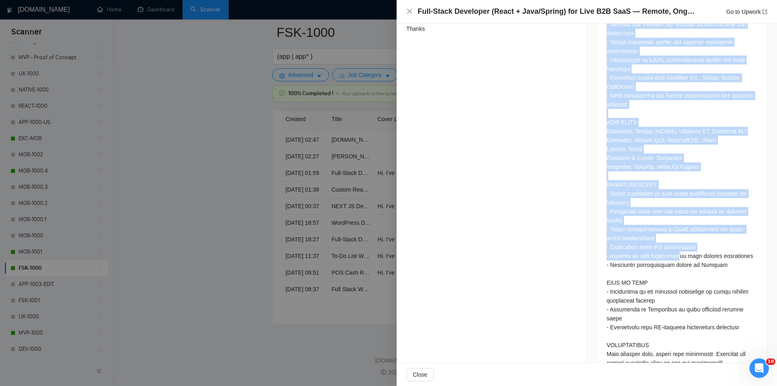
scroll to position [525, 0]
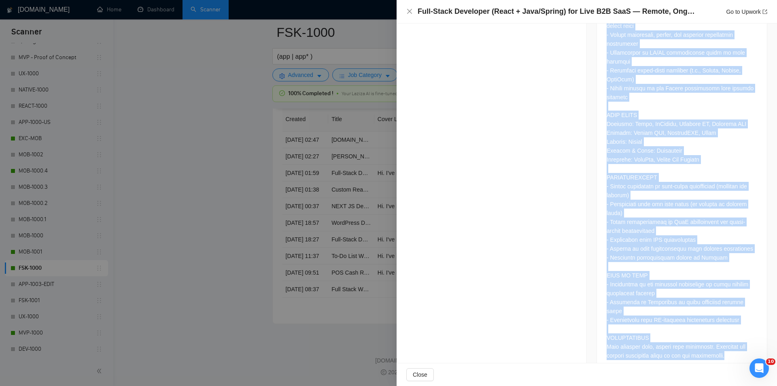
drag, startPoint x: 604, startPoint y: 196, endPoint x: 737, endPoint y: 338, distance: 194.2
click at [737, 338] on div at bounding box center [682, 115] width 151 height 490
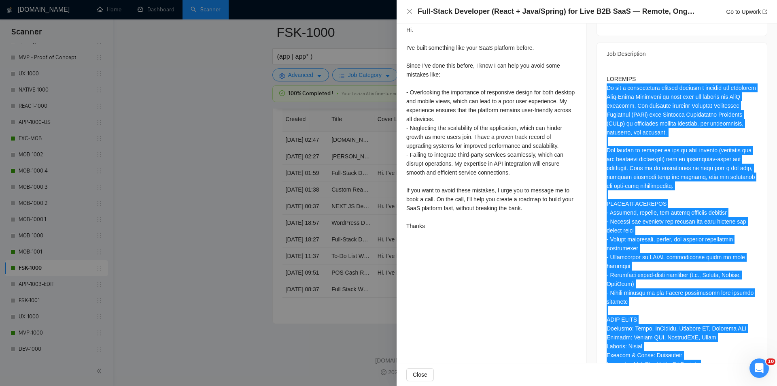
scroll to position [282, 0]
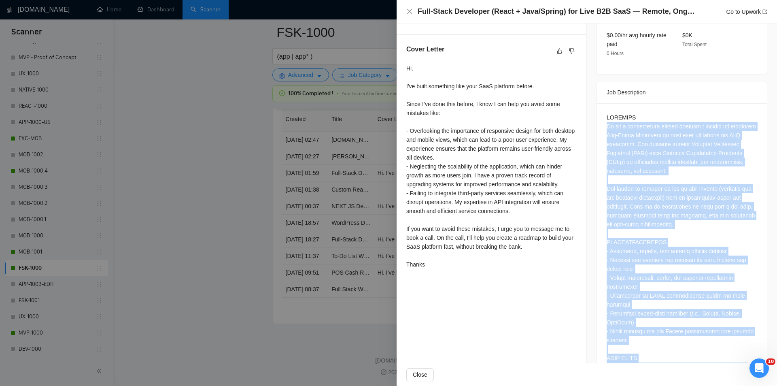
click at [709, 179] on div at bounding box center [682, 358] width 151 height 490
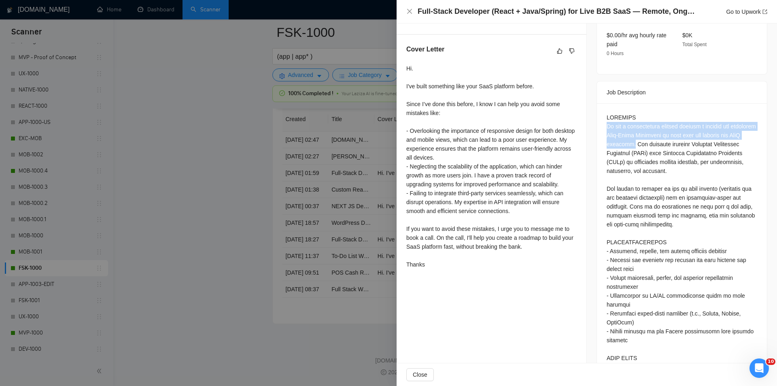
drag, startPoint x: 603, startPoint y: 115, endPoint x: 650, endPoint y: 131, distance: 48.9
click at [650, 131] on div at bounding box center [682, 358] width 151 height 490
click at [412, 12] on icon "close" at bounding box center [409, 11] width 6 height 6
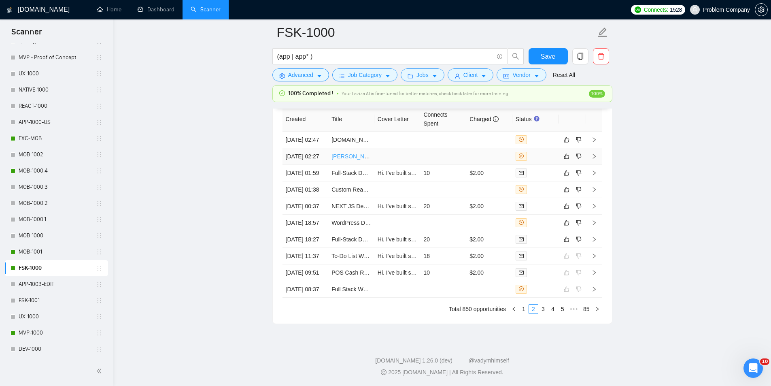
drag, startPoint x: 314, startPoint y: 163, endPoint x: 337, endPoint y: 164, distance: 23.5
click at [314, 163] on td "[DATE] 02:27" at bounding box center [306, 156] width 46 height 17
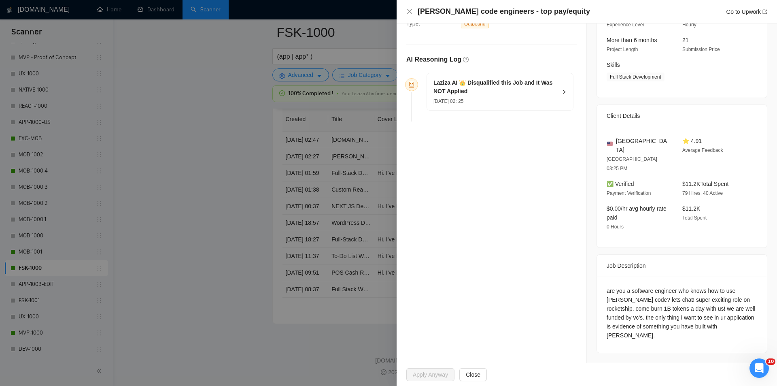
scroll to position [67, 0]
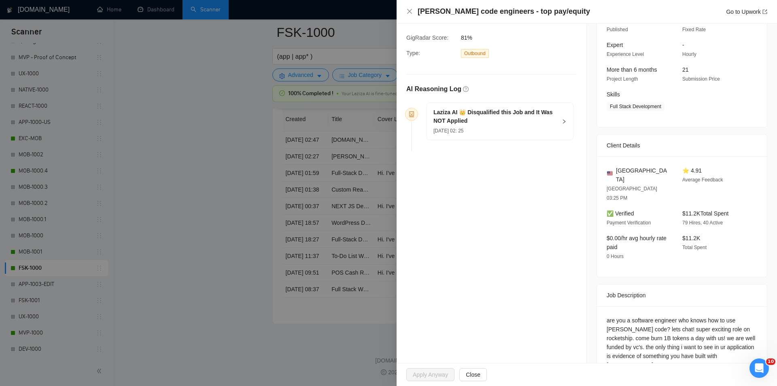
drag, startPoint x: 474, startPoint y: 12, endPoint x: 386, endPoint y: 6, distance: 88.5
click at [386, 6] on div "[PERSON_NAME] code engineers - top pay/equity Go to Upwork Opportunity Details …" at bounding box center [388, 193] width 777 height 386
click at [563, 12] on div "[PERSON_NAME] code engineers - top pay/equity Go to Upwork" at bounding box center [593, 11] width 350 height 10
drag, startPoint x: 563, startPoint y: 12, endPoint x: 428, endPoint y: 10, distance: 134.4
click at [428, 10] on div "[PERSON_NAME] code engineers - top pay/equity Go to Upwork" at bounding box center [593, 11] width 350 height 10
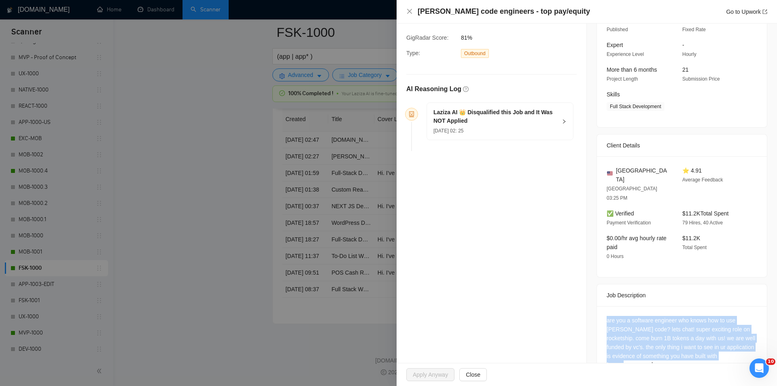
drag, startPoint x: 594, startPoint y: 293, endPoint x: 764, endPoint y: 354, distance: 180.1
click at [764, 354] on div "Job Posting Details Overview [DATE] 02:17 Published $250000 Fixed Rate Expert E…" at bounding box center [682, 174] width 190 height 436
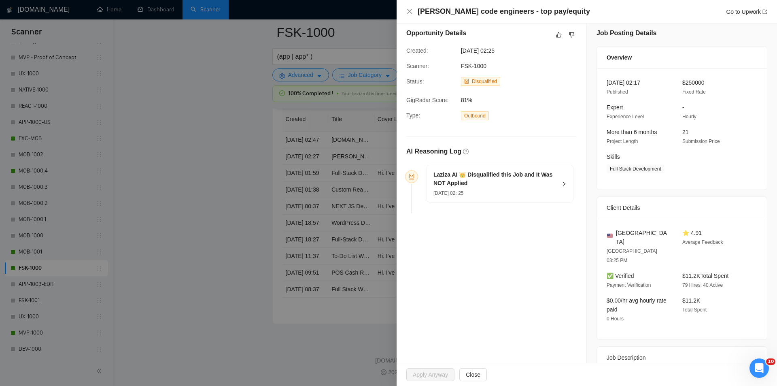
scroll to position [0, 0]
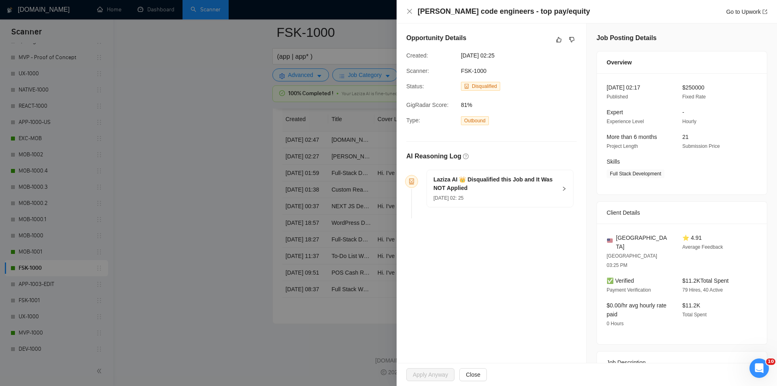
click at [557, 192] on div "Laziza AI 👑 Disqualified this Job and It Was NOT Applied [DATE] 02: 25" at bounding box center [500, 188] width 146 height 37
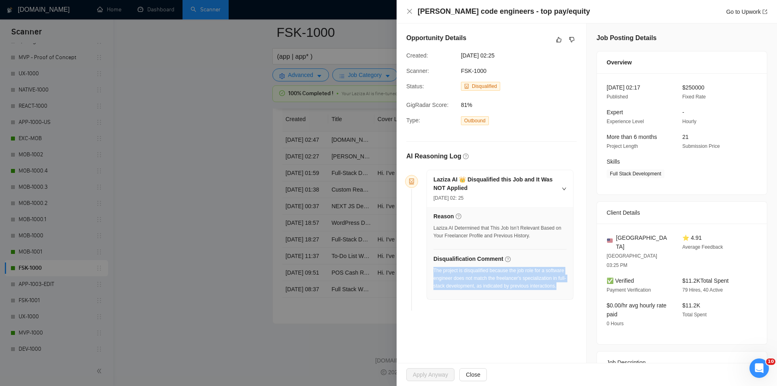
drag, startPoint x: 483, startPoint y: 295, endPoint x: 433, endPoint y: 271, distance: 55.4
click at [433, 271] on div "The project is disqualified because the job role for a software engineer does n…" at bounding box center [499, 281] width 133 height 28
click at [410, 8] on div "[PERSON_NAME] code engineers - top pay/equity Go to Upwork" at bounding box center [586, 11] width 361 height 10
click at [412, 11] on icon "close" at bounding box center [409, 11] width 6 height 6
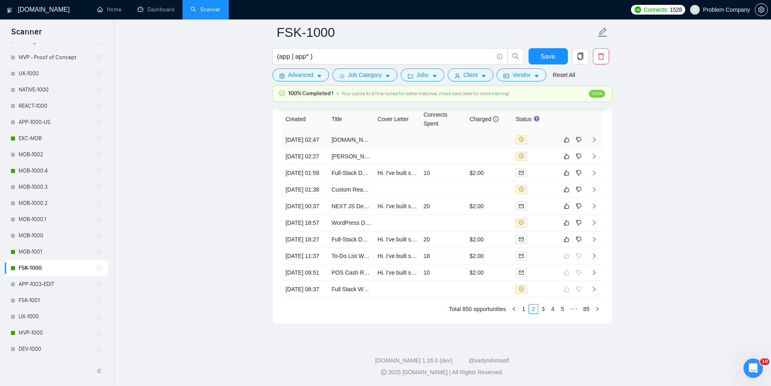
click at [311, 148] on td "[DATE] 02:47" at bounding box center [306, 140] width 46 height 17
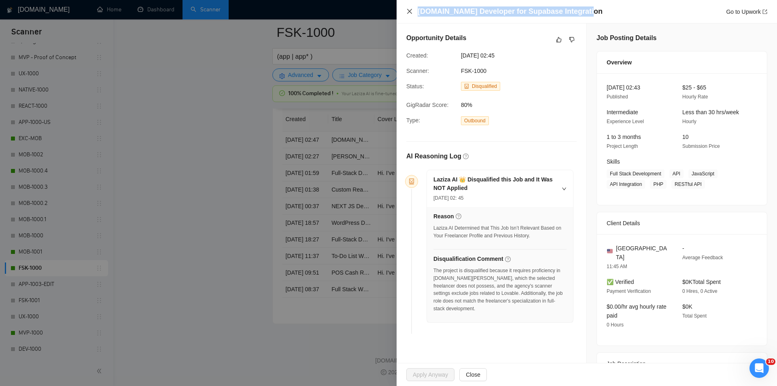
drag, startPoint x: 533, startPoint y: 13, endPoint x: 408, endPoint y: 13, distance: 125.1
click at [408, 13] on div "[DOMAIN_NAME] Developer for Supabase Integration Go to Upwork" at bounding box center [586, 11] width 361 height 10
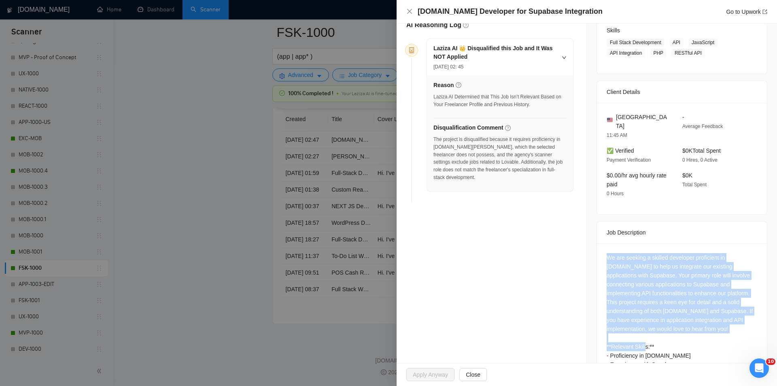
scroll to position [176, 0]
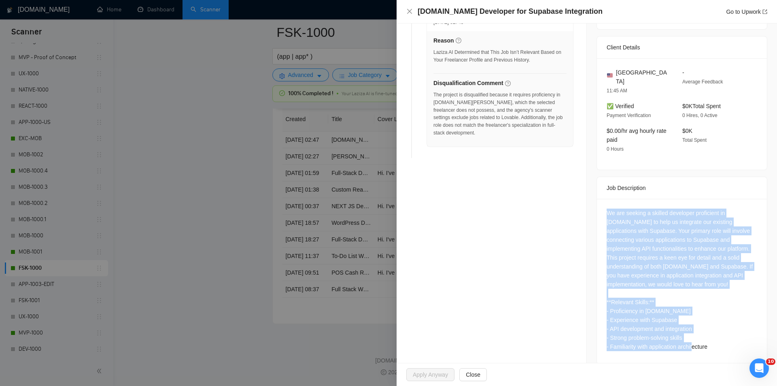
drag, startPoint x: 599, startPoint y: 251, endPoint x: 716, endPoint y: 339, distance: 146.0
click at [716, 339] on div "We are seeking a skilled developer proficient in [DOMAIN_NAME] to help us integ…" at bounding box center [682, 281] width 170 height 165
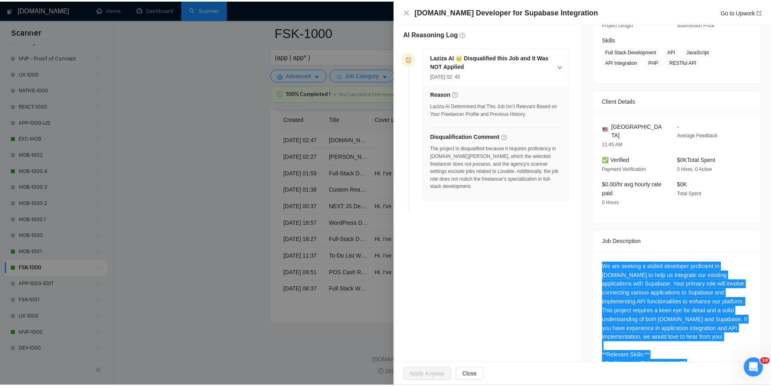
scroll to position [0, 0]
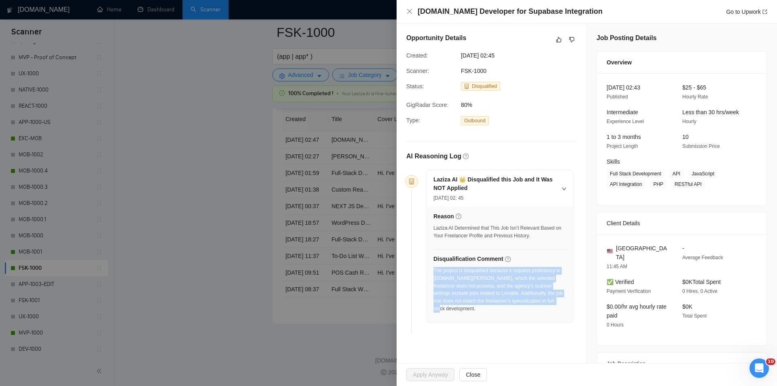
drag, startPoint x: 554, startPoint y: 306, endPoint x: 433, endPoint y: 272, distance: 125.2
click at [433, 272] on div "The project is disqualified because it requires proficiency in [DOMAIN_NAME][PE…" at bounding box center [499, 292] width 133 height 51
click at [407, 11] on icon "close" at bounding box center [409, 11] width 6 height 6
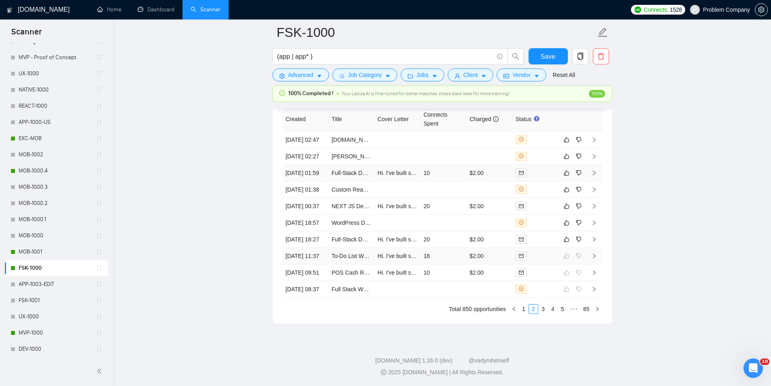
scroll to position [2097, 0]
click at [525, 310] on link "1" at bounding box center [523, 308] width 9 height 9
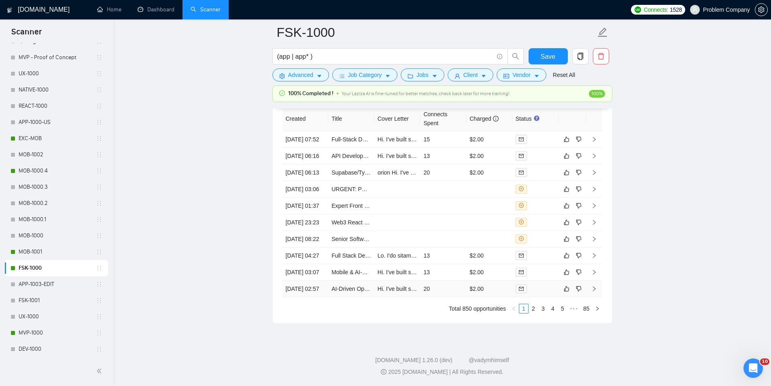
click at [315, 287] on td "[DATE] 02:57" at bounding box center [306, 288] width 46 height 17
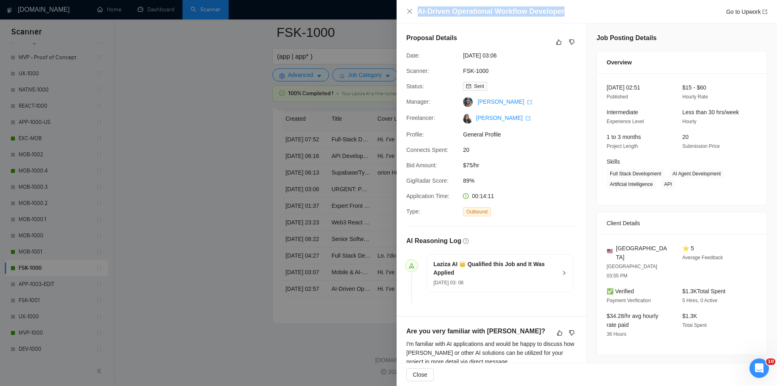
drag, startPoint x: 582, startPoint y: 11, endPoint x: 404, endPoint y: 21, distance: 177.6
click at [404, 21] on div "AI-Driven Operational Workflow Developer Go to Upwork" at bounding box center [587, 11] width 380 height 23
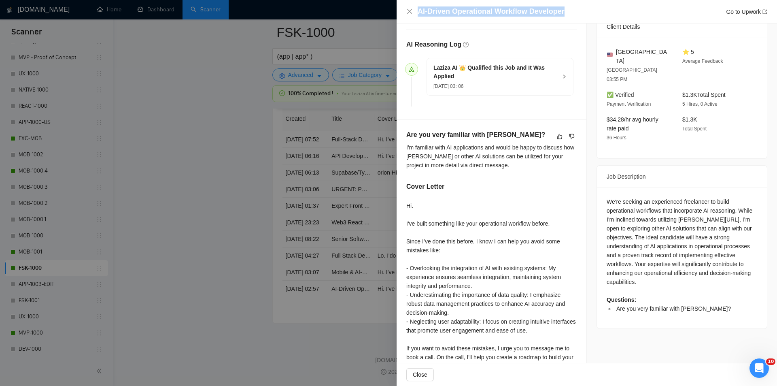
scroll to position [202, 0]
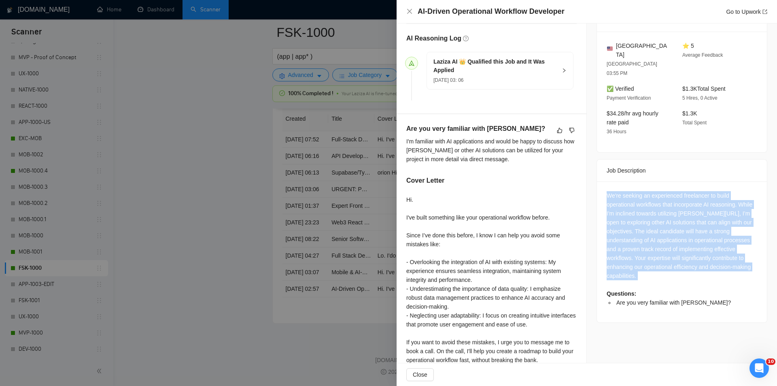
drag, startPoint x: 603, startPoint y: 171, endPoint x: 697, endPoint y: 267, distance: 134.5
click at [697, 267] on div "We're seeking an experienced freelancer to build operational workflows that inc…" at bounding box center [682, 251] width 170 height 141
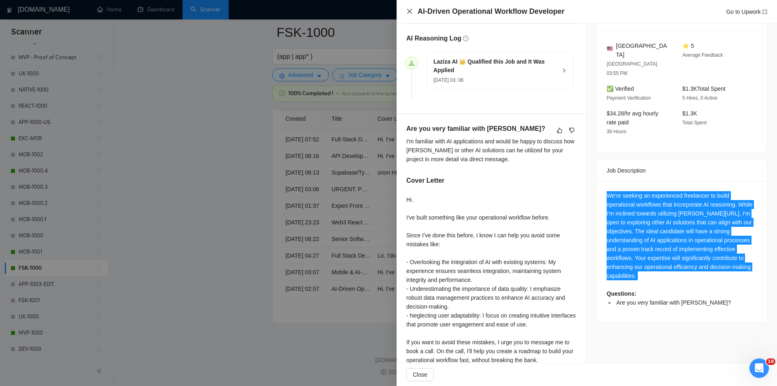
click at [411, 9] on icon "close" at bounding box center [409, 11] width 6 height 6
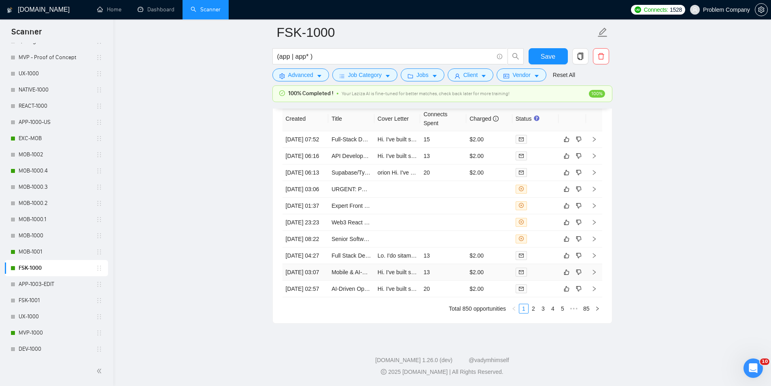
click at [308, 264] on td "[DATE] 03:07" at bounding box center [306, 272] width 46 height 17
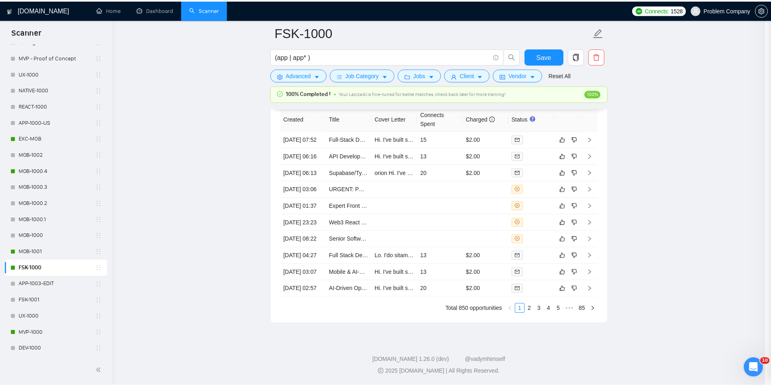
scroll to position [191, 0]
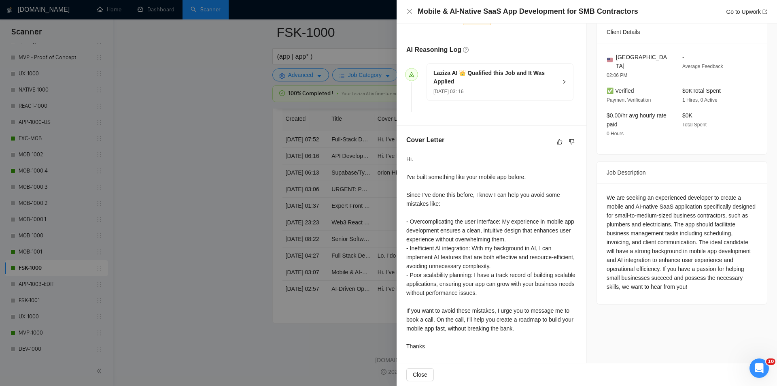
drag, startPoint x: 652, startPoint y: 18, endPoint x: 556, endPoint y: 17, distance: 96.3
click at [396, 14] on div "Mobile & AI-Native SaaS App Development for SMB Contractors Go to Upwork Propos…" at bounding box center [388, 193] width 777 height 386
drag, startPoint x: 627, startPoint y: 13, endPoint x: 631, endPoint y: 14, distance: 4.1
click at [628, 14] on h4 "Mobile & AI-Native SaaS App Development for SMB Contractors" at bounding box center [528, 11] width 221 height 10
click at [641, 14] on div "Mobile & AI-Native SaaS App Development for SMB Contractors Go to Upwork" at bounding box center [593, 11] width 350 height 10
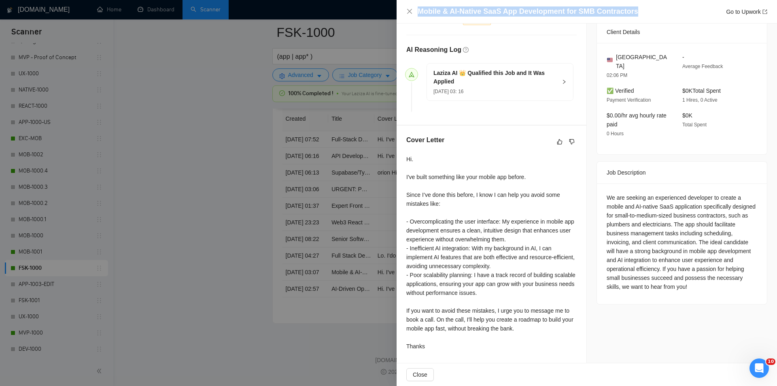
drag, startPoint x: 642, startPoint y: 13, endPoint x: 416, endPoint y: 14, distance: 226.3
click at [416, 14] on div "Mobile & AI-Native SaaS App Development for SMB Contractors Go to Upwork" at bounding box center [586, 11] width 361 height 10
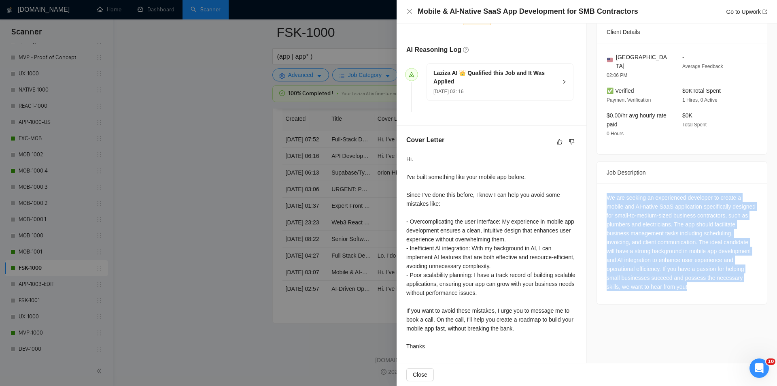
drag, startPoint x: 599, startPoint y: 183, endPoint x: 697, endPoint y: 281, distance: 138.2
click at [697, 281] on div "We are seeking an experienced developer to create a mobile and AI-native SaaS a…" at bounding box center [682, 243] width 170 height 121
click at [410, 14] on icon "close" at bounding box center [409, 11] width 6 height 6
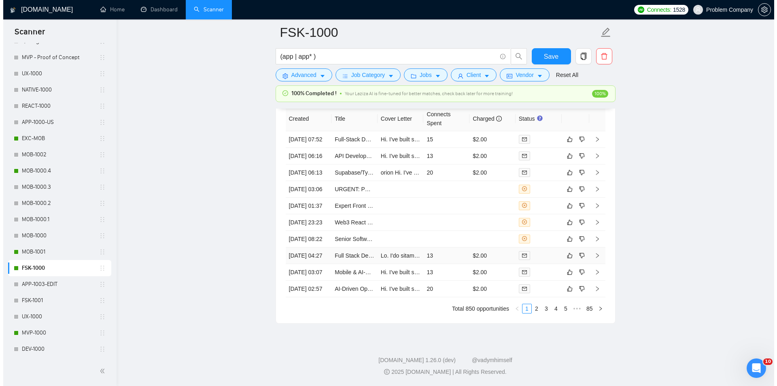
scroll to position [2016, 0]
click at [317, 264] on td "[DATE] 04:27" at bounding box center [306, 256] width 46 height 17
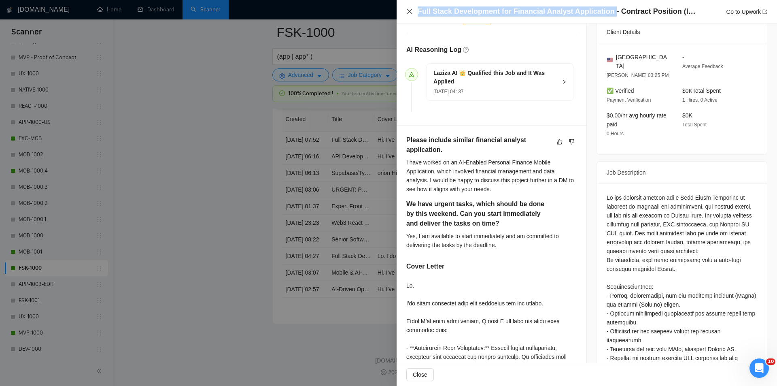
drag, startPoint x: 606, startPoint y: 14, endPoint x: 410, endPoint y: 13, distance: 195.9
click at [410, 13] on div "Full Stack Development for Financial Analyst Application - Contract Position (I…" at bounding box center [586, 11] width 361 height 10
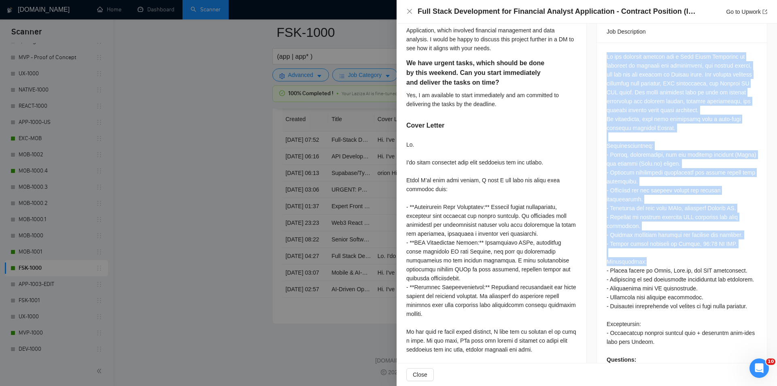
scroll to position [381, 0]
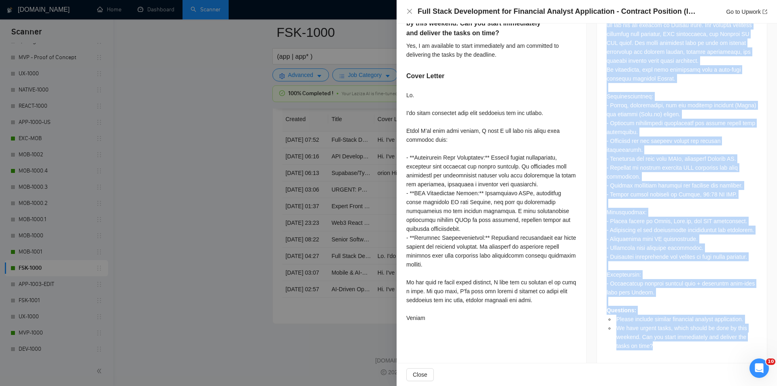
drag, startPoint x: 601, startPoint y: 94, endPoint x: 740, endPoint y: 341, distance: 283.5
click at [740, 341] on div "Questions: Please include similar financial analyst application. We have urgent…" at bounding box center [682, 179] width 170 height 372
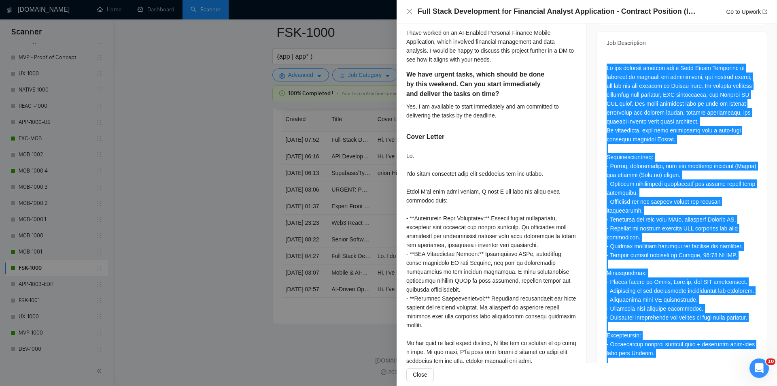
scroll to position [179, 0]
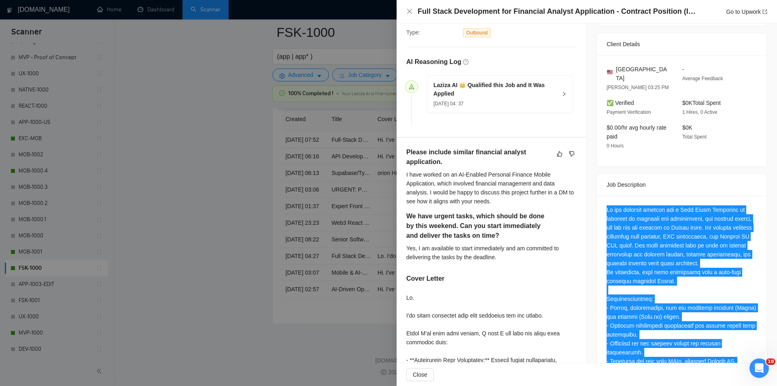
click at [680, 233] on div "Questions: Please include similar financial analyst application. We have urgent…" at bounding box center [682, 378] width 151 height 347
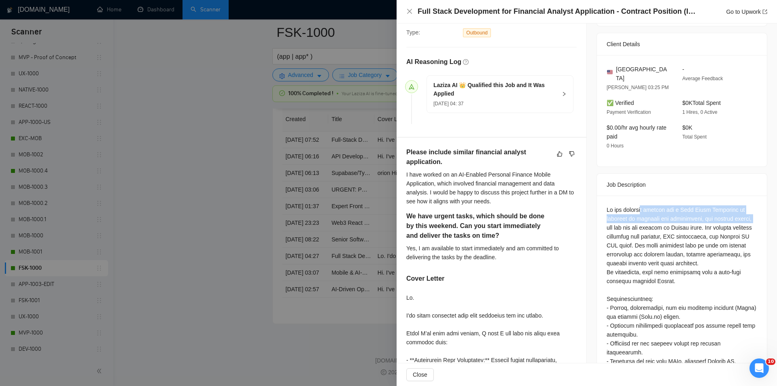
drag, startPoint x: 641, startPoint y: 188, endPoint x: 742, endPoint y: 197, distance: 101.2
click at [742, 205] on div "Questions: Please include similar financial analyst application. We have urgent…" at bounding box center [682, 378] width 151 height 347
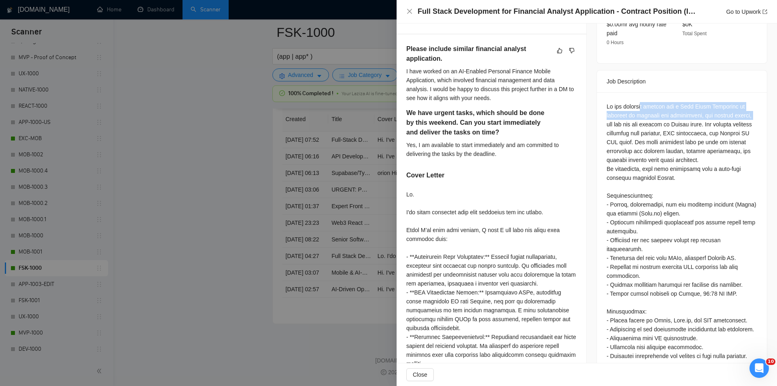
scroll to position [260, 0]
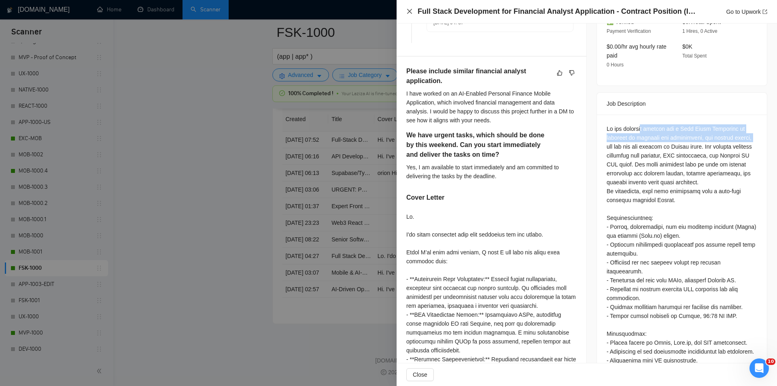
click at [410, 12] on icon "close" at bounding box center [409, 11] width 6 height 6
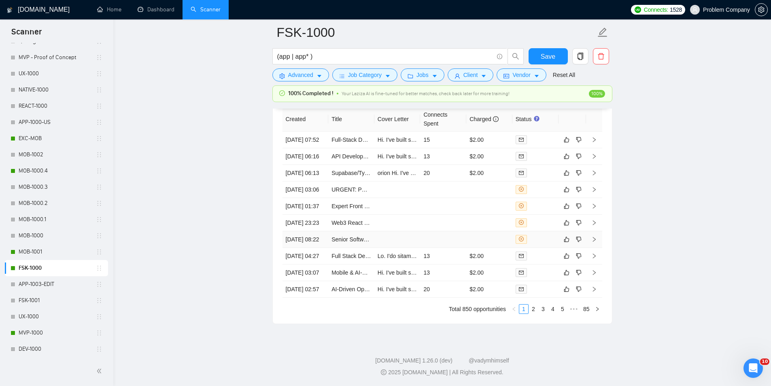
click at [321, 248] on td "[DATE] 08:22" at bounding box center [306, 239] width 46 height 17
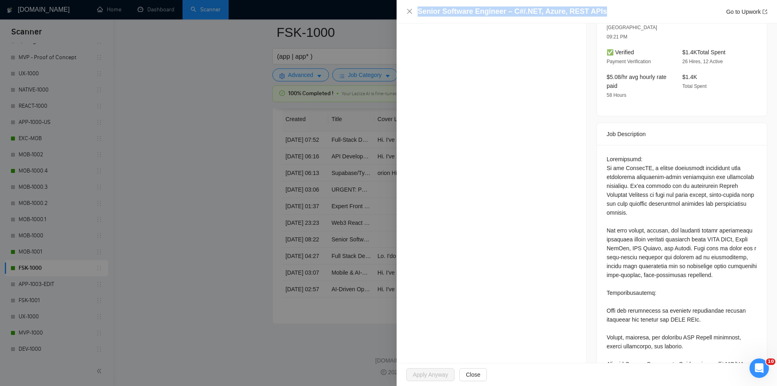
drag, startPoint x: 577, startPoint y: 12, endPoint x: 405, endPoint y: 14, distance: 172.4
click at [405, 14] on div "Senior Software Engineer – C#/.NET, Azure, REST APIs Go to Upwork" at bounding box center [587, 11] width 380 height 23
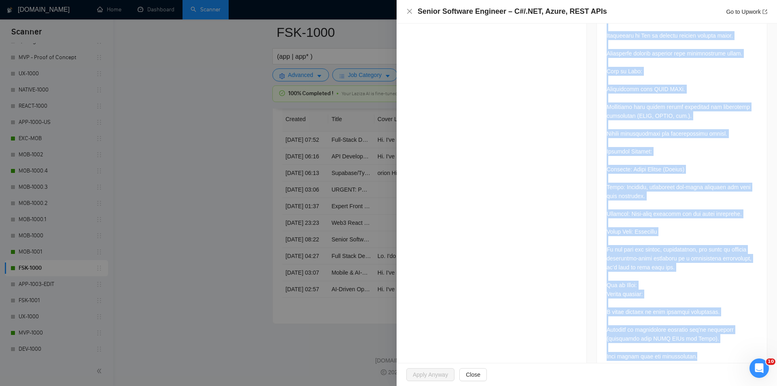
scroll to position [909, 0]
drag, startPoint x: 600, startPoint y: 136, endPoint x: 714, endPoint y: 339, distance: 232.5
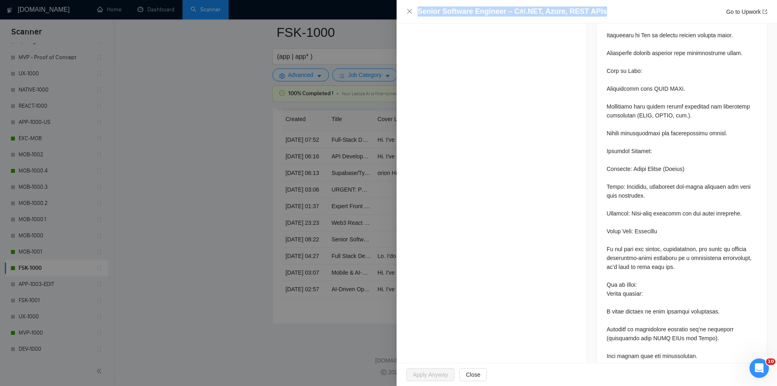
drag, startPoint x: 640, startPoint y: 7, endPoint x: 402, endPoint y: 9, distance: 237.2
click at [402, 9] on div "Senior Software Engineer – C#/.NET, Azure, REST APIs Go to Upwork" at bounding box center [587, 11] width 380 height 23
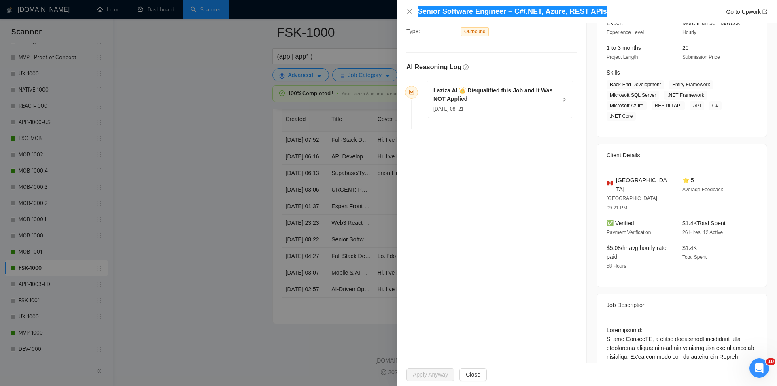
scroll to position [0, 0]
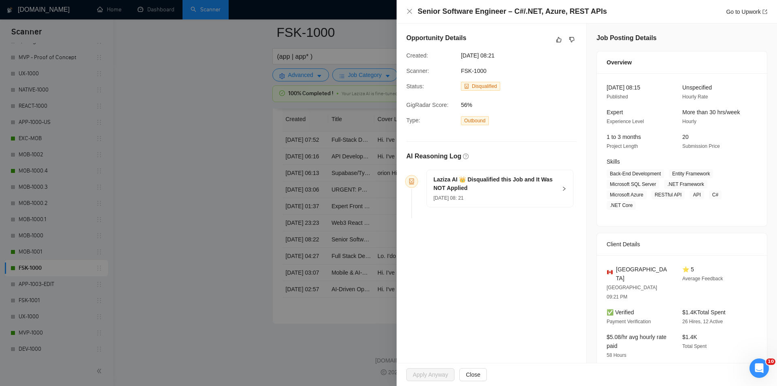
click at [528, 199] on div "[DATE] 08: 21" at bounding box center [494, 197] width 123 height 9
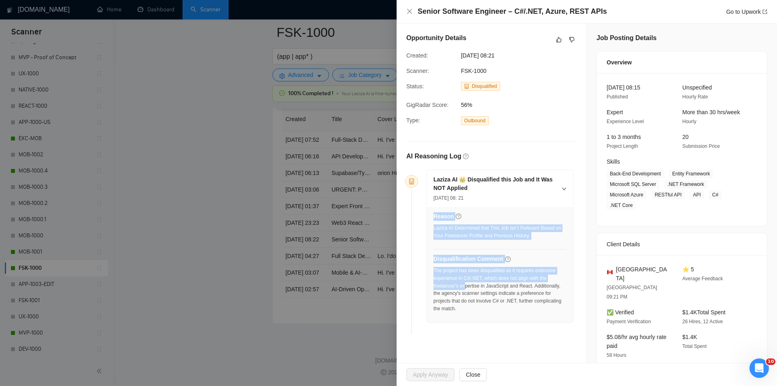
drag, startPoint x: 439, startPoint y: 274, endPoint x: 465, endPoint y: 287, distance: 28.8
click at [464, 286] on div "Reason Laziza AI Determined that This Job Isn’t Relevant Based on Your Freelanc…" at bounding box center [500, 264] width 146 height 115
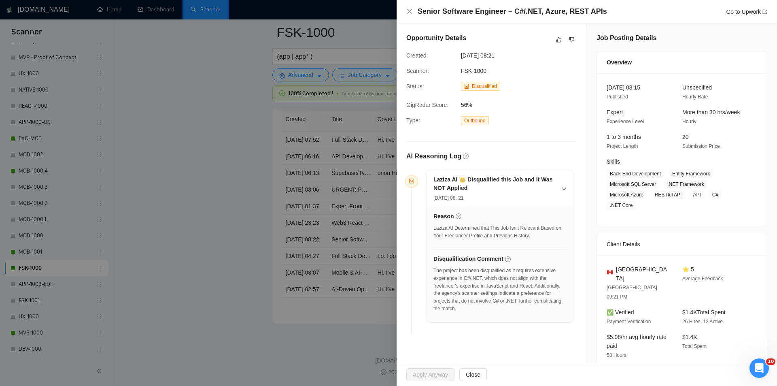
click at [474, 299] on div "The project has been disqualified as it requires extensive experience in C#/.NE…" at bounding box center [499, 290] width 133 height 46
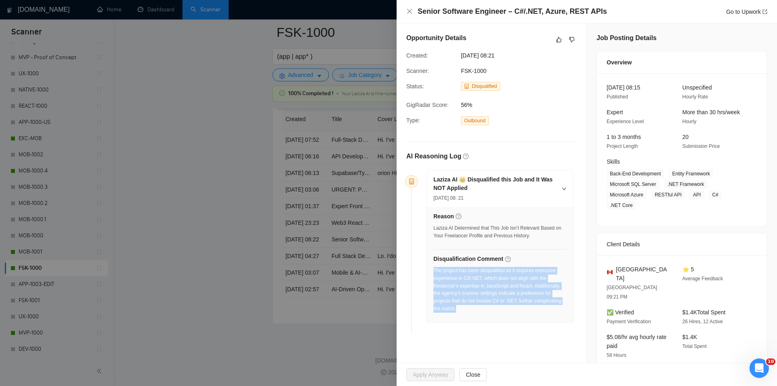
drag, startPoint x: 465, startPoint y: 314, endPoint x: 435, endPoint y: 270, distance: 53.1
click at [435, 270] on div "The project has been disqualified as it requires extensive experience in C#/.NE…" at bounding box center [499, 292] width 133 height 51
click at [412, 13] on icon "close" at bounding box center [409, 11] width 6 height 6
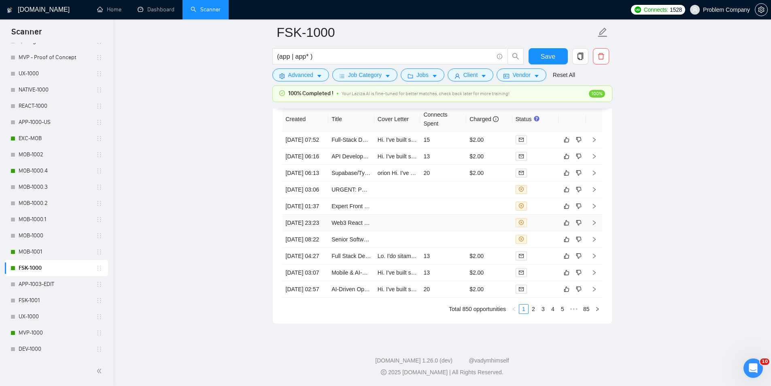
click at [312, 231] on td "[DATE] 23:23" at bounding box center [306, 223] width 46 height 17
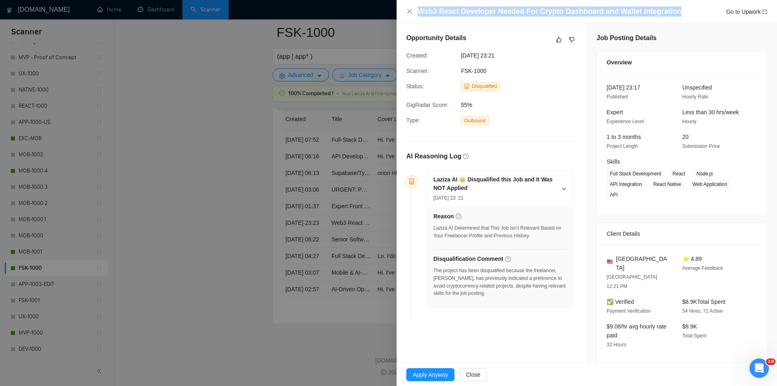
drag, startPoint x: 677, startPoint y: 9, endPoint x: 413, endPoint y: 16, distance: 264.0
click at [413, 16] on div "Web3 React Developer Needed For Crypto Dashboard and Wallet Integration Go to U…" at bounding box center [586, 11] width 361 height 10
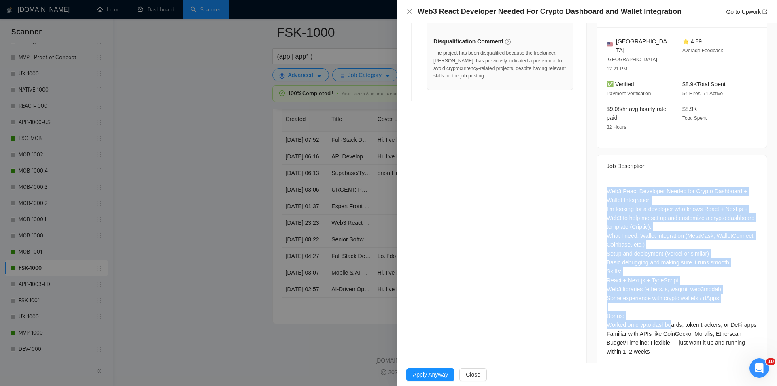
scroll to position [293, 0]
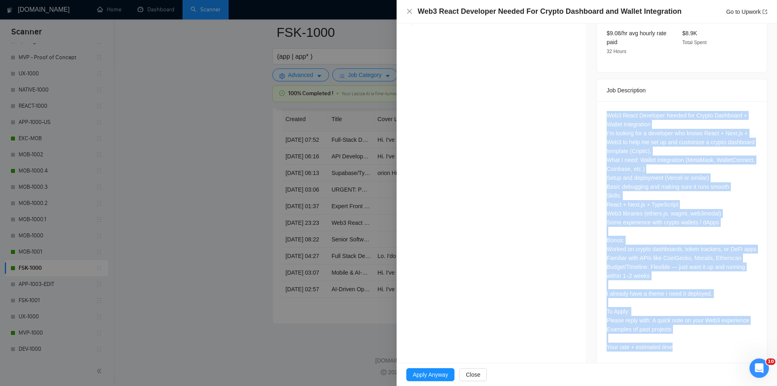
drag, startPoint x: 598, startPoint y: 179, endPoint x: 711, endPoint y: 347, distance: 202.3
click at [711, 347] on div "Web3 React Developer Needed for Crypto Dashboard + Wallet Integration I’m looki…" at bounding box center [682, 232] width 170 height 263
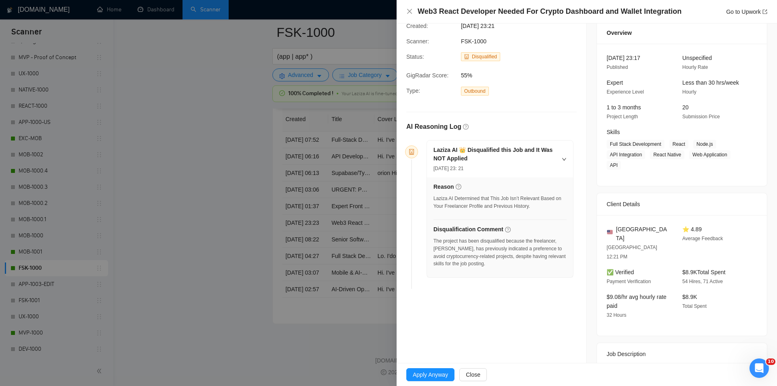
scroll to position [10, 0]
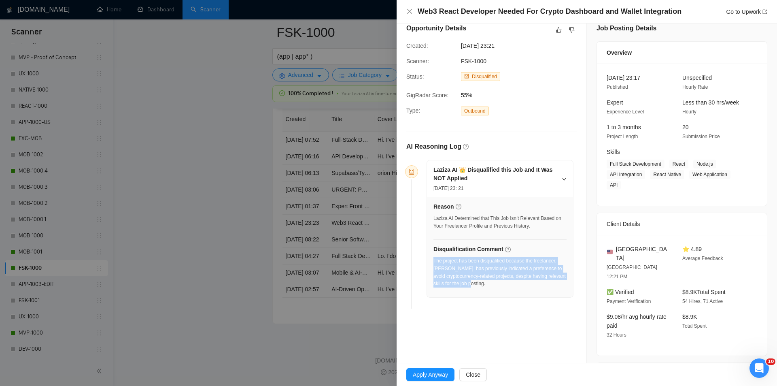
drag, startPoint x: 490, startPoint y: 286, endPoint x: 433, endPoint y: 263, distance: 61.3
click at [433, 263] on div "The project has been disqualified because the freelancer, [PERSON_NAME], has pr…" at bounding box center [499, 274] width 133 height 35
click at [410, 15] on icon "close" at bounding box center [409, 11] width 6 height 6
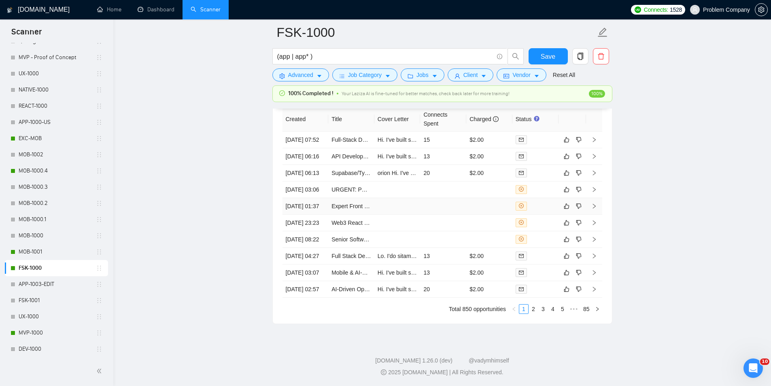
click at [320, 215] on td "[DATE] 01:37" at bounding box center [306, 206] width 46 height 17
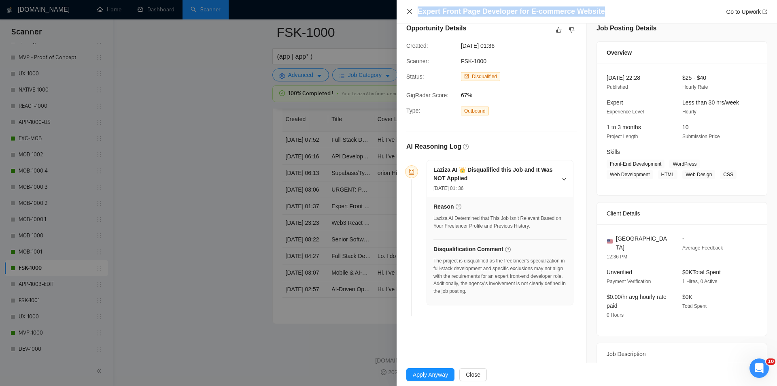
drag, startPoint x: 621, startPoint y: 17, endPoint x: 410, endPoint y: 11, distance: 211.0
click at [410, 9] on div "Expert Front Page Developer for E-commerce Website Go to Upwork" at bounding box center [586, 11] width 361 height 10
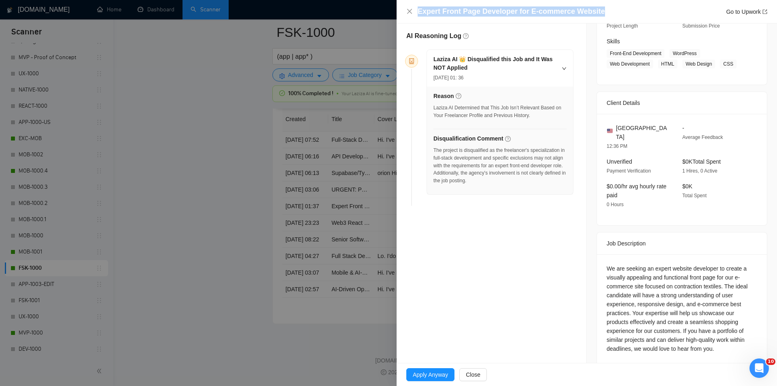
scroll to position [122, 0]
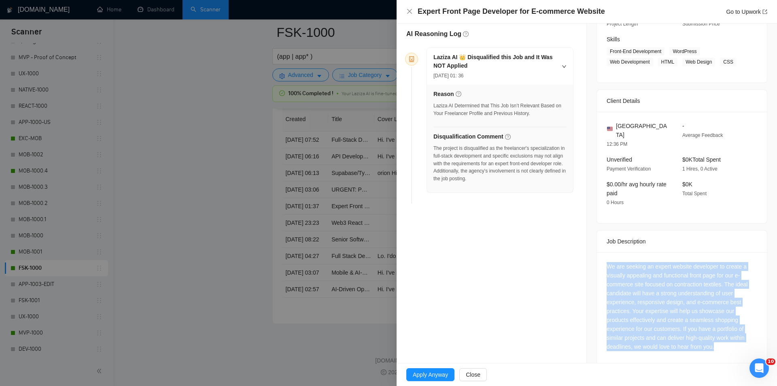
drag, startPoint x: 598, startPoint y: 251, endPoint x: 742, endPoint y: 336, distance: 166.7
click at [742, 336] on div "We are seeking an expert website developer to create a visually appealing and f…" at bounding box center [682, 308] width 170 height 112
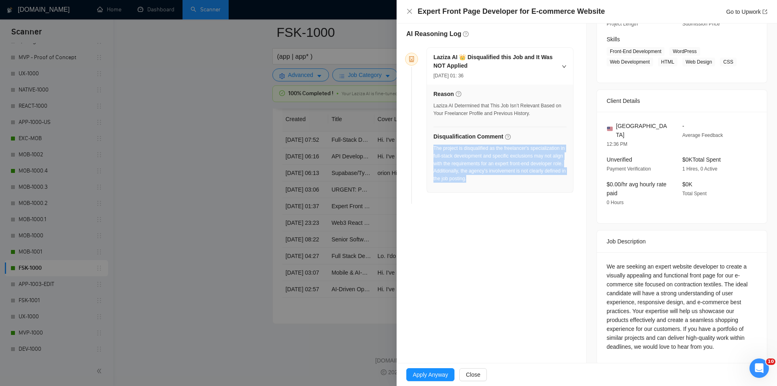
drag, startPoint x: 532, startPoint y: 185, endPoint x: 435, endPoint y: 149, distance: 104.1
click at [435, 149] on div "The project is disqualified as the freelancer's specialization in full-stack de…" at bounding box center [499, 165] width 133 height 43
click at [408, 13] on icon "close" at bounding box center [409, 11] width 6 height 6
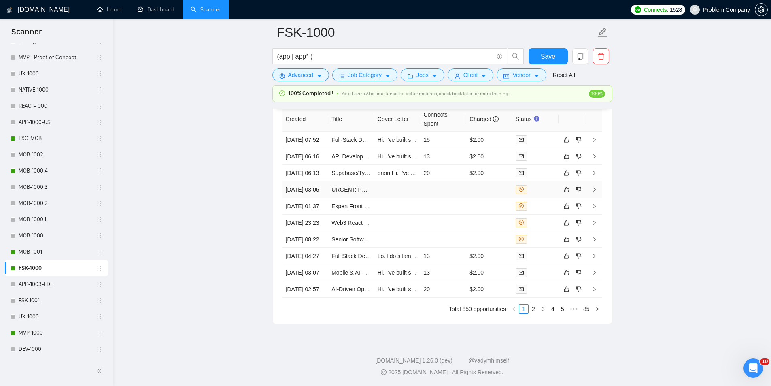
click at [312, 198] on td "[DATE] 03:06" at bounding box center [306, 189] width 46 height 17
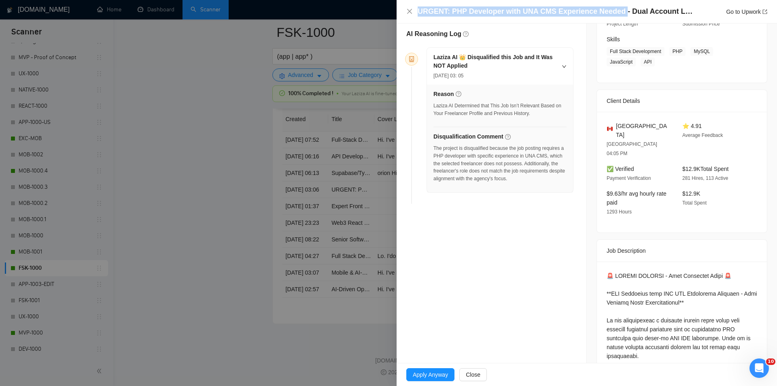
drag, startPoint x: 618, startPoint y: 12, endPoint x: 415, endPoint y: 15, distance: 203.6
click at [415, 15] on div "URGENT: PHP Developer with UNA CMS Experience Needed - Dual Account Login Imple…" at bounding box center [586, 11] width 361 height 10
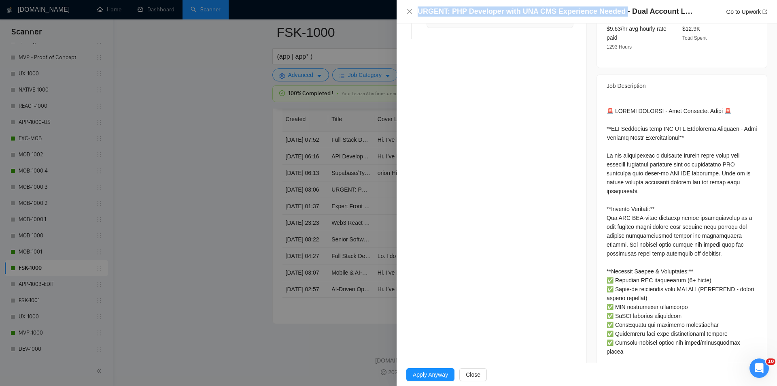
scroll to position [284, 0]
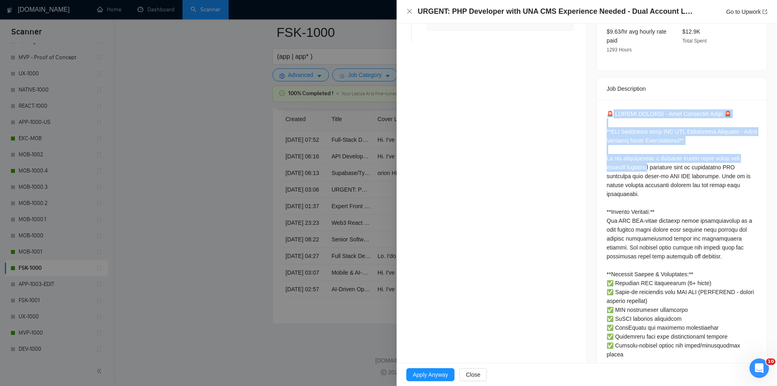
drag, startPoint x: 608, startPoint y: 91, endPoint x: 650, endPoint y: 149, distance: 71.2
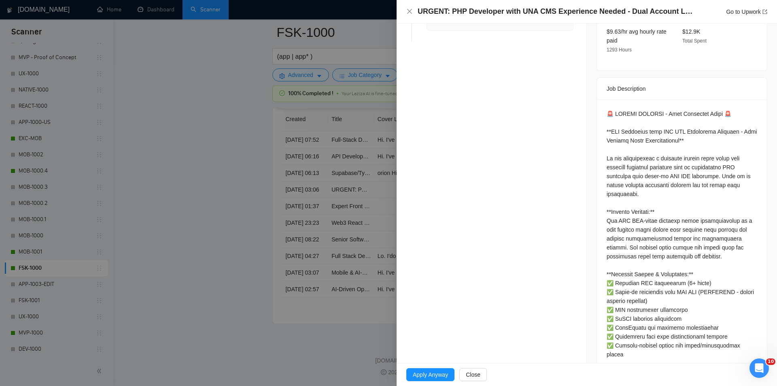
drag, startPoint x: 657, startPoint y: 145, endPoint x: 621, endPoint y: 111, distance: 49.3
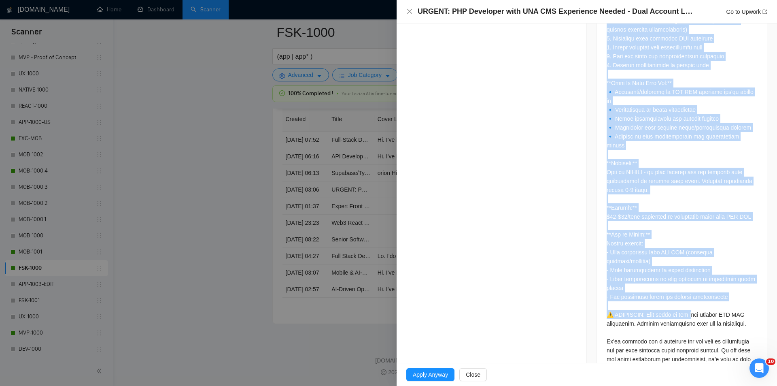
scroll to position [657, 0]
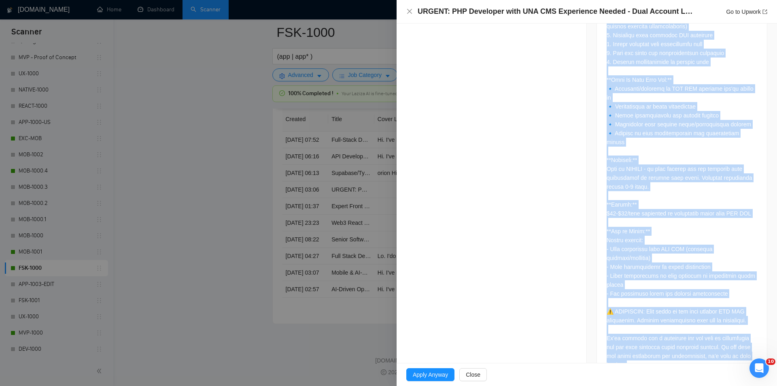
drag, startPoint x: 601, startPoint y: 92, endPoint x: 714, endPoint y: 345, distance: 277.4
click at [714, 345] on div at bounding box center [682, 54] width 170 height 655
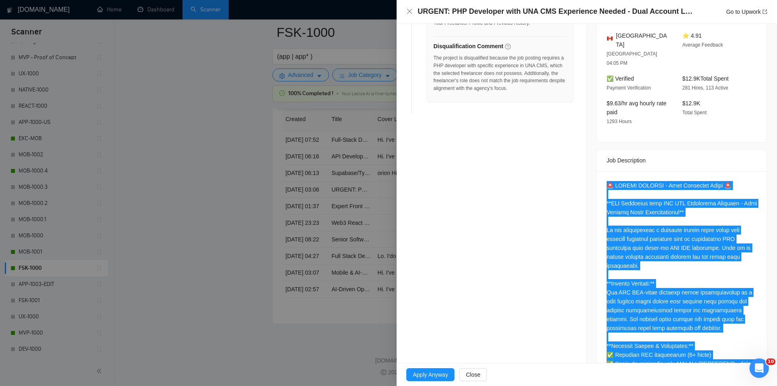
scroll to position [211, 0]
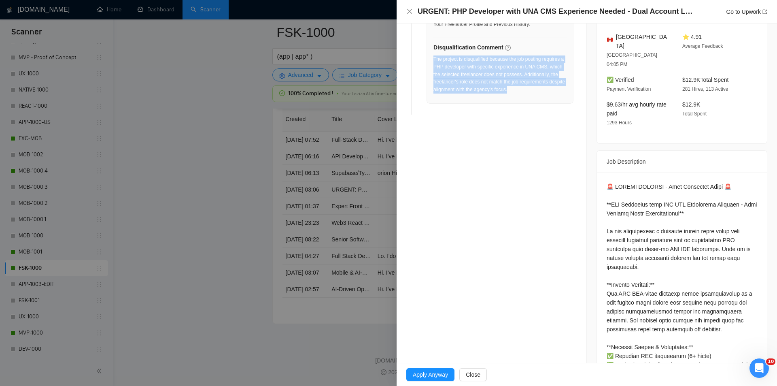
drag, startPoint x: 532, startPoint y: 89, endPoint x: 434, endPoint y: 61, distance: 102.1
click at [434, 61] on div "The project is disqualified because the job posting requires a PHP developer wi…" at bounding box center [499, 74] width 133 height 38
click at [409, 10] on icon "close" at bounding box center [409, 11] width 6 height 6
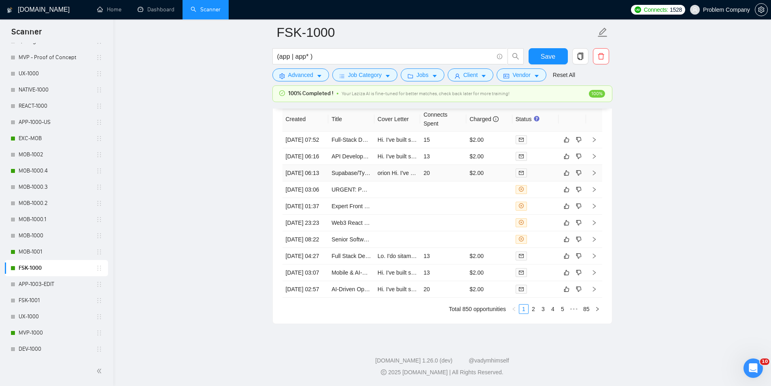
click at [319, 181] on td "[DATE] 06:13" at bounding box center [306, 173] width 46 height 17
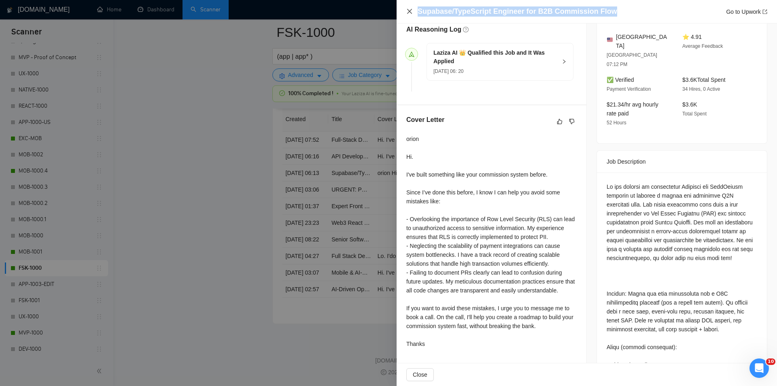
drag, startPoint x: 616, startPoint y: 13, endPoint x: 411, endPoint y: 9, distance: 204.4
click at [411, 9] on div "Supabase/TypeScript Engineer for B2B Commission Flow Go to Upwork" at bounding box center [586, 11] width 361 height 10
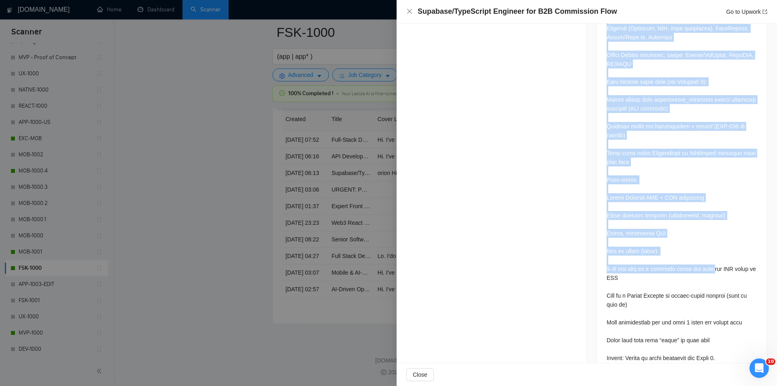
scroll to position [844, 0]
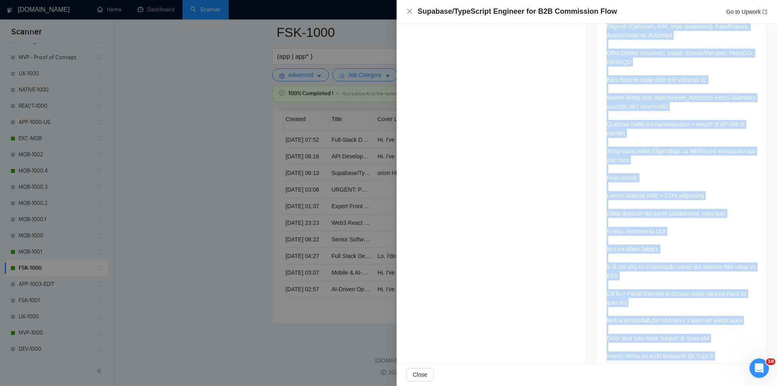
drag, startPoint x: 600, startPoint y: 85, endPoint x: 720, endPoint y: 340, distance: 281.6
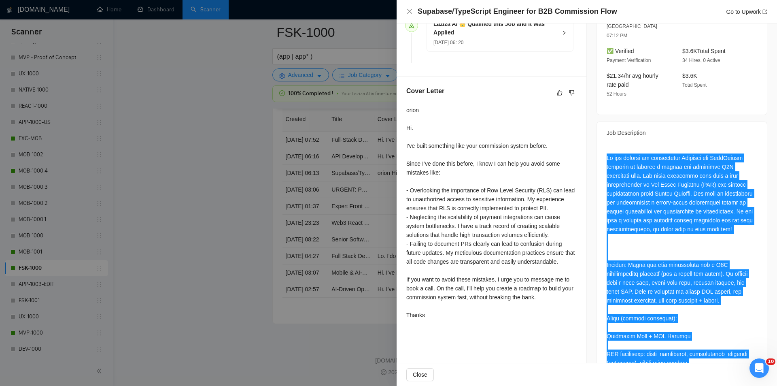
scroll to position [243, 0]
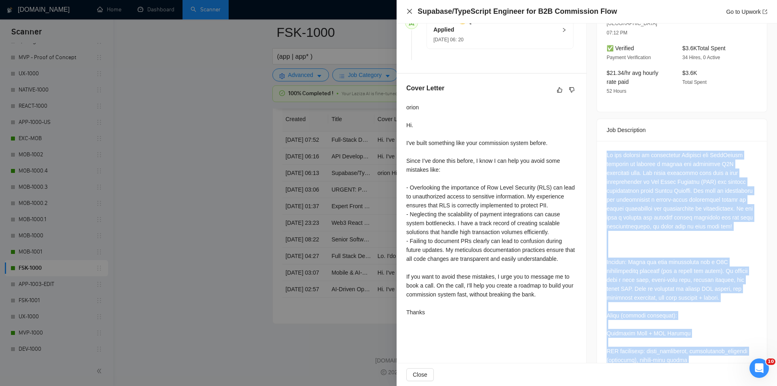
click at [408, 12] on icon "close" at bounding box center [409, 11] width 6 height 6
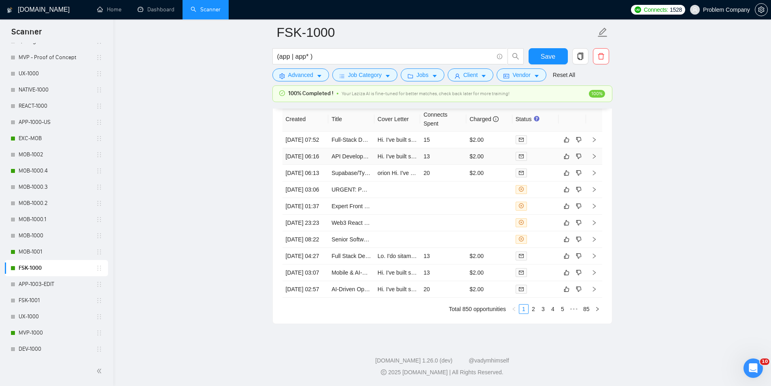
click at [312, 165] on td "[DATE] 06:16" at bounding box center [306, 156] width 46 height 17
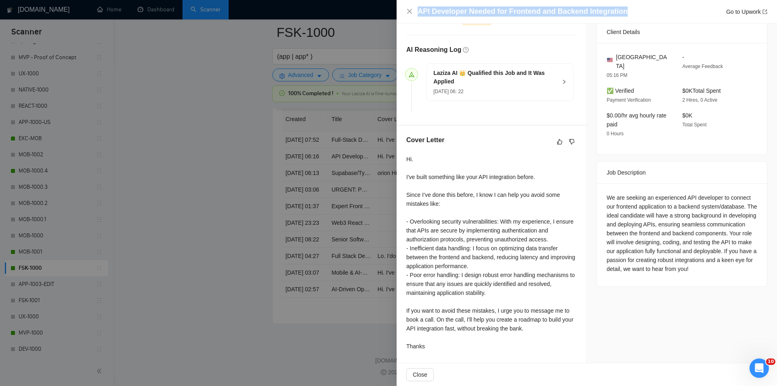
drag, startPoint x: 635, startPoint y: 8, endPoint x: 425, endPoint y: 5, distance: 210.1
click at [425, 5] on div "API Developer Needed for Frontend and Backend Integration Go to Upwork" at bounding box center [587, 11] width 380 height 23
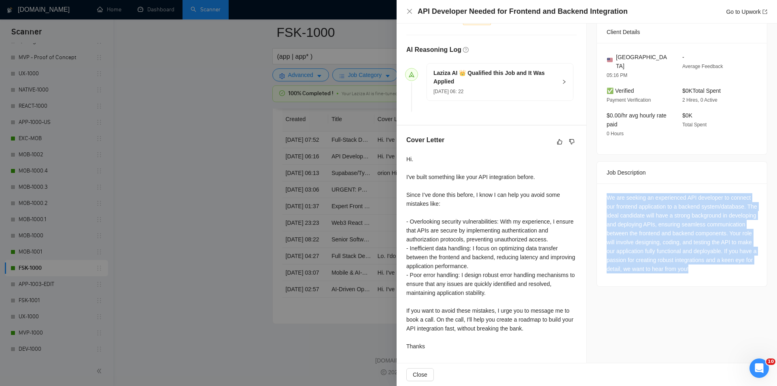
drag, startPoint x: 603, startPoint y: 185, endPoint x: 661, endPoint y: 267, distance: 101.0
click at [661, 267] on div "We are seeking an experienced API developer to connect our frontend application…" at bounding box center [682, 234] width 170 height 103
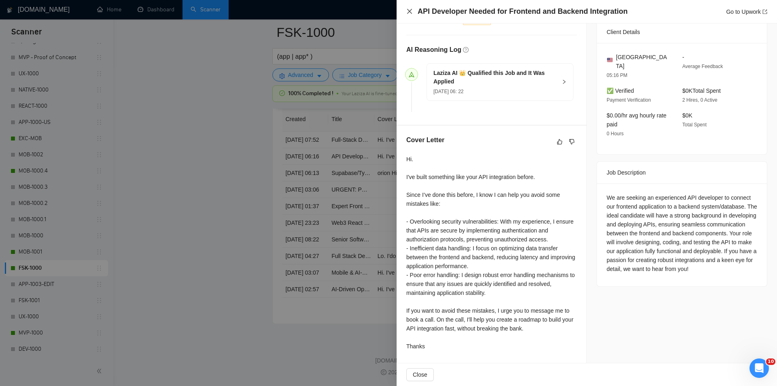
click at [407, 10] on div "API Developer Needed for Frontend and Backend Integration Go to Upwork" at bounding box center [587, 11] width 380 height 23
click at [408, 11] on icon "close" at bounding box center [409, 11] width 6 height 6
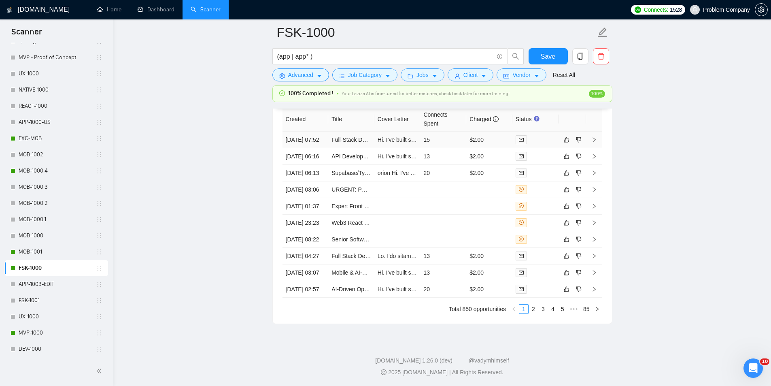
click at [312, 148] on td "[DATE] 07:52" at bounding box center [306, 140] width 46 height 17
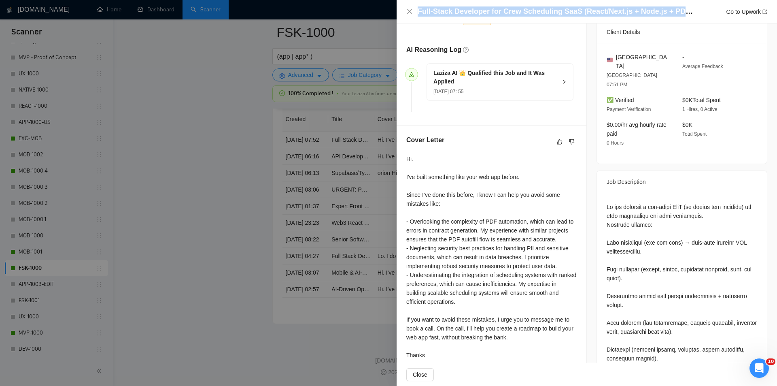
drag, startPoint x: 677, startPoint y: 12, endPoint x: 403, endPoint y: 8, distance: 274.5
click at [402, 8] on div "Full-Stack Developer for Crew Scheduling SaaS (React/Next.js + Node.js + PDF Au…" at bounding box center [587, 11] width 380 height 23
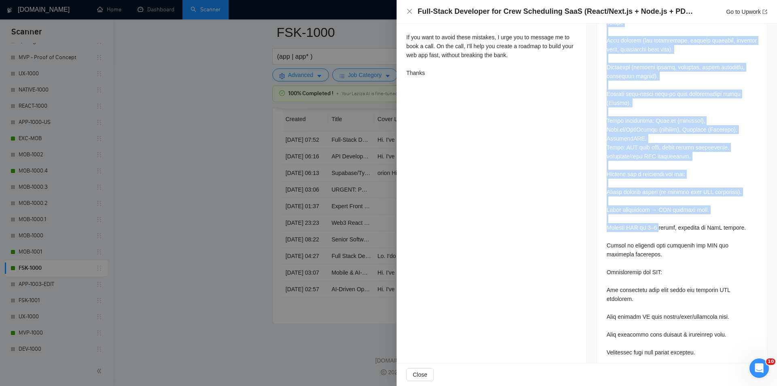
scroll to position [487, 0]
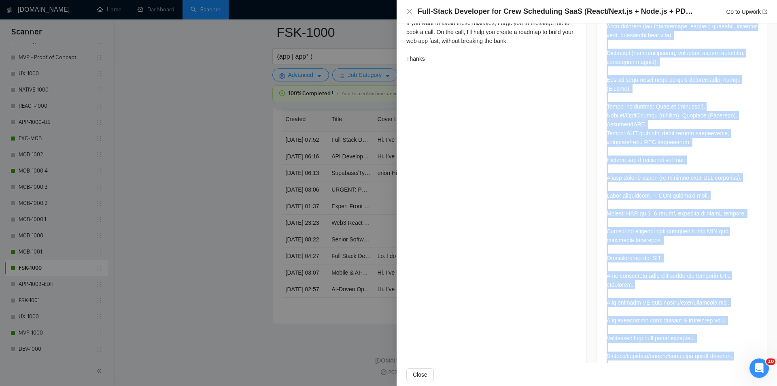
drag, startPoint x: 599, startPoint y: 141, endPoint x: 742, endPoint y: 342, distance: 245.9
click at [742, 342] on div at bounding box center [682, 143] width 170 height 495
click at [409, 8] on icon "close" at bounding box center [409, 11] width 6 height 6
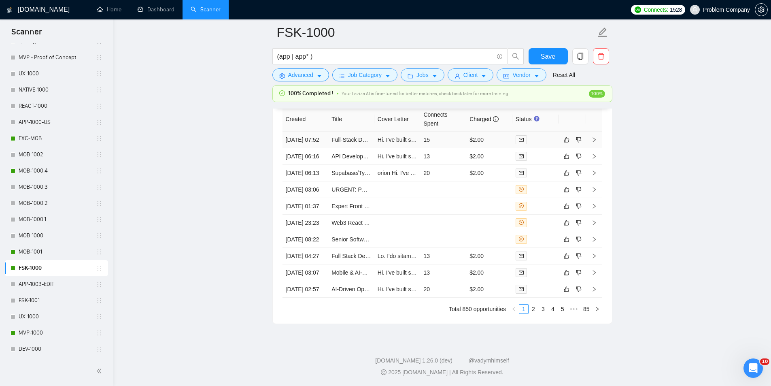
click at [325, 143] on td "[DATE] 07:52" at bounding box center [306, 140] width 46 height 17
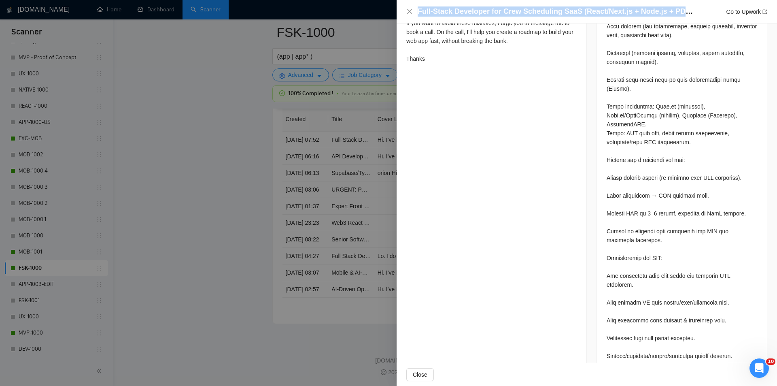
drag, startPoint x: 692, startPoint y: 12, endPoint x: 415, endPoint y: 14, distance: 276.9
click at [415, 14] on div "Full-Stack Developer for Crew Scheduling SaaS (React/Next.js + Node.js + PDF Au…" at bounding box center [586, 11] width 361 height 10
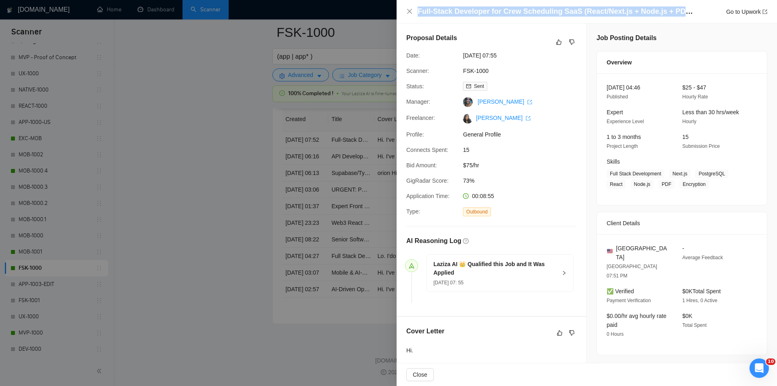
drag, startPoint x: 525, startPoint y: 57, endPoint x: 461, endPoint y: 54, distance: 64.0
click at [461, 54] on div "[DATE] 07:55" at bounding box center [502, 55] width 85 height 9
click at [408, 11] on icon "close" at bounding box center [409, 11] width 6 height 6
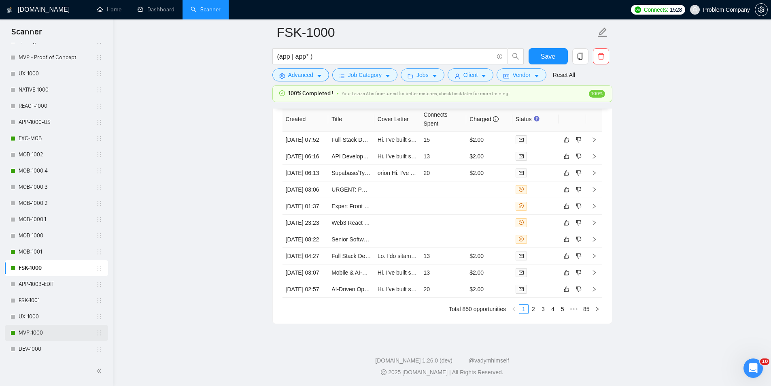
click at [19, 333] on link "MVP-1000" at bounding box center [57, 333] width 77 height 16
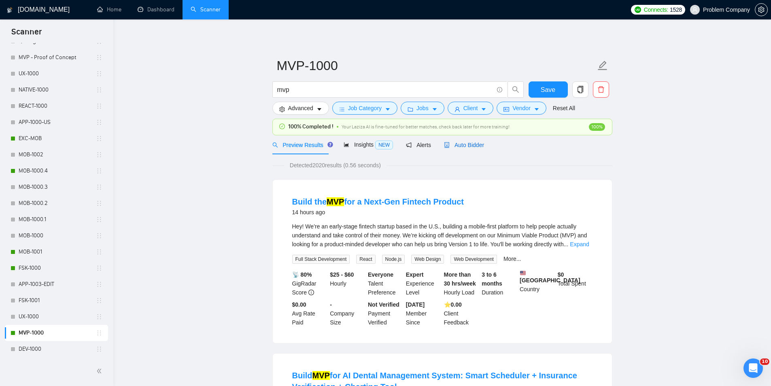
click at [466, 143] on span "Auto Bidder" at bounding box center [464, 145] width 40 height 6
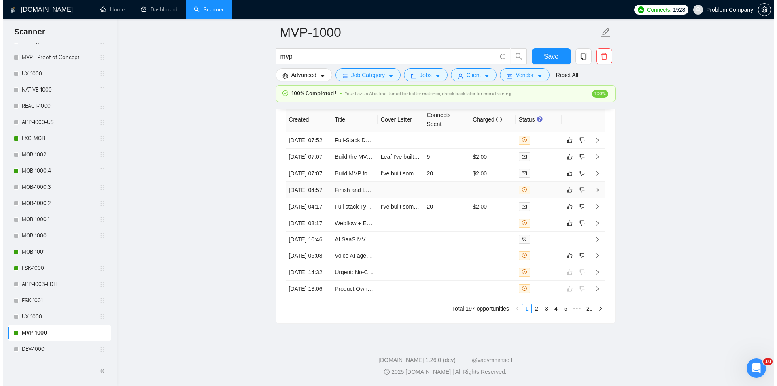
scroll to position [2033, 0]
click at [316, 264] on td "[DATE] 06:08" at bounding box center [306, 255] width 46 height 17
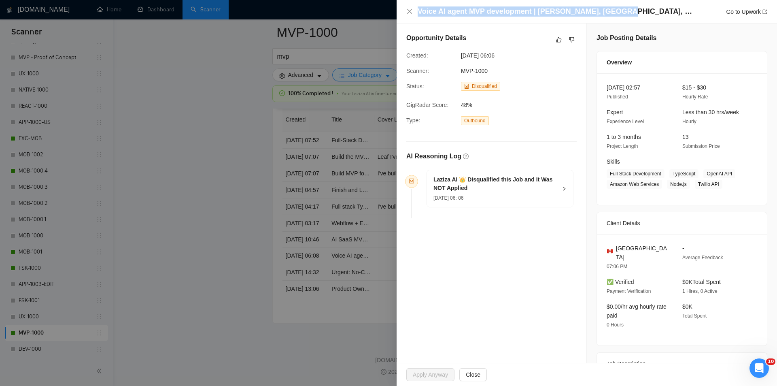
drag, startPoint x: 581, startPoint y: 11, endPoint x: 400, endPoint y: 10, distance: 180.9
click at [400, 10] on div "Voice AI agent MVP development | [PERSON_NAME], Twilio, OpenAI Go to Upwork" at bounding box center [587, 11] width 380 height 23
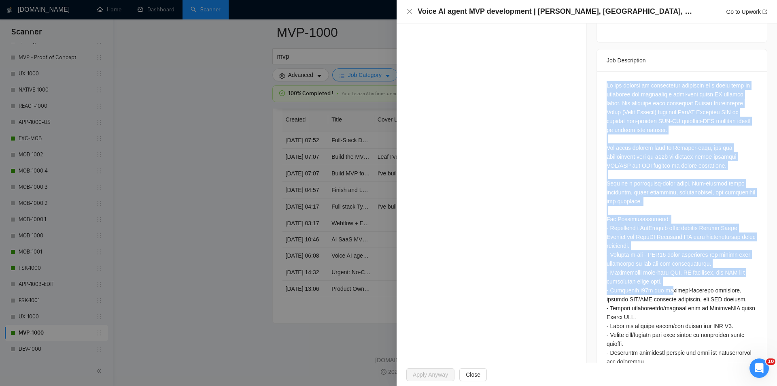
scroll to position [594, 0]
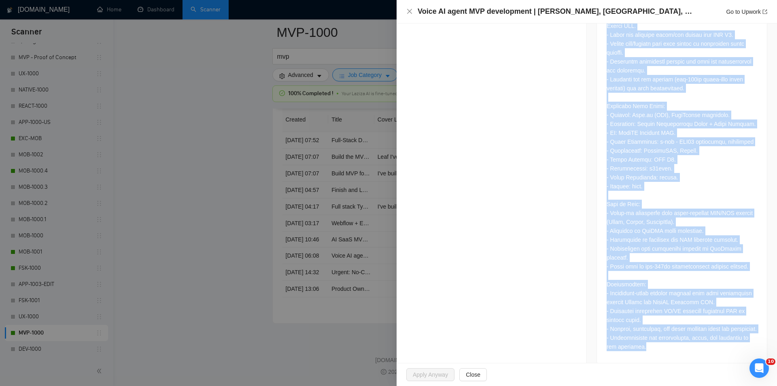
drag, startPoint x: 599, startPoint y: 130, endPoint x: 693, endPoint y: 341, distance: 231.2
click at [693, 341] on div at bounding box center [682, 72] width 170 height 584
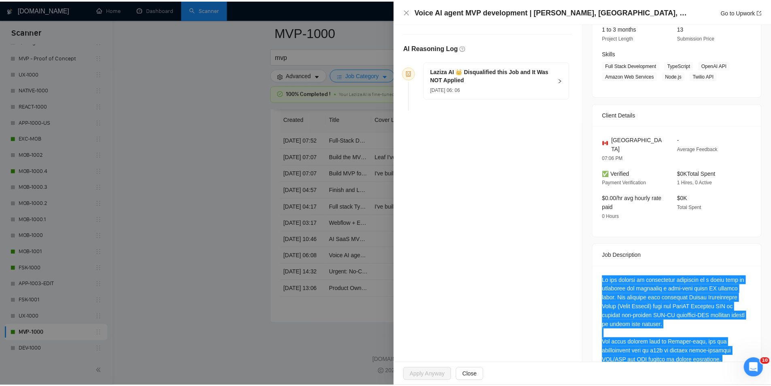
scroll to position [0, 0]
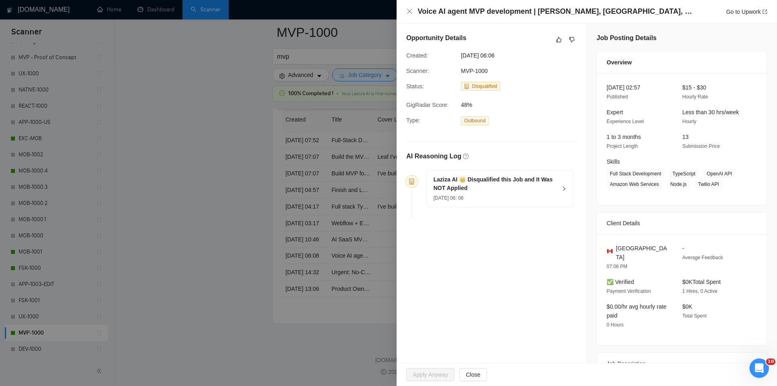
click at [518, 191] on h5 "Laziza AI 👑 Disqualified this Job and It Was NOT Applied" at bounding box center [494, 183] width 123 height 17
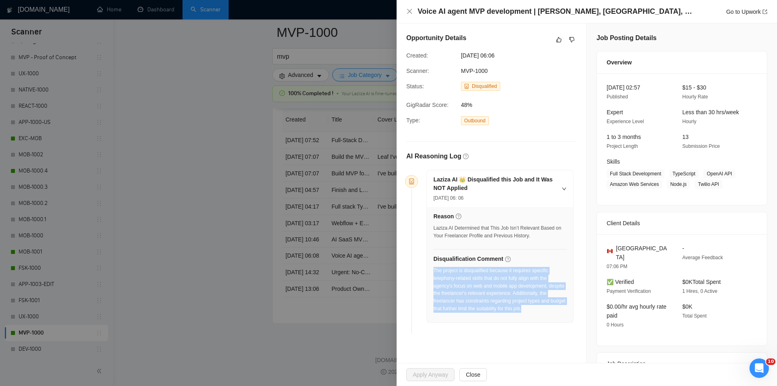
drag, startPoint x: 548, startPoint y: 306, endPoint x: 434, endPoint y: 272, distance: 119.3
click at [434, 272] on div "The project is disqualified because it requires specific telephony-related skil…" at bounding box center [499, 290] width 133 height 46
click at [409, 12] on icon "close" at bounding box center [409, 11] width 5 height 5
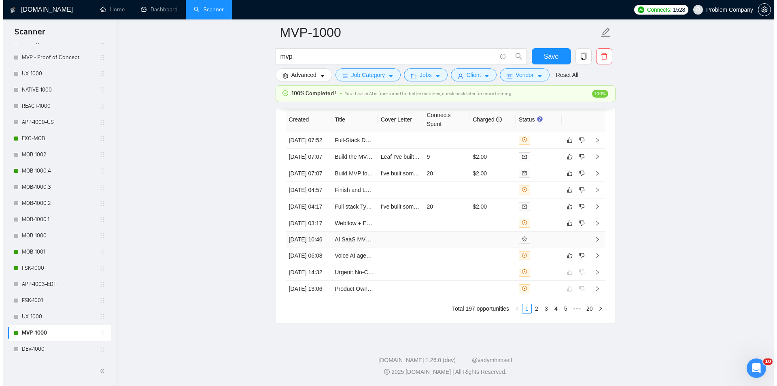
scroll to position [1993, 0]
click at [312, 232] on td "[DATE] 03:17" at bounding box center [306, 223] width 46 height 17
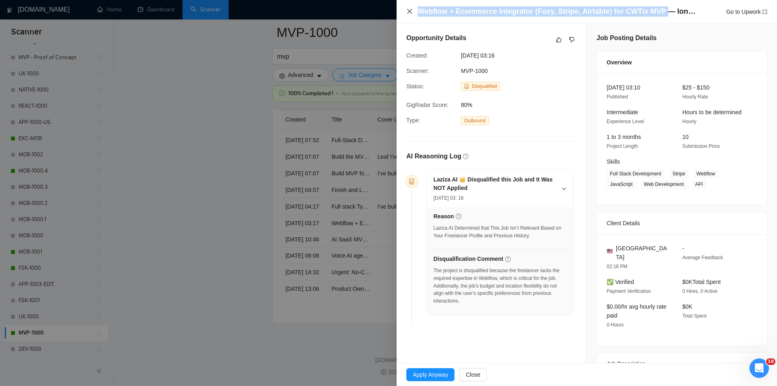
drag, startPoint x: 659, startPoint y: 11, endPoint x: 411, endPoint y: 9, distance: 248.1
click at [411, 9] on div "Webflow + Ecommerce Integrator (Foxy, Stripe, Airtable) for CWTix MVP — long-te…" at bounding box center [586, 11] width 361 height 10
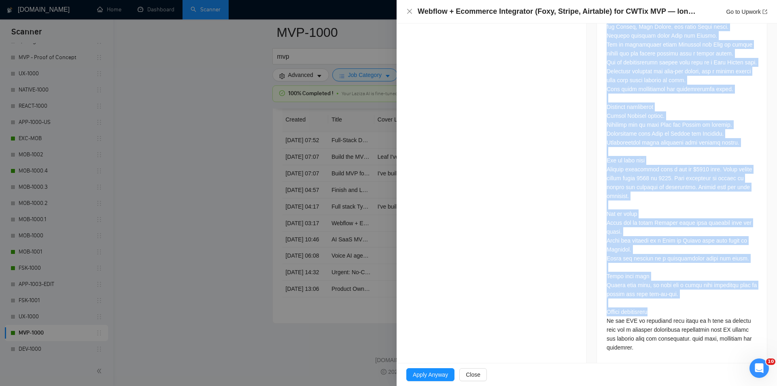
scroll to position [461, 0]
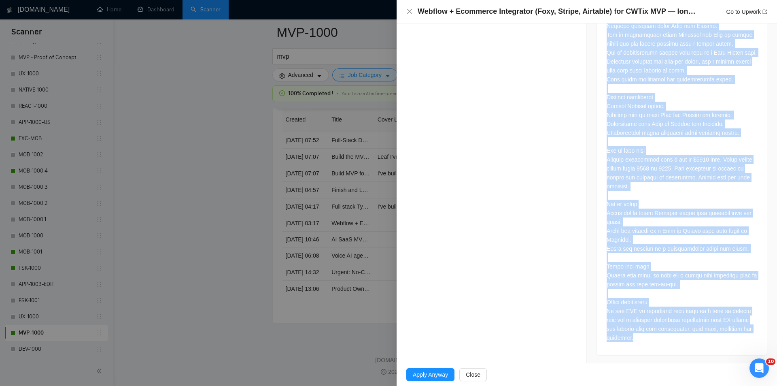
drag, startPoint x: 597, startPoint y: 210, endPoint x: 702, endPoint y: 345, distance: 171.3
click at [702, 345] on div at bounding box center [682, 134] width 170 height 441
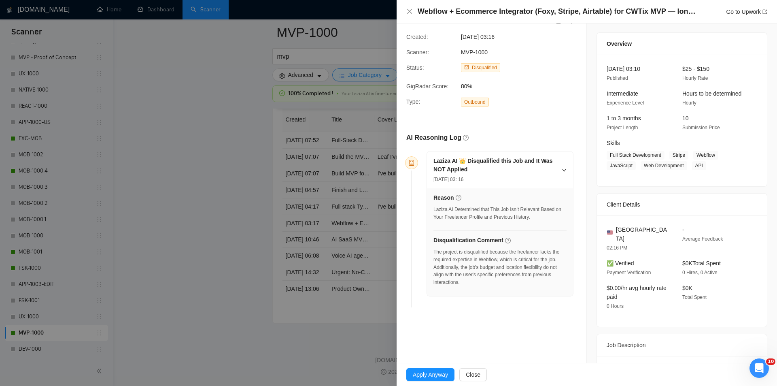
scroll to position [15, 0]
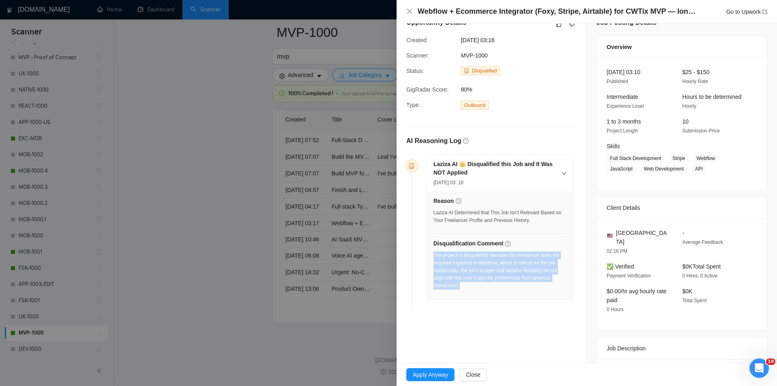
drag, startPoint x: 496, startPoint y: 289, endPoint x: 434, endPoint y: 255, distance: 70.3
click at [434, 255] on div "The project is disqualified because the freelancer lacks the required expertise…" at bounding box center [499, 272] width 133 height 43
drag, startPoint x: 409, startPoint y: 13, endPoint x: 457, endPoint y: 80, distance: 82.7
click at [410, 13] on icon "close" at bounding box center [409, 11] width 6 height 6
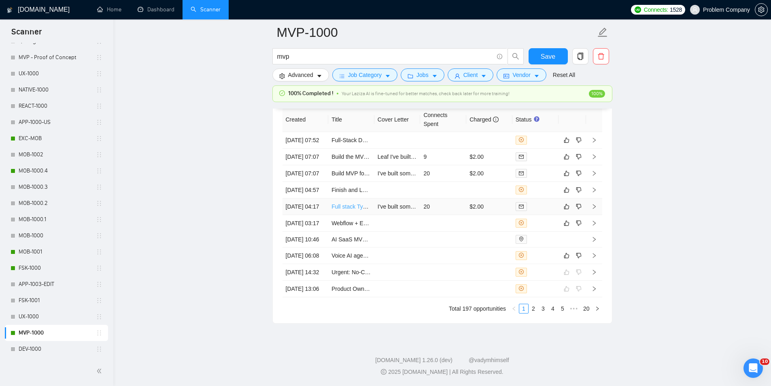
click at [322, 215] on td "[DATE] 04:17" at bounding box center [306, 206] width 46 height 17
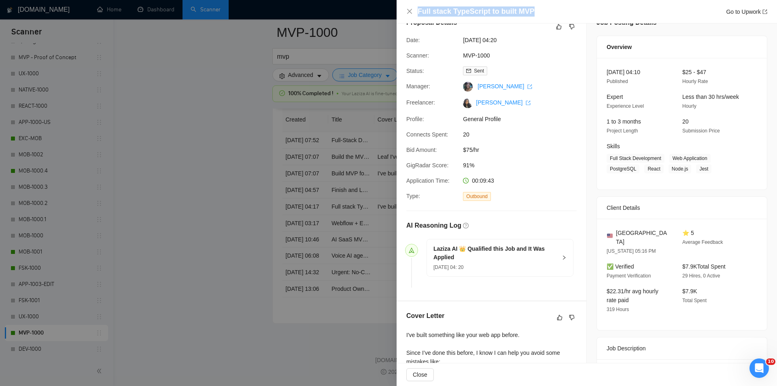
drag, startPoint x: 552, startPoint y: 10, endPoint x: 402, endPoint y: 9, distance: 151.0
click at [402, 9] on div "Full stack TypeScript to built MVP Go to Upwork" at bounding box center [587, 11] width 380 height 23
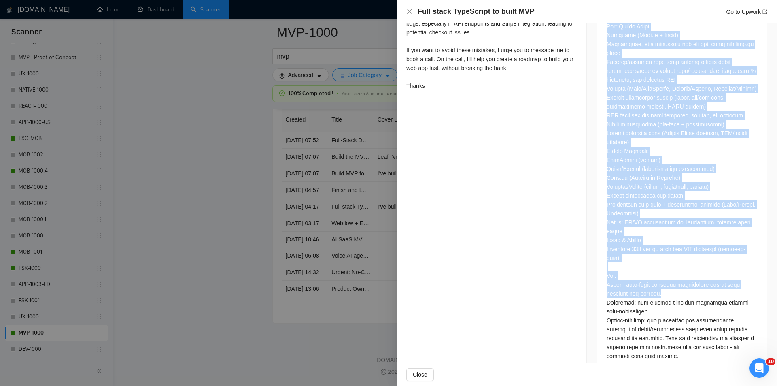
scroll to position [461, 0]
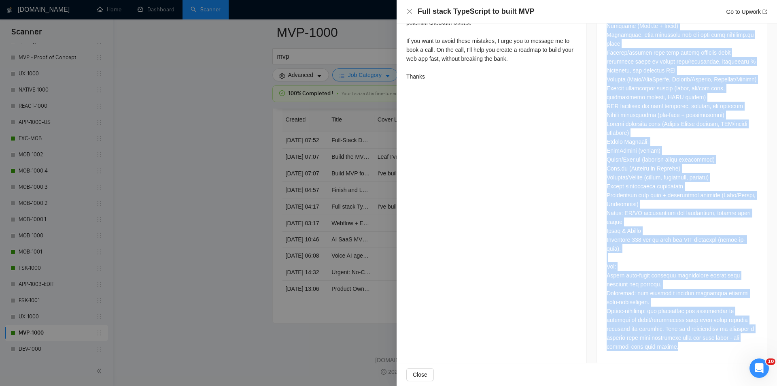
drag, startPoint x: 605, startPoint y: 161, endPoint x: 694, endPoint y: 345, distance: 204.0
click at [694, 345] on div at bounding box center [682, 139] width 170 height 450
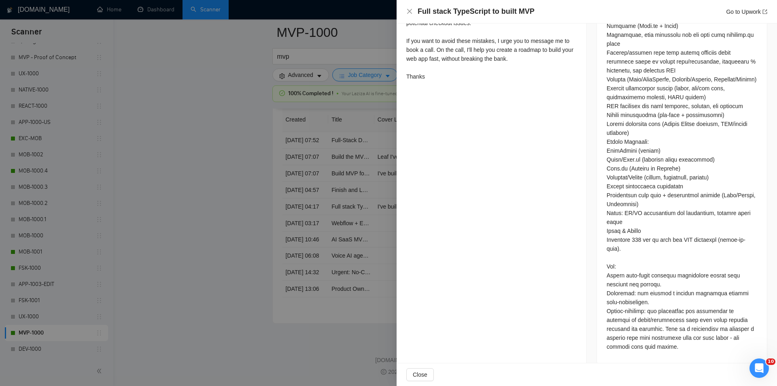
click at [413, 11] on div "Full stack TypeScript to built MVP Go to Upwork" at bounding box center [586, 11] width 361 height 10
click at [408, 9] on icon "close" at bounding box center [409, 11] width 6 height 6
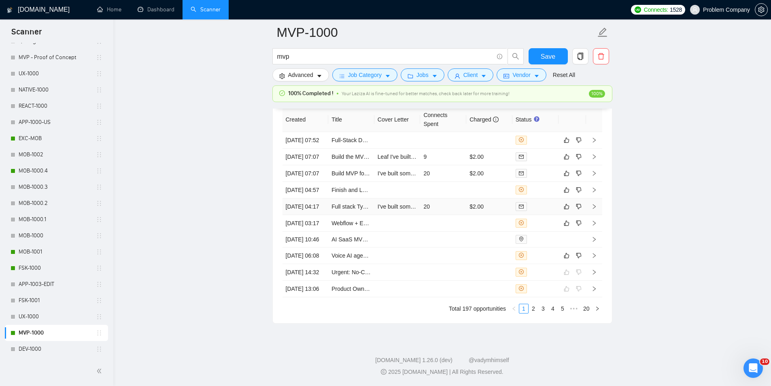
drag, startPoint x: 308, startPoint y: 238, endPoint x: 312, endPoint y: 237, distance: 4.2
click at [308, 215] on td "[DATE] 04:17" at bounding box center [306, 206] width 46 height 17
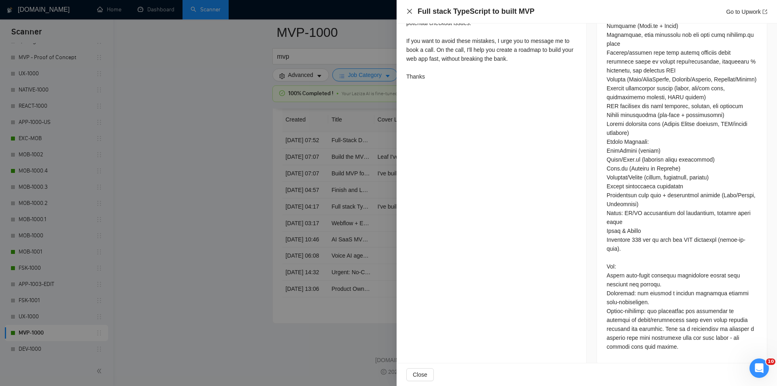
click at [409, 11] on icon "close" at bounding box center [409, 11] width 5 height 5
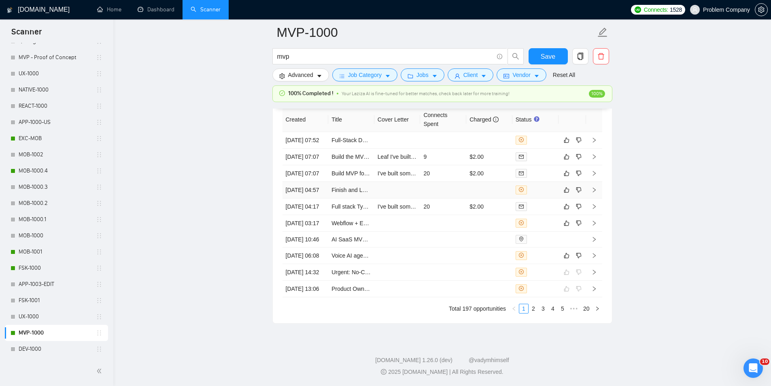
click at [312, 198] on td "[DATE] 04:57" at bounding box center [306, 190] width 46 height 17
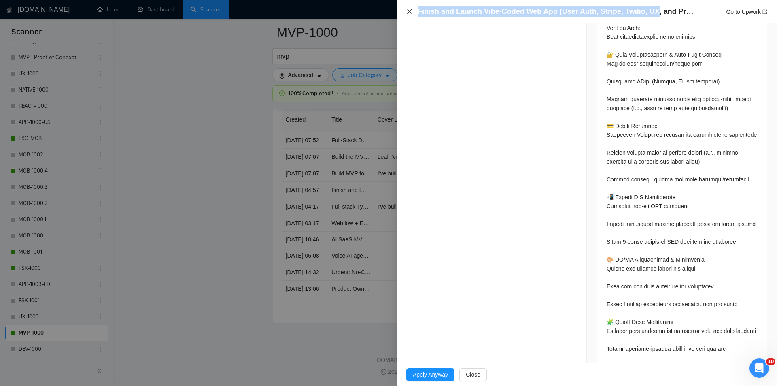
drag, startPoint x: 648, startPoint y: 12, endPoint x: 408, endPoint y: 9, distance: 239.6
click at [408, 9] on div "Finish and Launch Vibe-Coded Web App (User Auth, Stripe, Twilio, UX, and Produc…" at bounding box center [586, 11] width 361 height 10
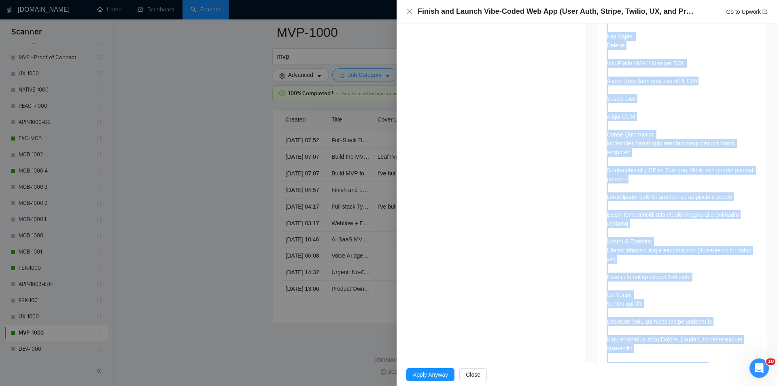
scroll to position [916, 0]
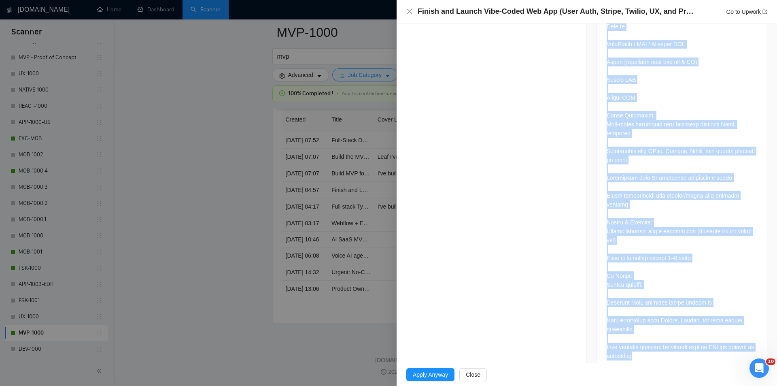
drag, startPoint x: 604, startPoint y: 171, endPoint x: 714, endPoint y: 330, distance: 193.2
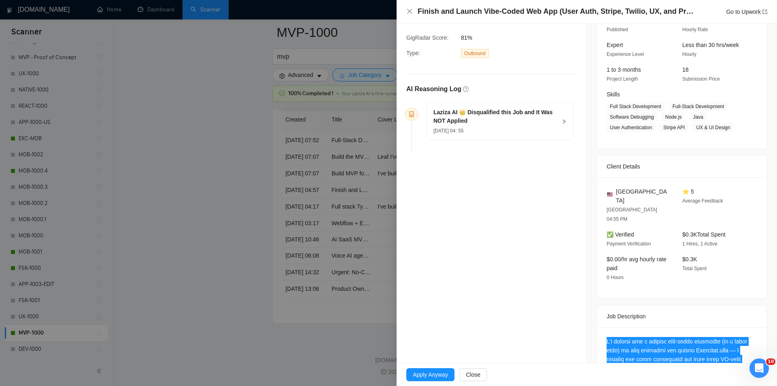
scroll to position [26, 0]
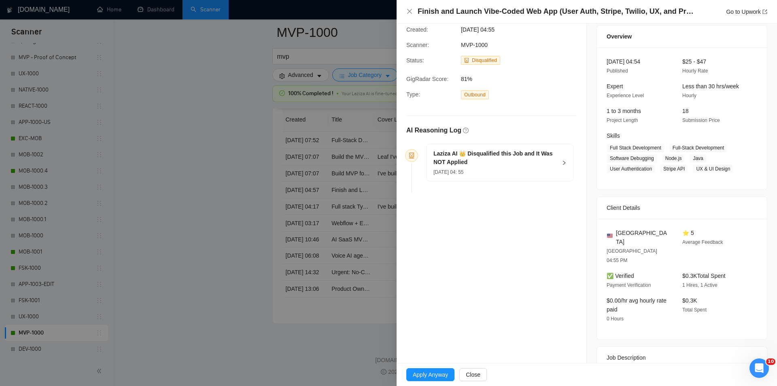
click at [509, 179] on div "Laziza AI 👑 Disqualified this Job and It Was NOT Applied [DATE] 04: 55" at bounding box center [500, 162] width 146 height 37
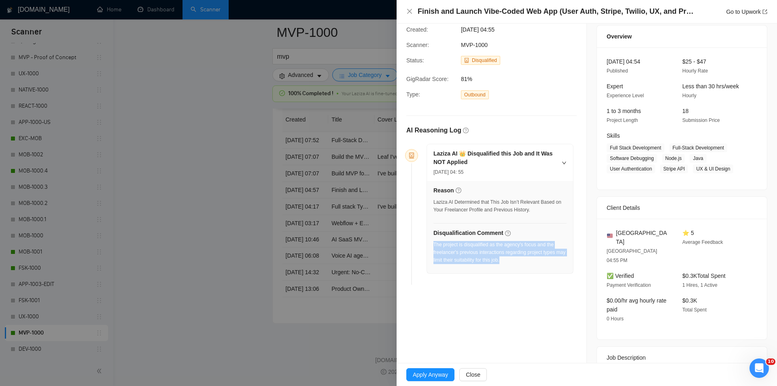
drag, startPoint x: 523, startPoint y: 262, endPoint x: 434, endPoint y: 245, distance: 90.3
click at [434, 245] on div "The project is disqualified as the agency's focus and the freelancer's previous…" at bounding box center [499, 252] width 133 height 23
click at [406, 12] on icon "close" at bounding box center [409, 11] width 6 height 6
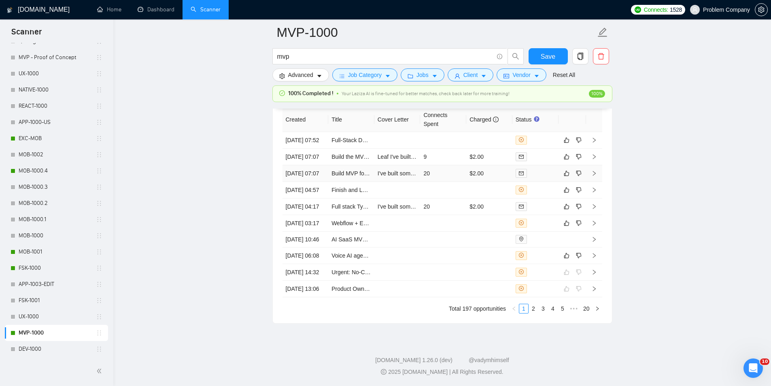
drag, startPoint x: 323, startPoint y: 188, endPoint x: 327, endPoint y: 193, distance: 6.0
click at [323, 182] on td "[DATE] 07:07" at bounding box center [306, 173] width 46 height 17
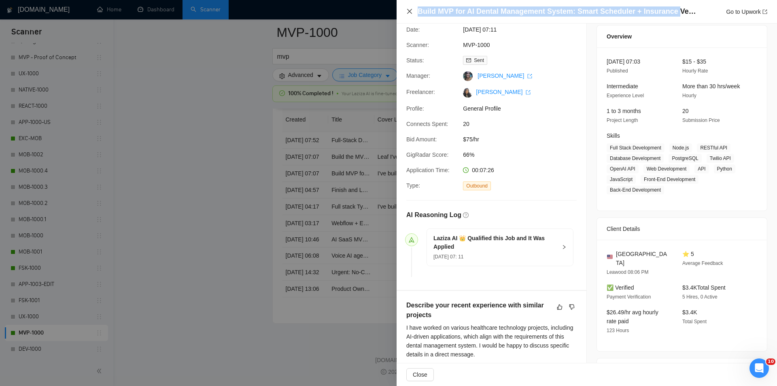
drag, startPoint x: 668, startPoint y: 11, endPoint x: 411, endPoint y: 13, distance: 257.0
click at [411, 13] on div "Build MVP for AI Dental Management System: Smart Scheduler + Insurance Verifica…" at bounding box center [586, 11] width 361 height 10
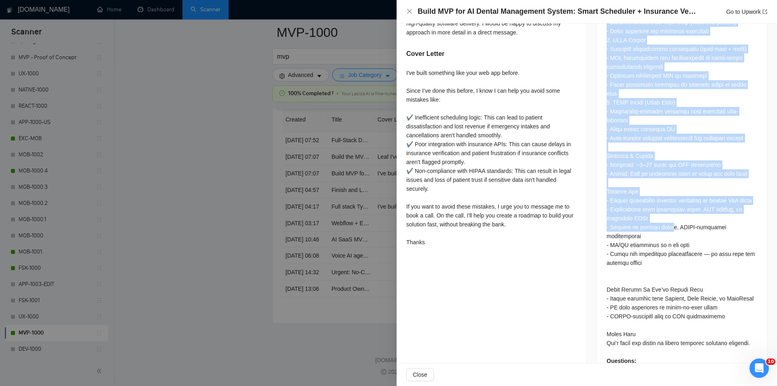
scroll to position [610, 0]
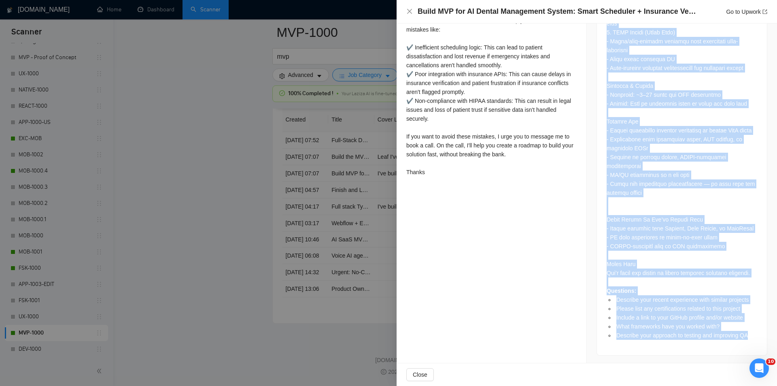
drag, startPoint x: 601, startPoint y: 137, endPoint x: 748, endPoint y: 334, distance: 245.3
click at [748, 334] on div "Questions: Describe your recent experience with similar projects Please list an…" at bounding box center [682, 75] width 170 height 559
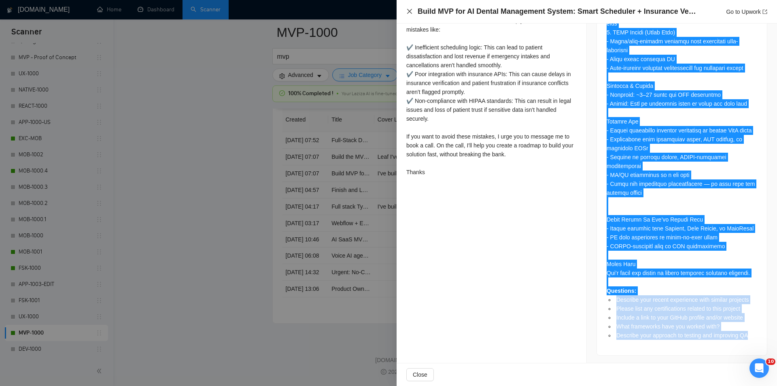
click at [409, 13] on icon "close" at bounding box center [409, 11] width 6 height 6
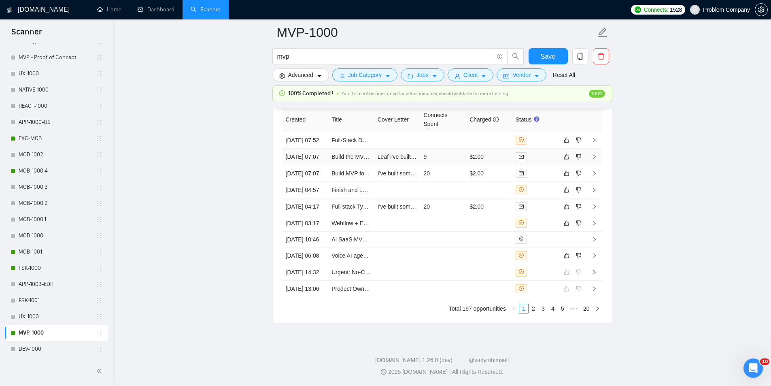
click at [313, 160] on td "[DATE] 07:07" at bounding box center [306, 157] width 46 height 17
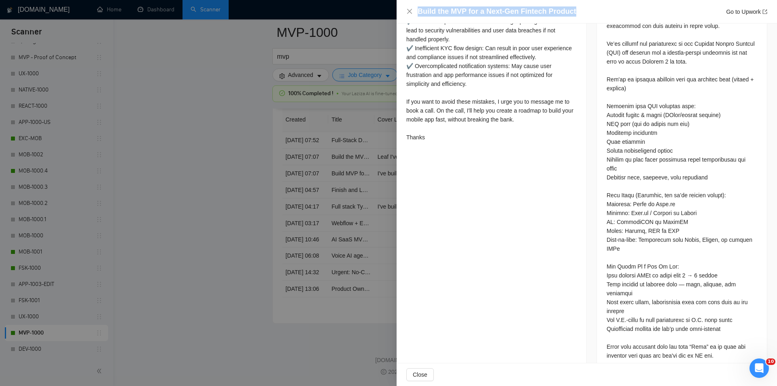
drag, startPoint x: 579, startPoint y: 11, endPoint x: 393, endPoint y: 6, distance: 185.4
click at [393, 6] on div "Build the MVP for a Next-Gen Fintech Product Go to Upwork Proposal Details Date…" at bounding box center [388, 193] width 777 height 386
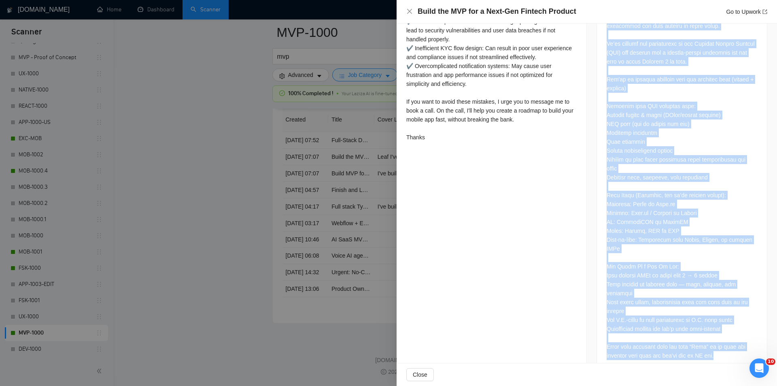
drag, startPoint x: 602, startPoint y: 196, endPoint x: 726, endPoint y: 338, distance: 188.5
click at [726, 338] on div at bounding box center [682, 183] width 170 height 379
click at [720, 329] on div at bounding box center [682, 182] width 151 height 356
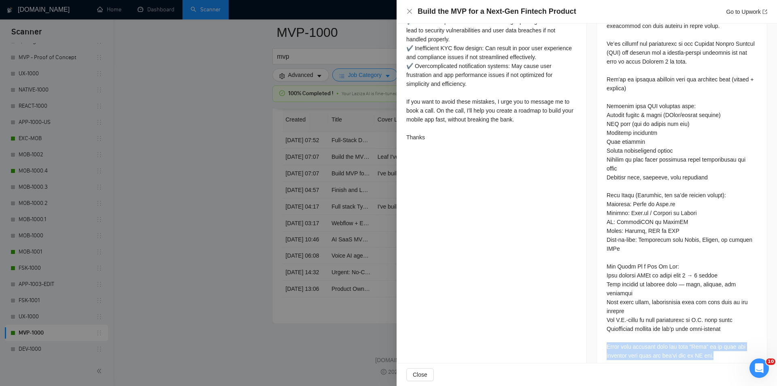
drag, startPoint x: 726, startPoint y: 339, endPoint x: 597, endPoint y: 328, distance: 128.8
click at [597, 328] on div at bounding box center [682, 183] width 170 height 379
click at [409, 10] on icon "close" at bounding box center [409, 11] width 6 height 6
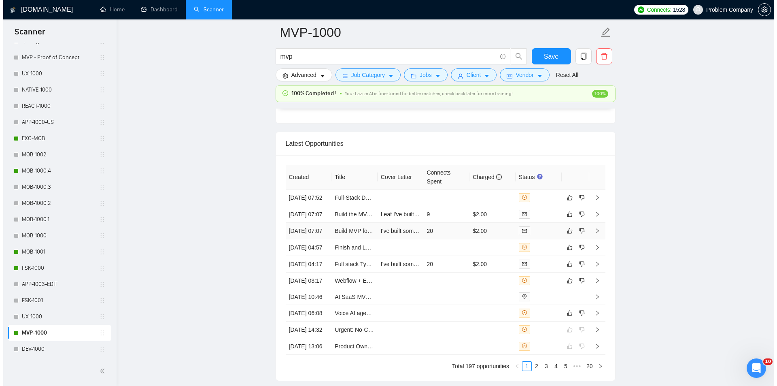
scroll to position [1912, 0]
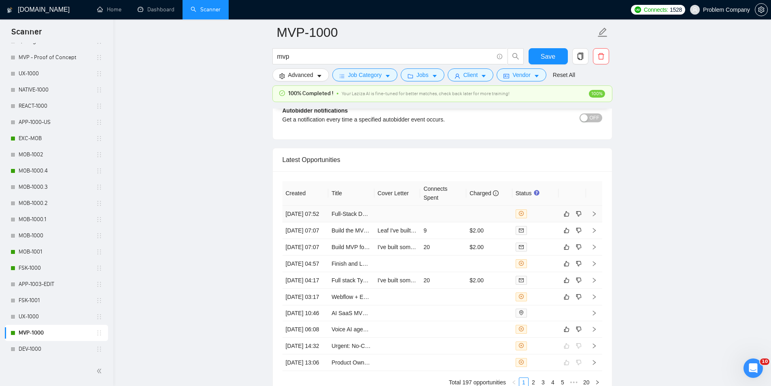
click at [310, 219] on td "[DATE] 07:52" at bounding box center [306, 214] width 46 height 17
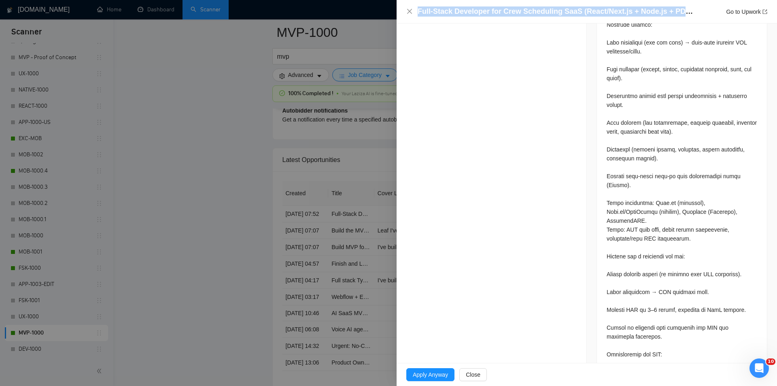
drag, startPoint x: 680, startPoint y: 12, endPoint x: 410, endPoint y: 16, distance: 270.0
click at [410, 16] on div "Full-Stack Developer for Crew Scheduling SaaS (React/Next.js + Node.js + PDF Au…" at bounding box center [586, 11] width 361 height 10
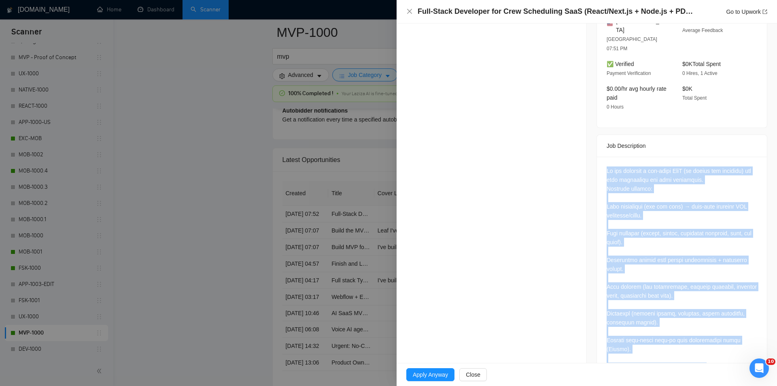
scroll to position [487, 0]
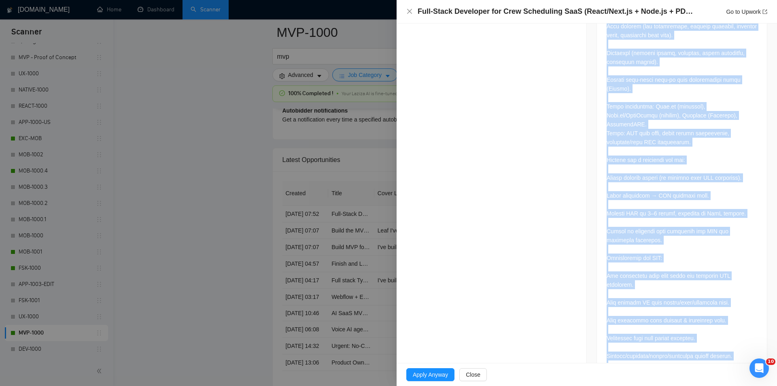
drag, startPoint x: 601, startPoint y: 174, endPoint x: 734, endPoint y: 336, distance: 209.1
click at [734, 336] on div at bounding box center [682, 143] width 170 height 495
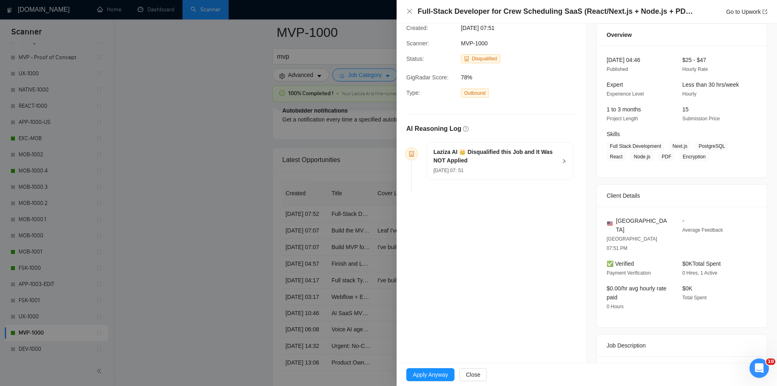
scroll to position [0, 0]
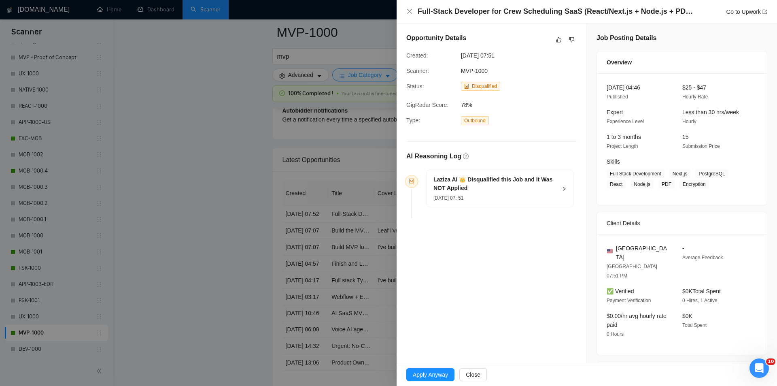
click at [535, 188] on h5 "Laziza AI 👑 Disqualified this Job and It Was NOT Applied" at bounding box center [494, 183] width 123 height 17
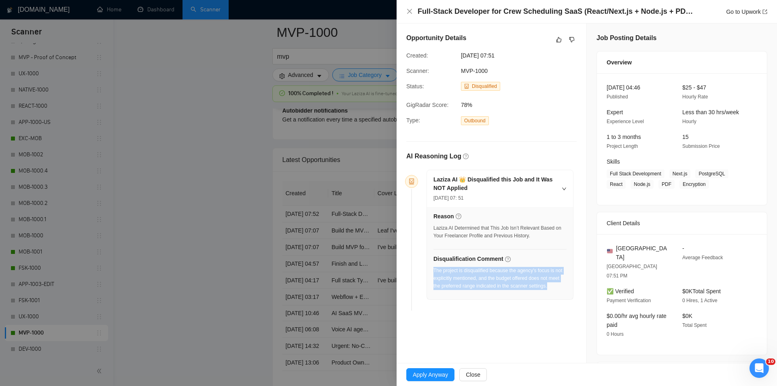
drag, startPoint x: 560, startPoint y: 287, endPoint x: 434, endPoint y: 272, distance: 126.3
click at [434, 272] on div "The project is disqualified because the agency's focus is not explicitly mentio…" at bounding box center [499, 278] width 133 height 23
click at [412, 12] on icon "close" at bounding box center [409, 11] width 6 height 6
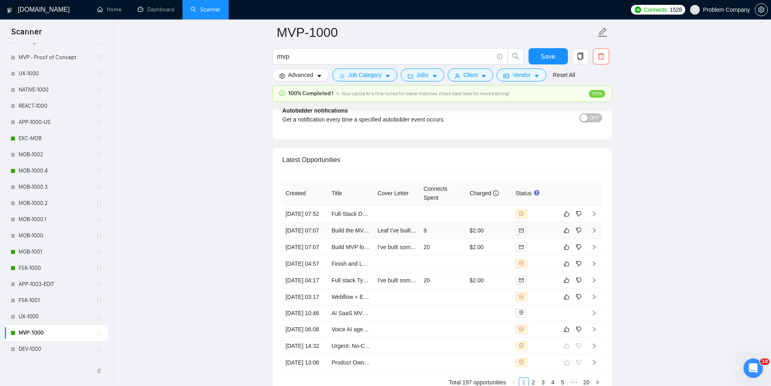
click at [316, 239] on td "[DATE] 07:07" at bounding box center [306, 230] width 46 height 17
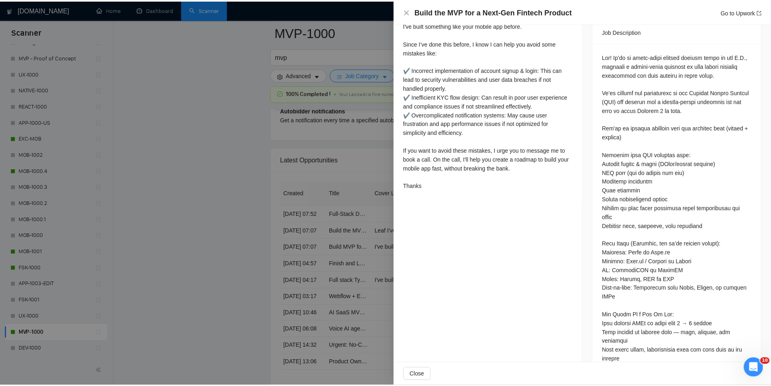
scroll to position [391, 0]
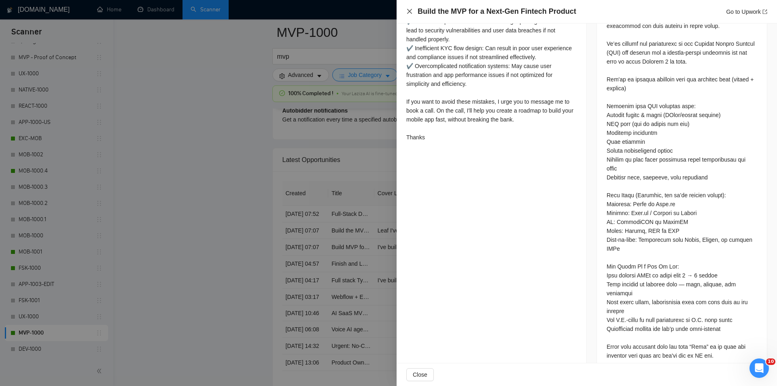
click at [410, 12] on icon "close" at bounding box center [409, 11] width 5 height 5
